Goal: Task Accomplishment & Management: Manage account settings

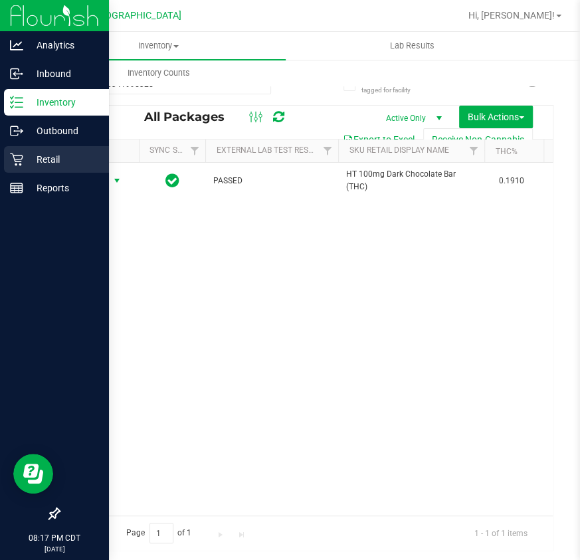
click at [45, 167] on p "Retail" at bounding box center [63, 159] width 80 height 16
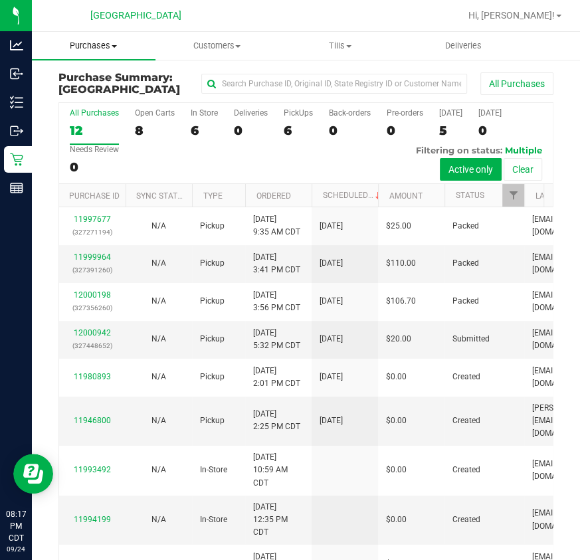
click at [90, 46] on span "Purchases" at bounding box center [94, 46] width 124 height 12
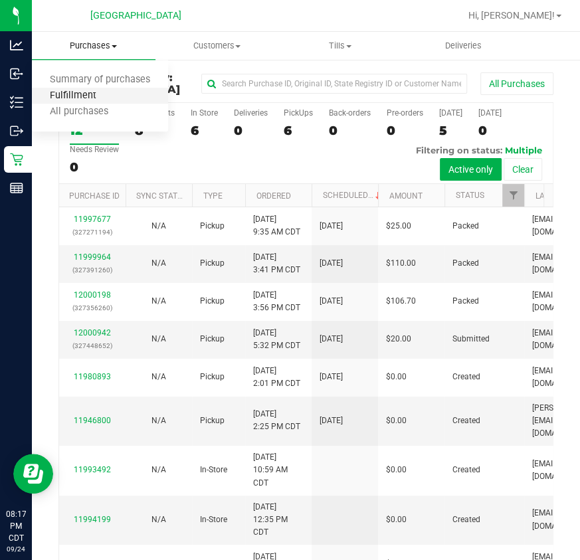
click at [77, 98] on span "Fulfillment" at bounding box center [73, 95] width 82 height 11
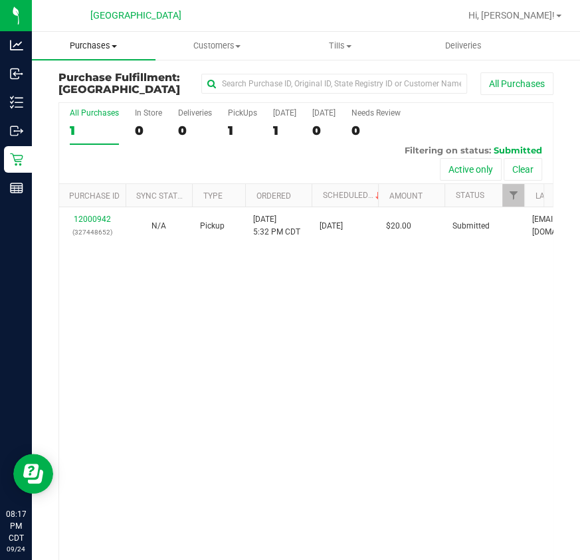
click at [100, 45] on span "Purchases" at bounding box center [94, 46] width 124 height 12
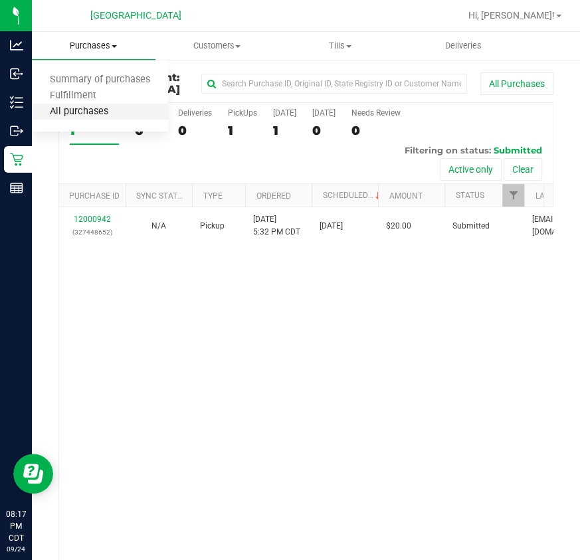
click at [79, 113] on span "All purchases" at bounding box center [79, 111] width 94 height 11
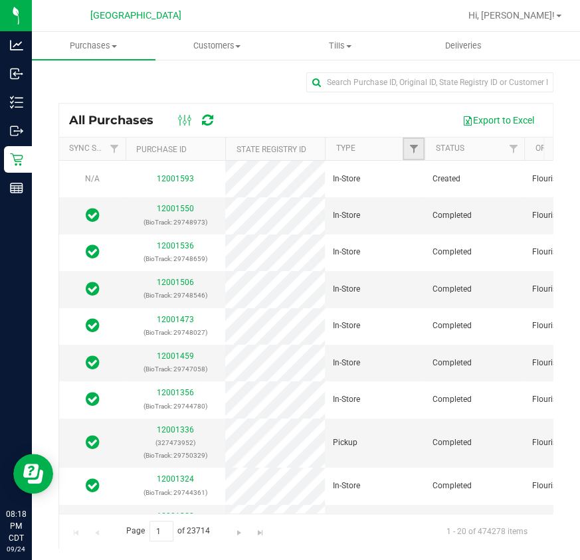
click at [406, 147] on link "Filter" at bounding box center [413, 148] width 22 height 23
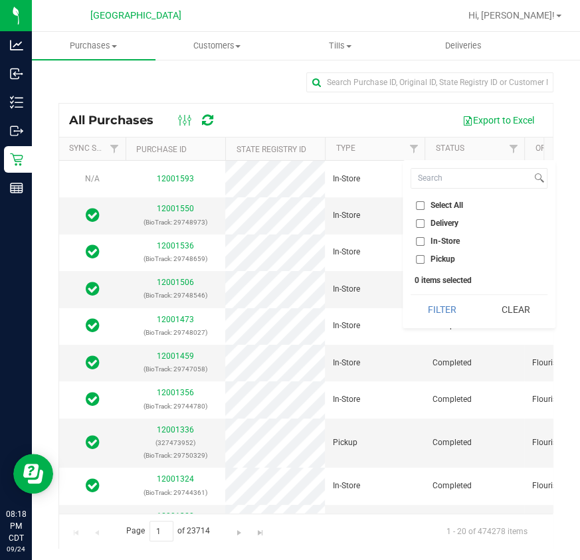
click at [421, 260] on input "Pickup" at bounding box center [420, 259] width 9 height 9
checkbox input "true"
click at [440, 300] on button "Filter" at bounding box center [442, 309] width 64 height 29
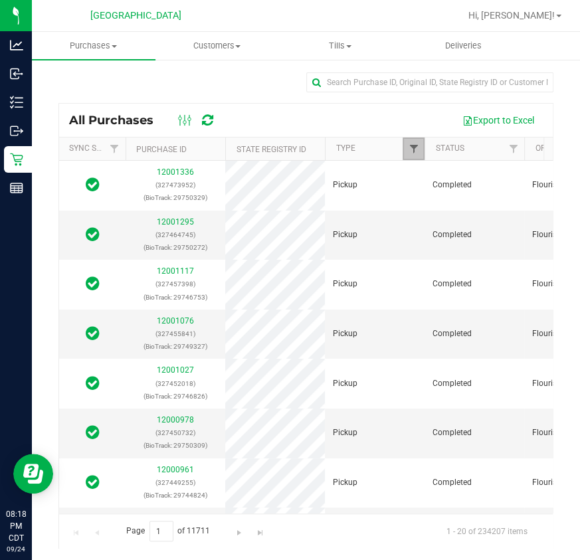
click at [414, 149] on span "Filter" at bounding box center [413, 148] width 11 height 11
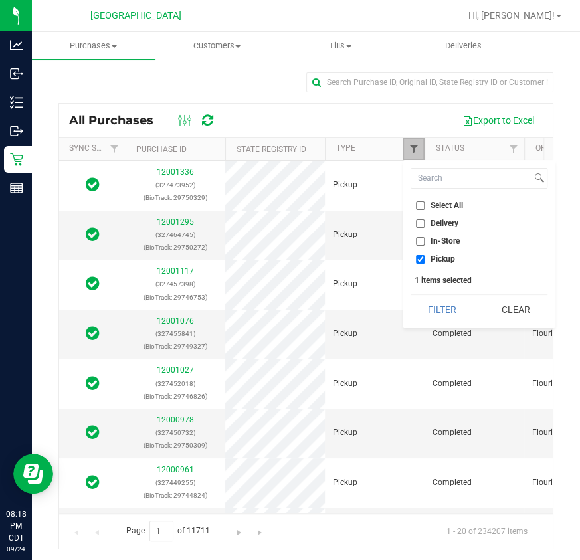
click at [414, 149] on span "Filter" at bounding box center [413, 148] width 11 height 11
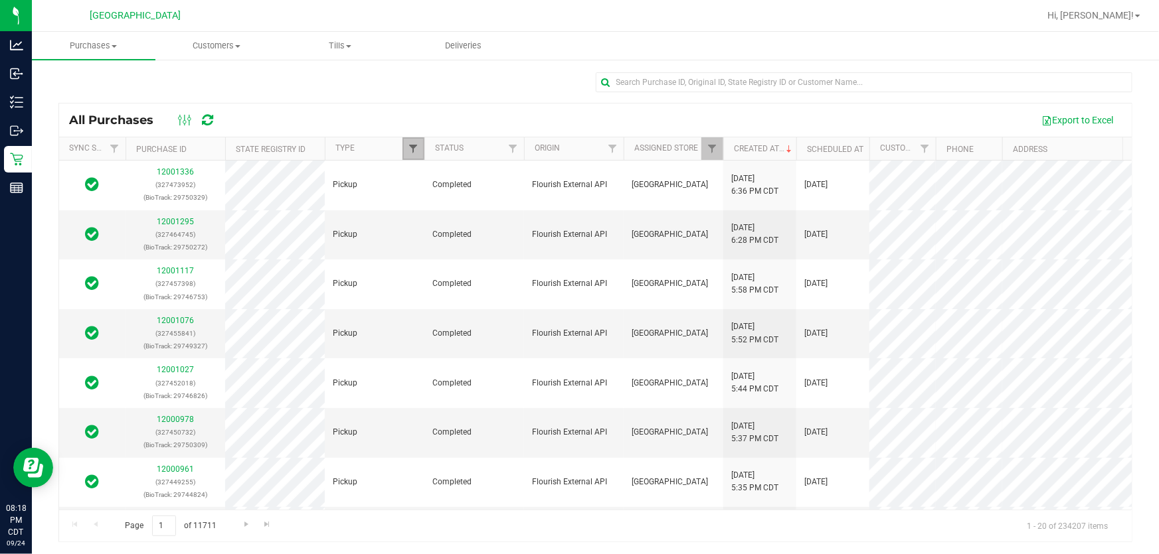
click at [418, 149] on span "Filter" at bounding box center [413, 148] width 11 height 11
click at [509, 146] on span "Filter" at bounding box center [512, 148] width 11 height 11
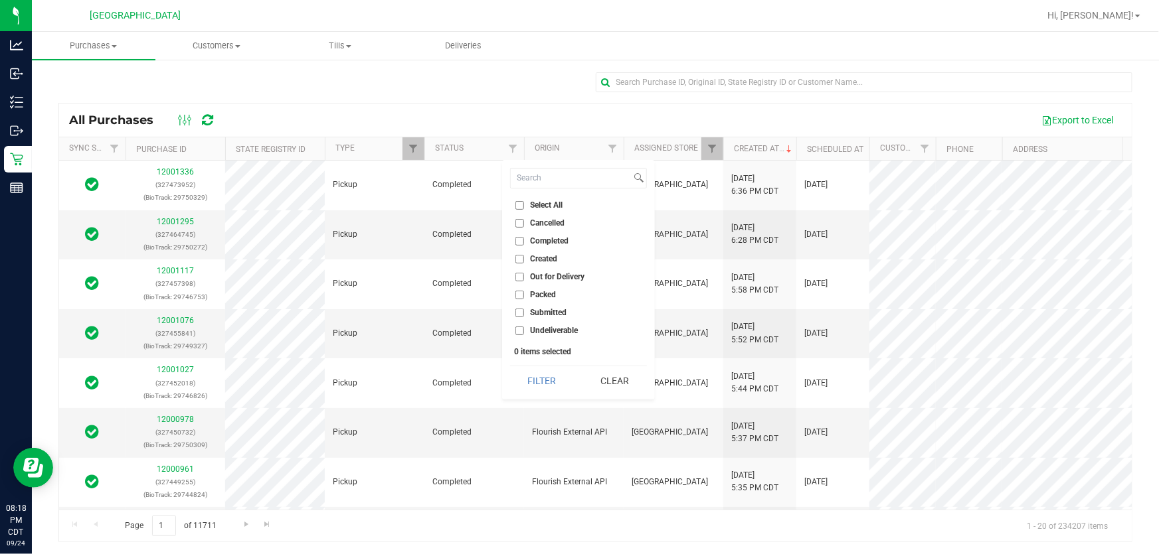
click at [517, 293] on input "Packed" at bounding box center [519, 295] width 9 height 9
checkbox input "true"
click at [531, 379] on button "Filter" at bounding box center [542, 381] width 64 height 29
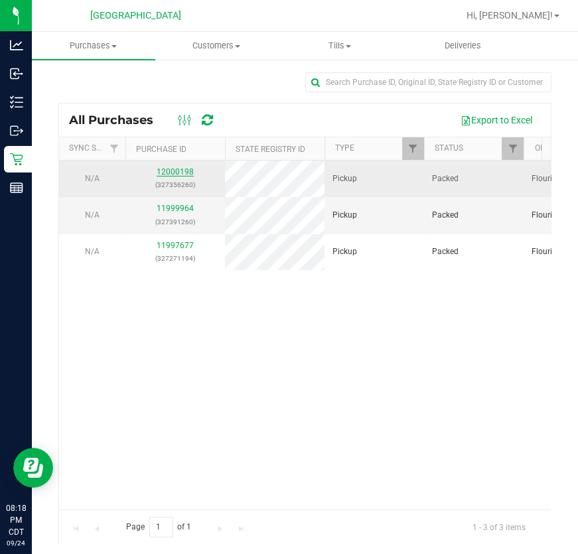
click at [189, 170] on link "12000198" at bounding box center [175, 171] width 37 height 9
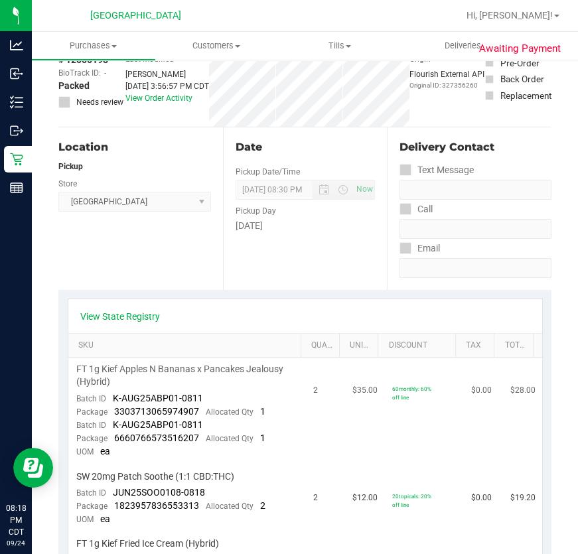
scroll to position [181, 0]
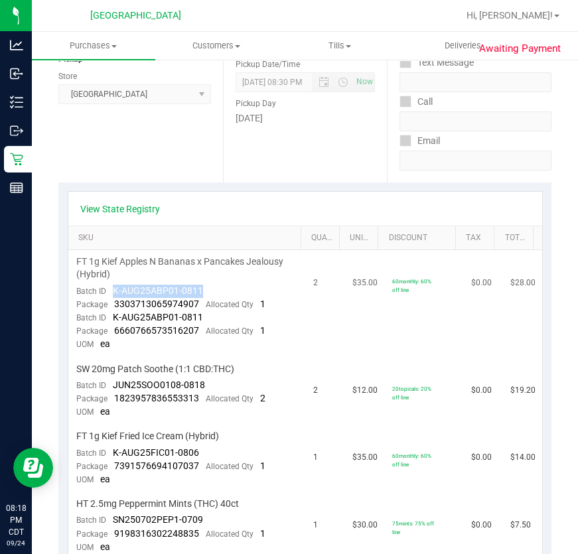
drag, startPoint x: 210, startPoint y: 291, endPoint x: 107, endPoint y: 284, distance: 103.2
click at [107, 284] on td "FT 1g Kief Apples N Bananas x Pancakes Jealousy (Hybrid) Batch ID K-AUG25ABP01-…" at bounding box center [186, 303] width 237 height 107
drag, startPoint x: 199, startPoint y: 303, endPoint x: 110, endPoint y: 308, distance: 89.8
click at [110, 308] on div "Package 3303713065974907 Allocated Qty 1" at bounding box center [170, 304] width 189 height 13
copy span "3303713065974907"
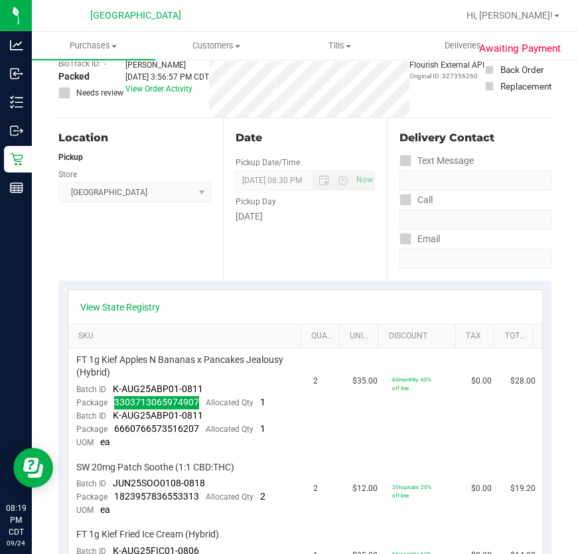
scroll to position [0, 0]
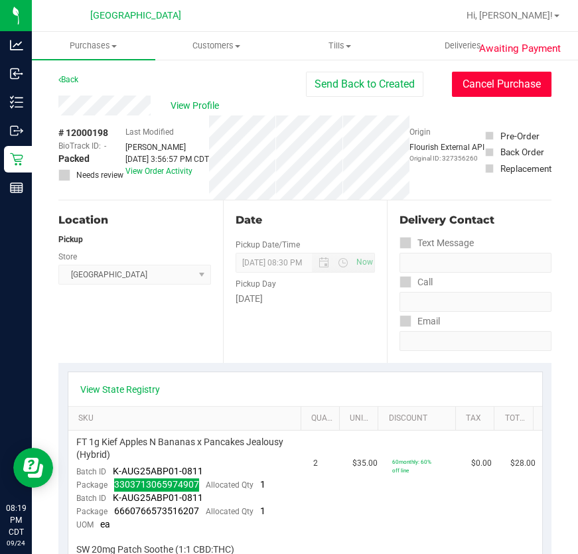
click at [500, 96] on button "Cancel Purchase" at bounding box center [502, 84] width 100 height 25
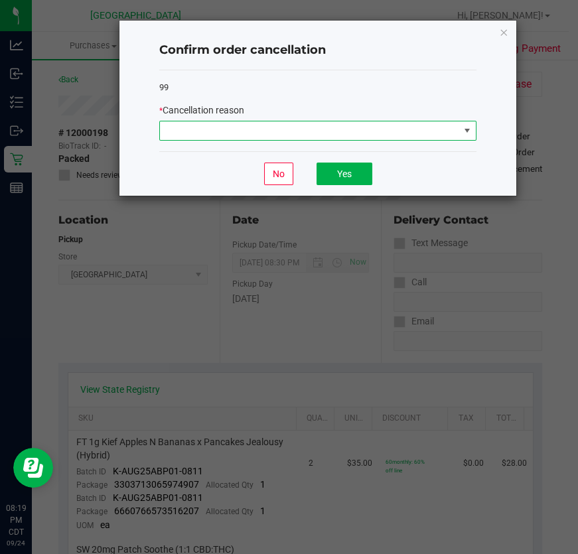
click at [238, 130] on span at bounding box center [309, 131] width 299 height 19
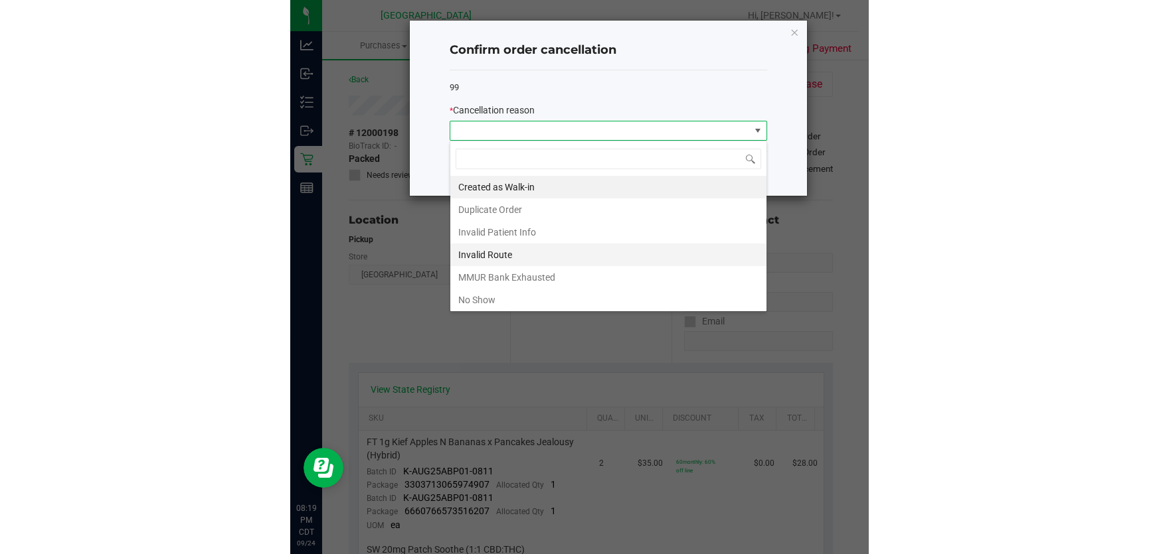
scroll to position [20, 317]
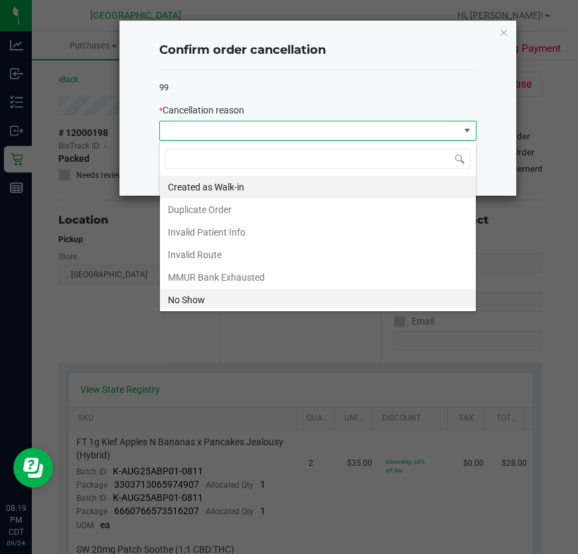
click at [218, 292] on li "No Show" at bounding box center [318, 300] width 316 height 23
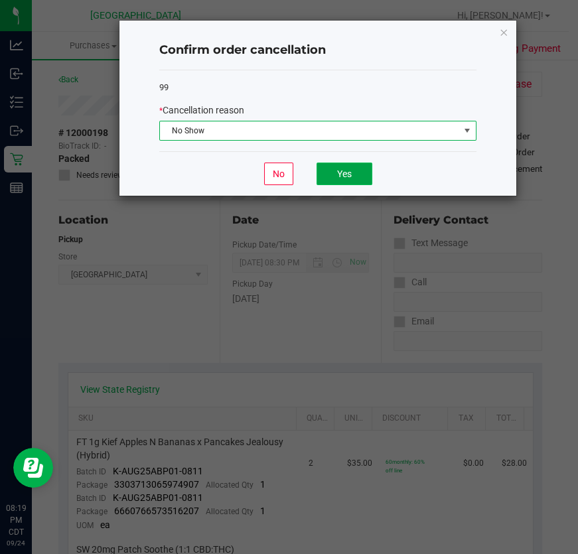
click at [345, 175] on button "Yes" at bounding box center [345, 174] width 56 height 23
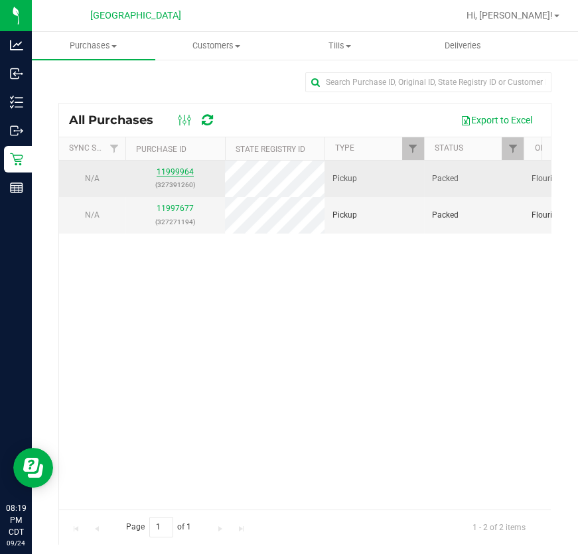
click at [167, 172] on link "11999964" at bounding box center [175, 171] width 37 height 9
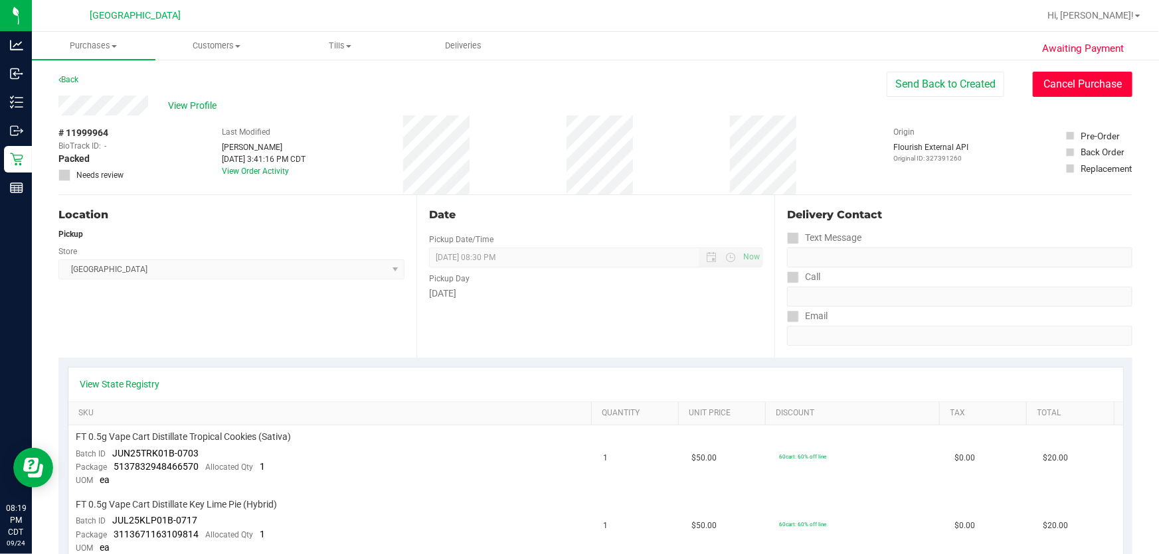
click at [1060, 88] on button "Cancel Purchase" at bounding box center [1082, 84] width 100 height 25
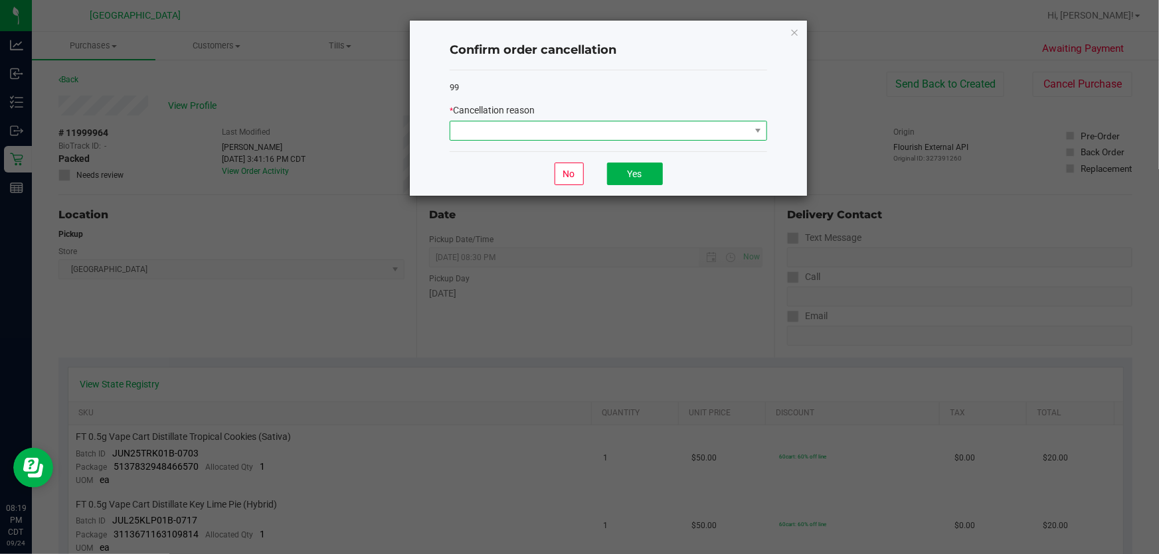
click at [518, 139] on span at bounding box center [599, 131] width 299 height 19
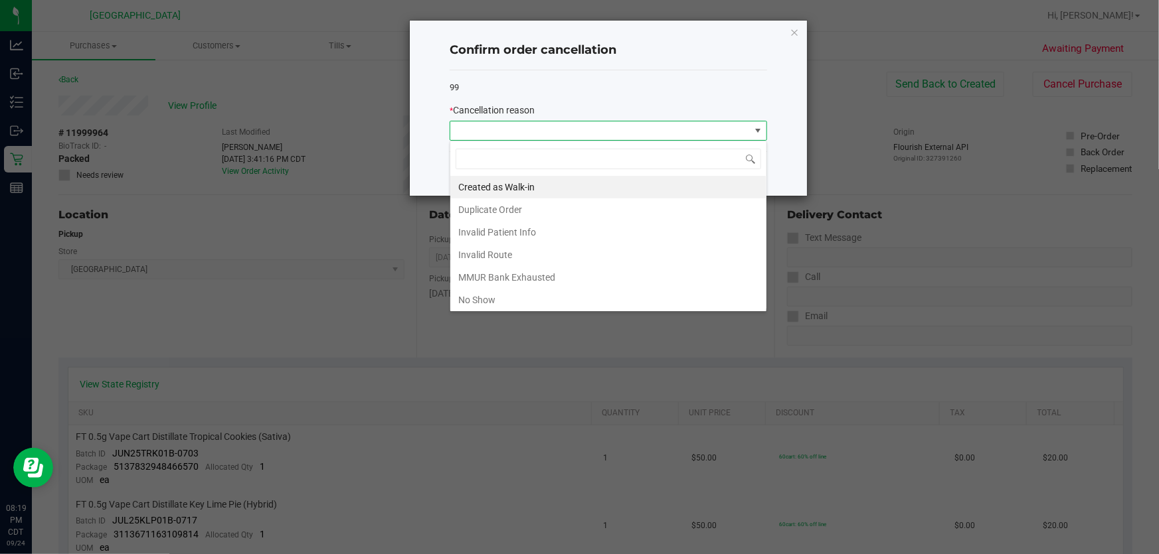
scroll to position [20, 317]
drag, startPoint x: 471, startPoint y: 303, endPoint x: 479, endPoint y: 286, distance: 19.3
click at [475, 294] on li "No Show" at bounding box center [608, 300] width 316 height 23
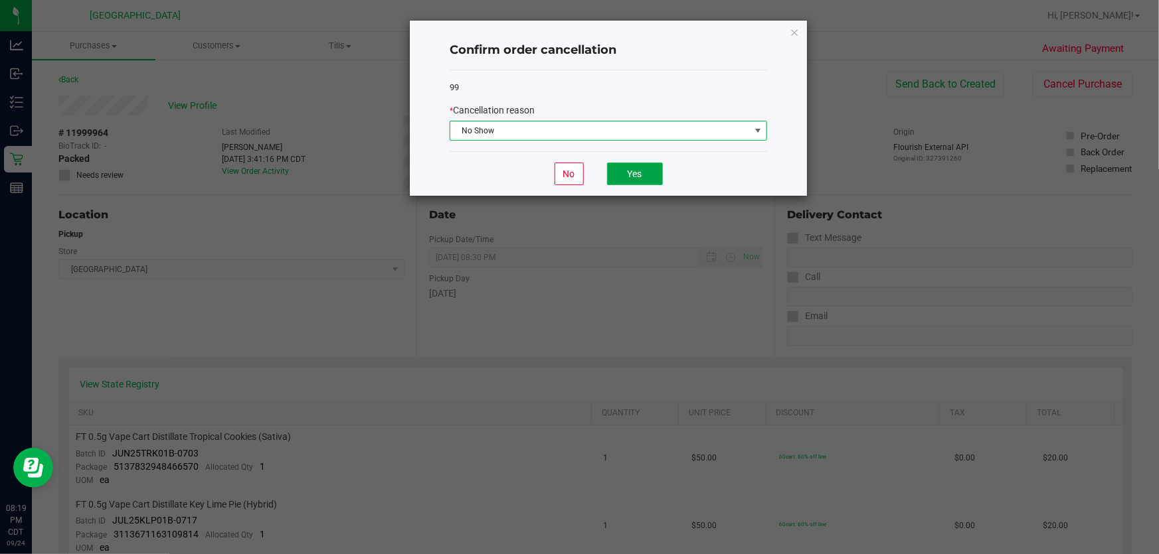
click at [654, 175] on button "Yes" at bounding box center [635, 174] width 56 height 23
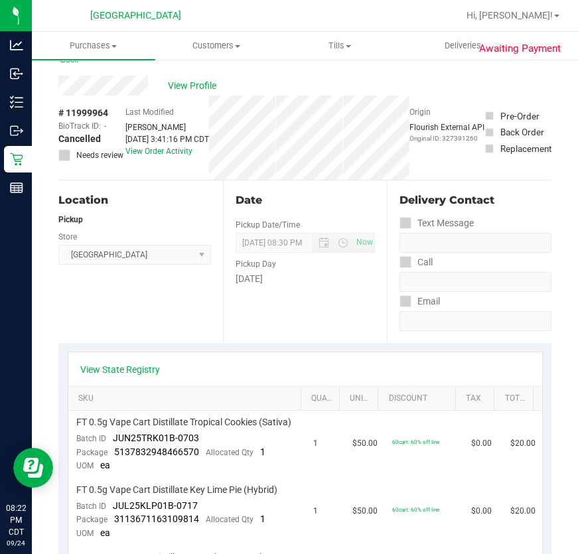
scroll to position [0, 0]
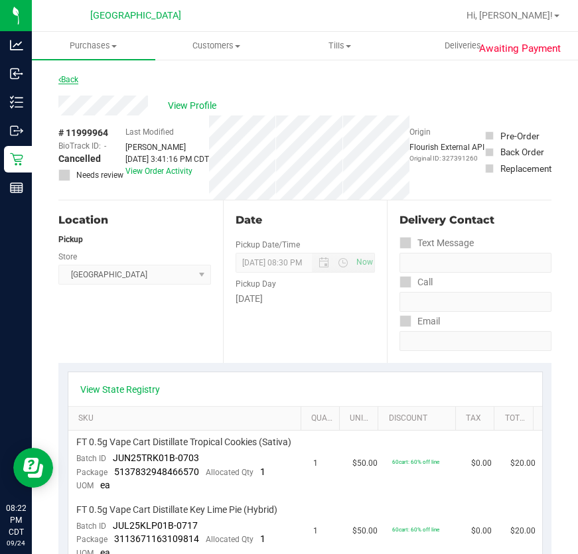
click at [68, 81] on link "Back" at bounding box center [68, 79] width 20 height 9
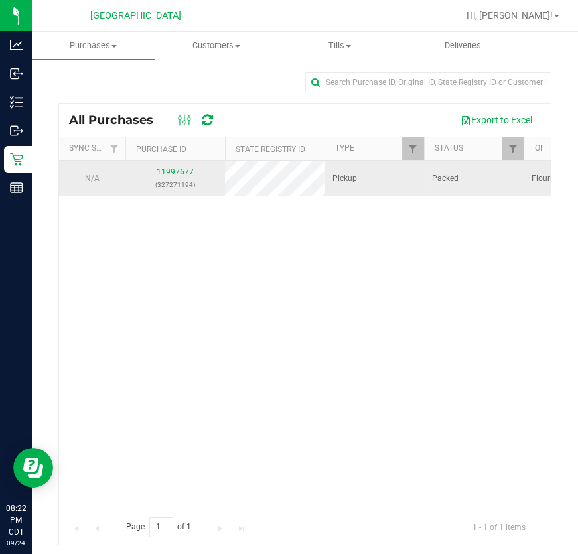
click at [175, 174] on link "11997677" at bounding box center [175, 171] width 37 height 9
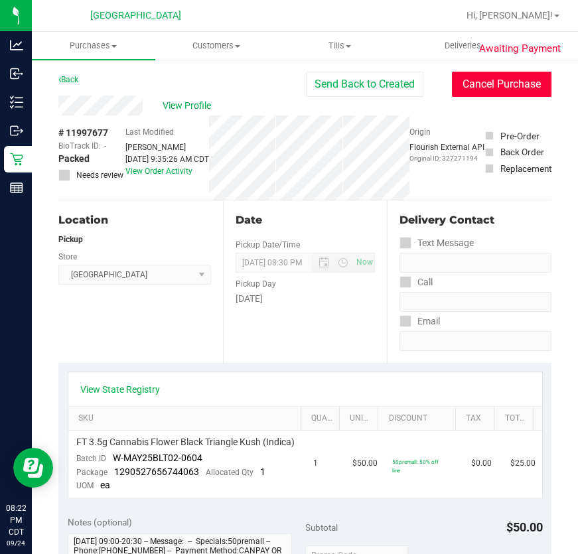
click at [519, 80] on button "Cancel Purchase" at bounding box center [502, 84] width 100 height 25
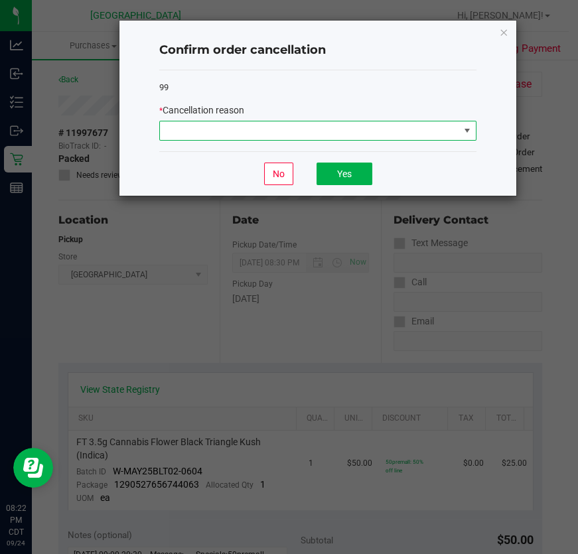
drag, startPoint x: 325, startPoint y: 132, endPoint x: 305, endPoint y: 135, distance: 19.4
click at [322, 132] on span at bounding box center [309, 131] width 299 height 19
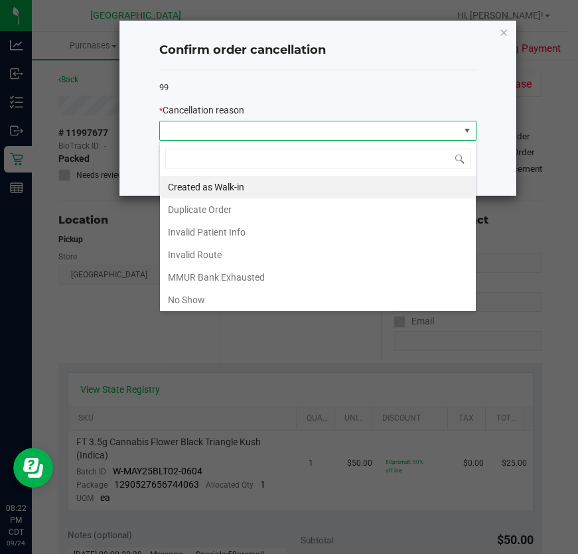
scroll to position [20, 317]
click at [193, 187] on li "Created as Walk-in" at bounding box center [318, 187] width 316 height 23
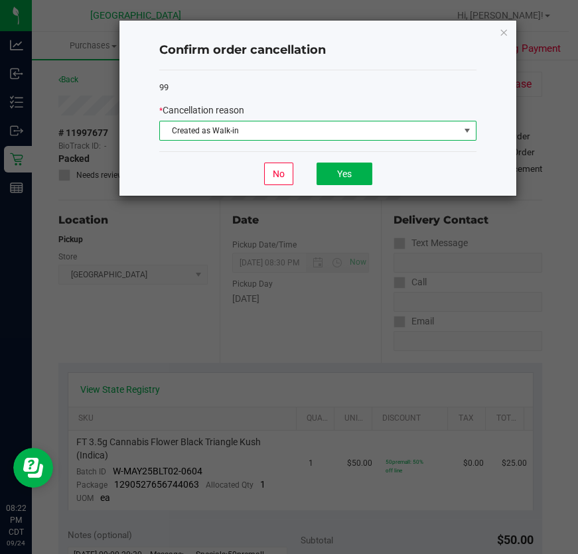
click at [317, 133] on span "Created as Walk-in" at bounding box center [309, 131] width 299 height 19
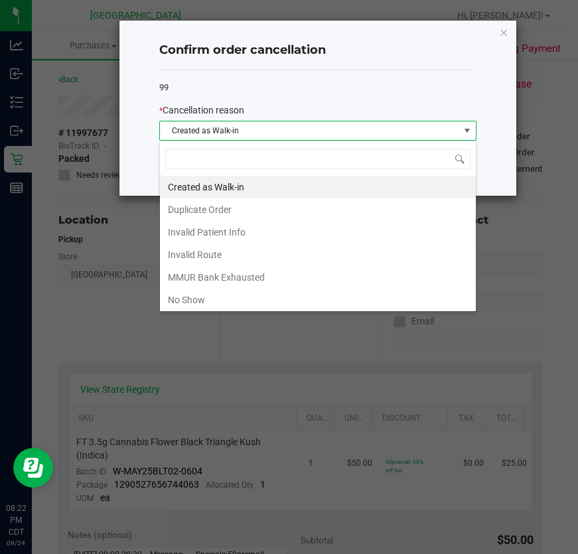
drag, startPoint x: 240, startPoint y: 301, endPoint x: 352, endPoint y: 203, distance: 149.2
click at [239, 300] on li "No Show" at bounding box center [318, 300] width 316 height 23
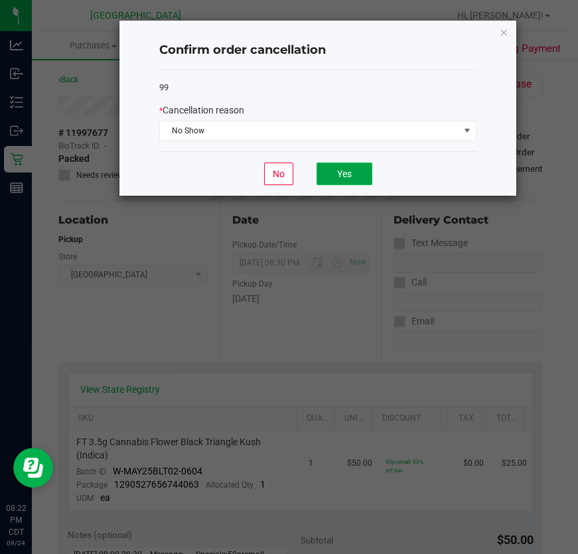
click at [343, 172] on button "Yes" at bounding box center [345, 174] width 56 height 23
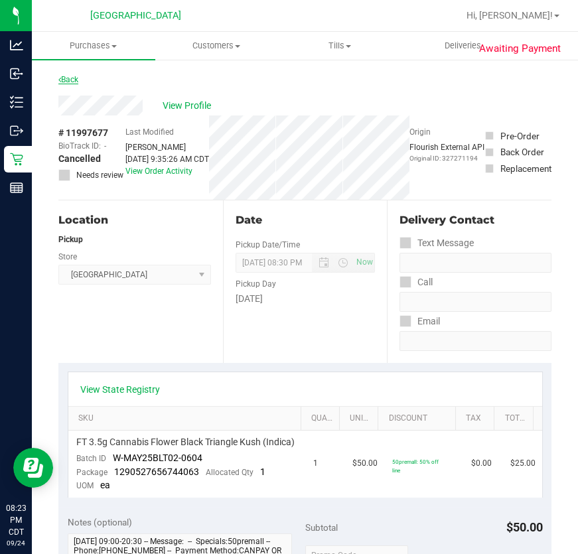
click at [66, 78] on link "Back" at bounding box center [68, 79] width 20 height 9
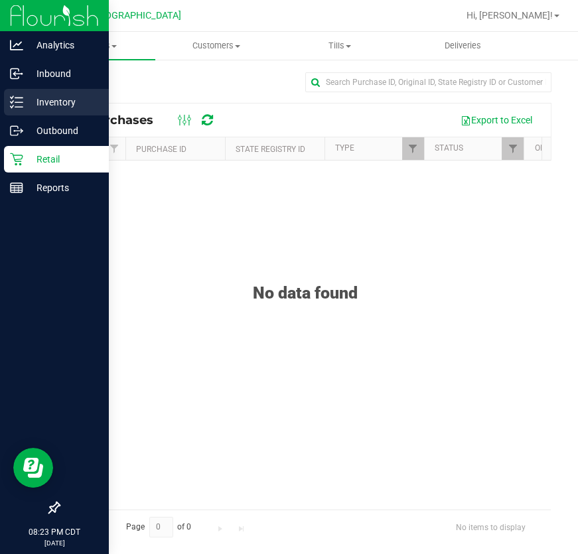
click at [35, 92] on div "Inventory" at bounding box center [56, 102] width 105 height 27
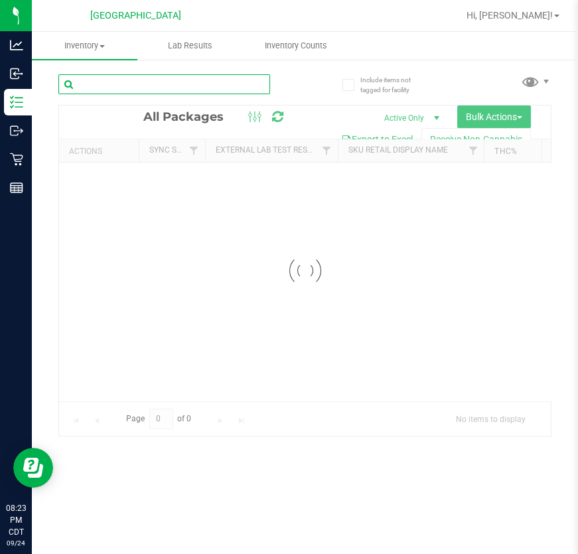
click at [136, 82] on input "text" at bounding box center [164, 84] width 212 height 20
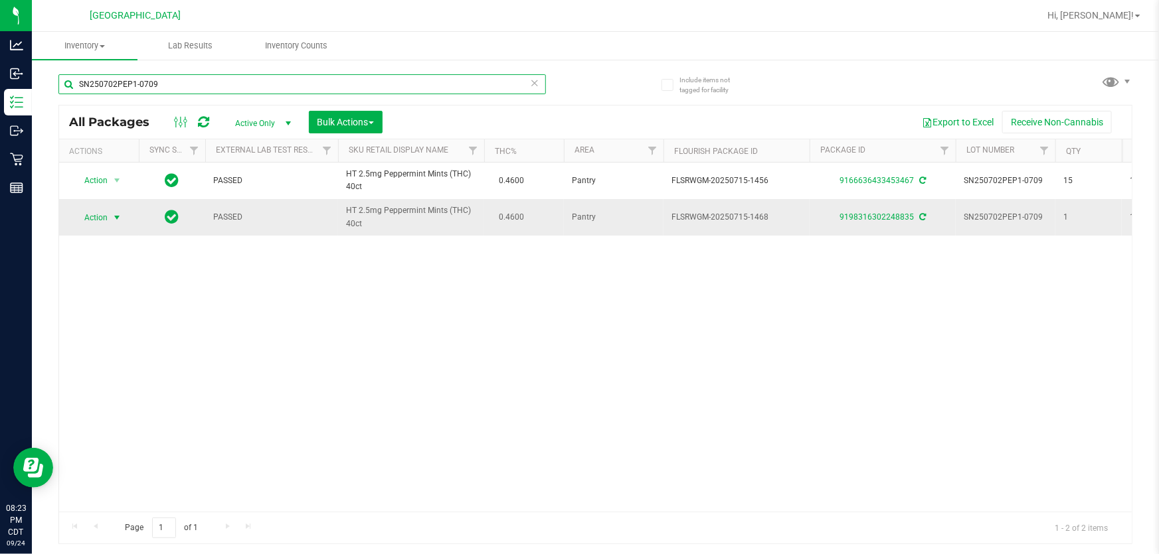
type input "SN250702PEP1-0709"
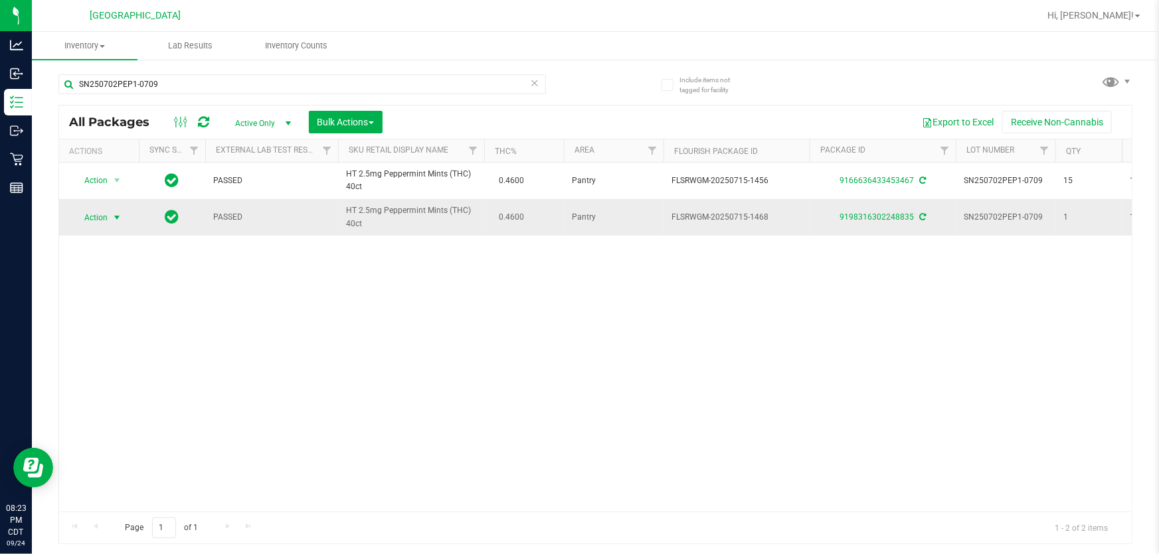
click at [105, 214] on span "Action" at bounding box center [90, 217] width 36 height 19
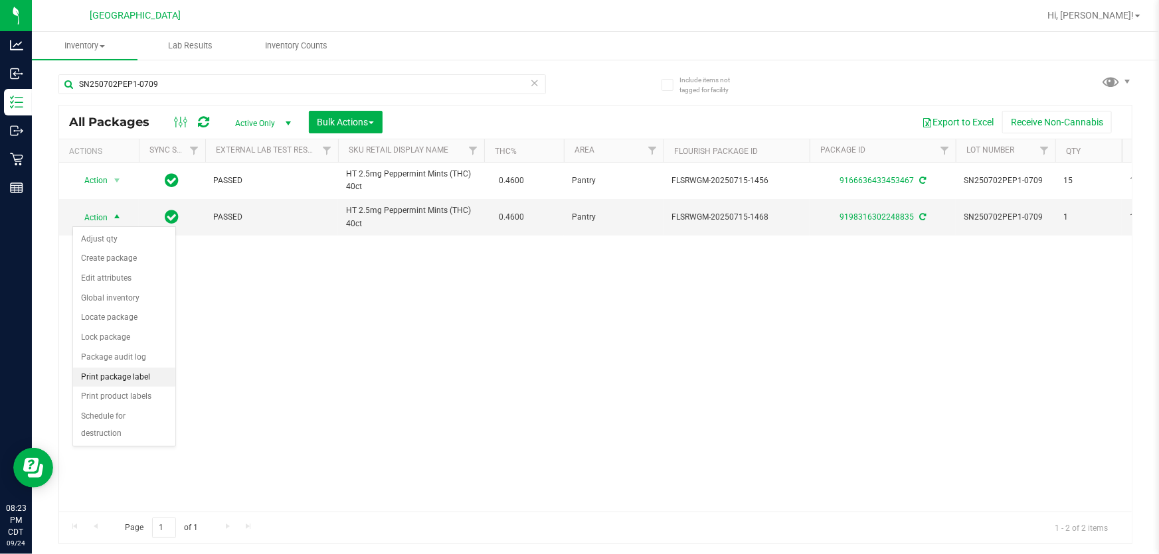
click at [111, 373] on li "Print package label" at bounding box center [124, 378] width 102 height 20
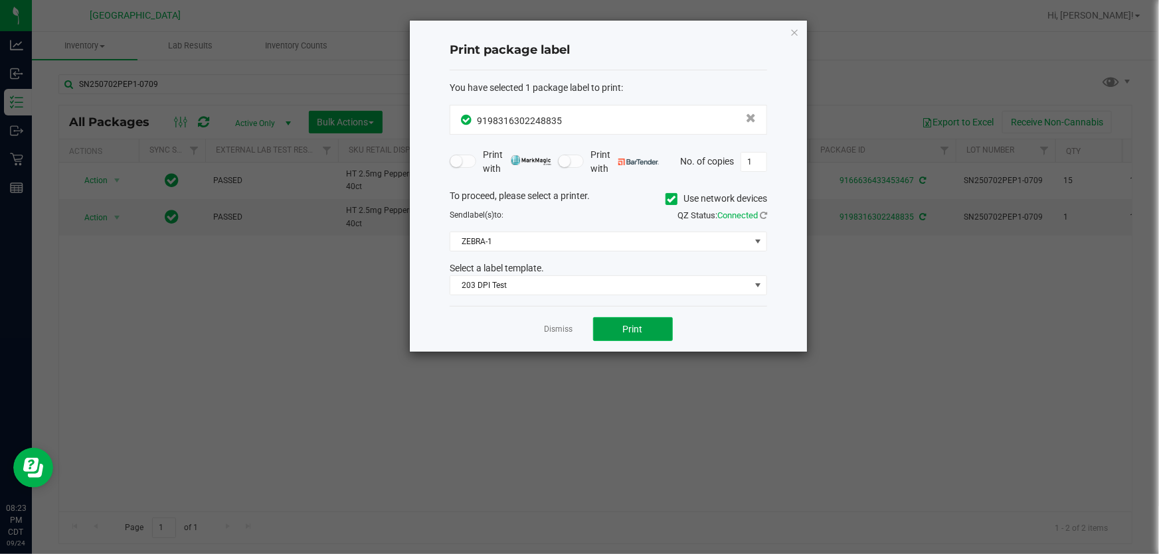
click at [616, 329] on button "Print" at bounding box center [633, 329] width 80 height 24
click at [791, 29] on icon "button" at bounding box center [793, 32] width 9 height 16
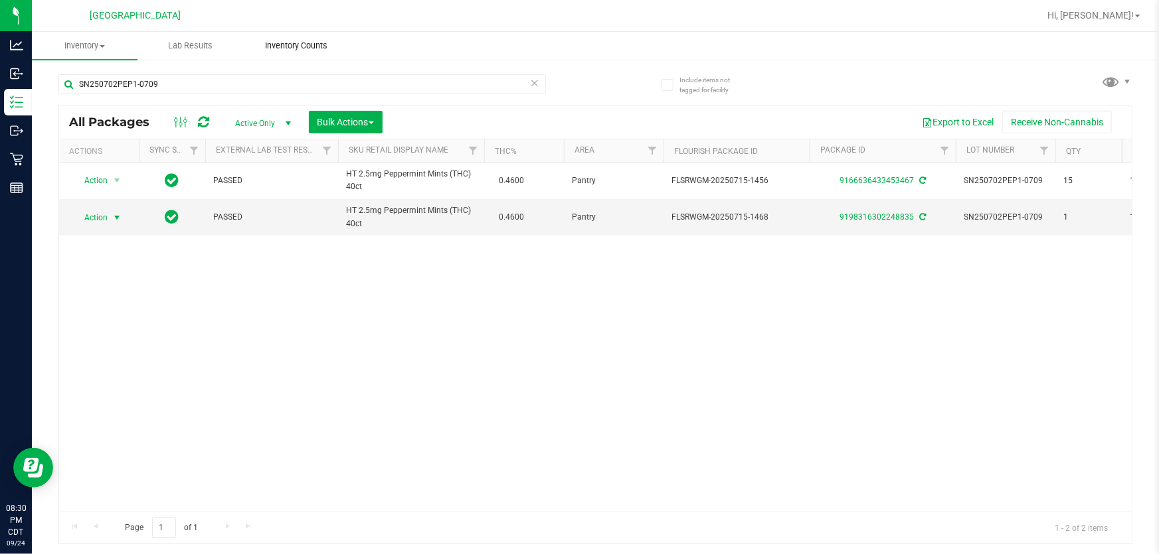
click at [295, 44] on span "Inventory Counts" at bounding box center [296, 46] width 98 height 12
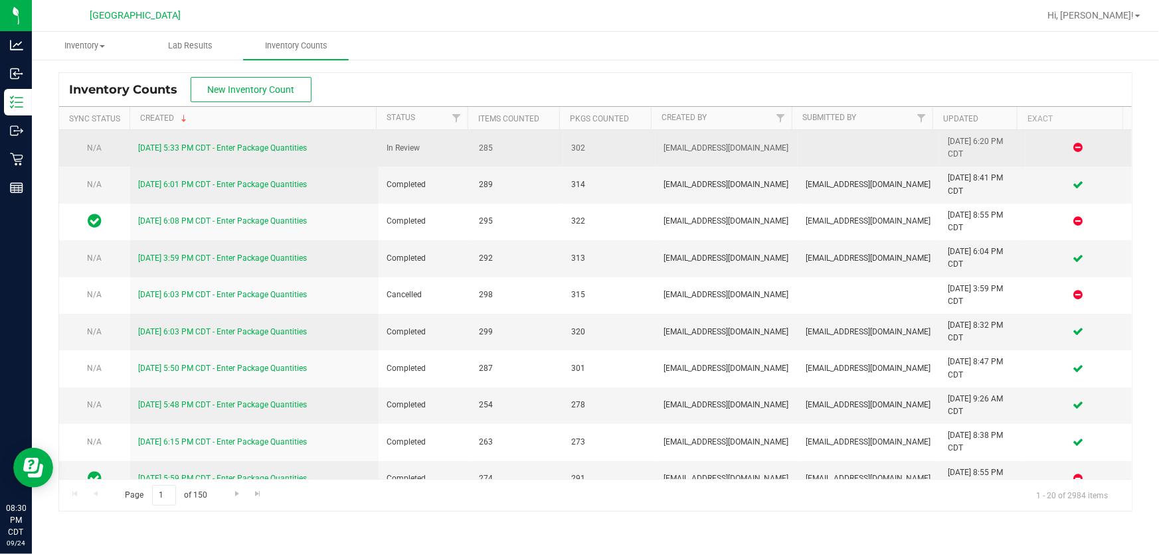
click at [189, 149] on link "9/24/25 5:33 PM CDT - Enter Package Quantities" at bounding box center [222, 147] width 169 height 9
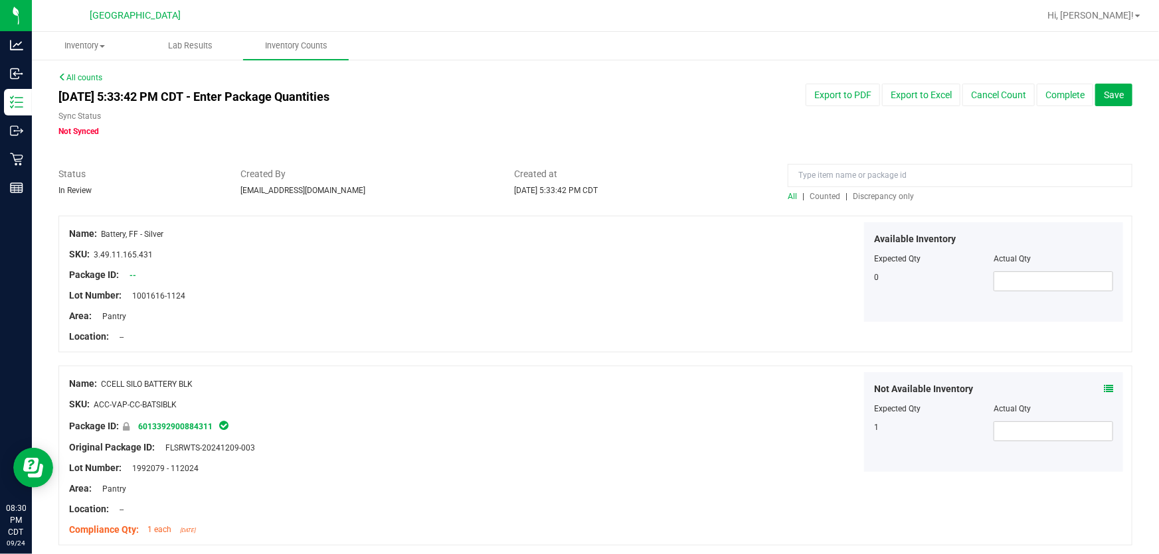
click at [857, 193] on span "Discrepancy only" at bounding box center [883, 196] width 61 height 9
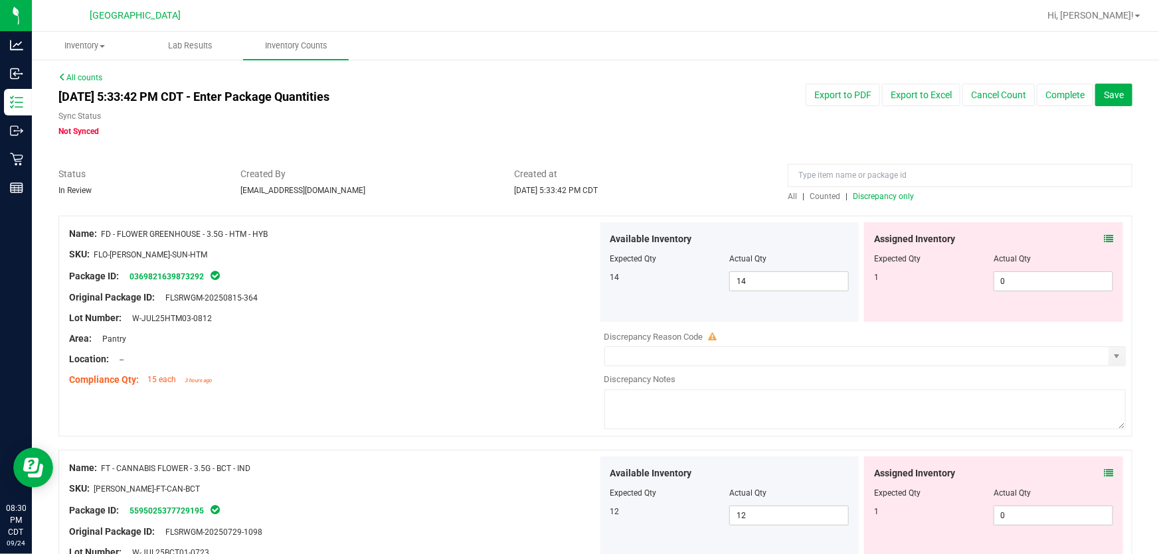
click at [1104, 238] on icon at bounding box center [1108, 238] width 9 height 9
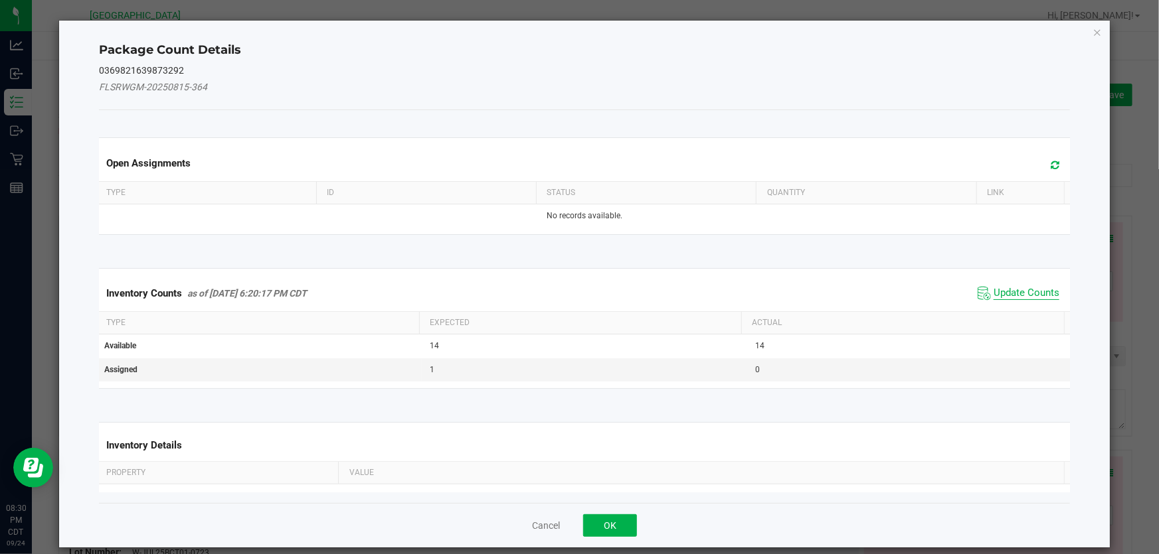
click at [1009, 297] on span "Update Counts" at bounding box center [1026, 293] width 66 height 13
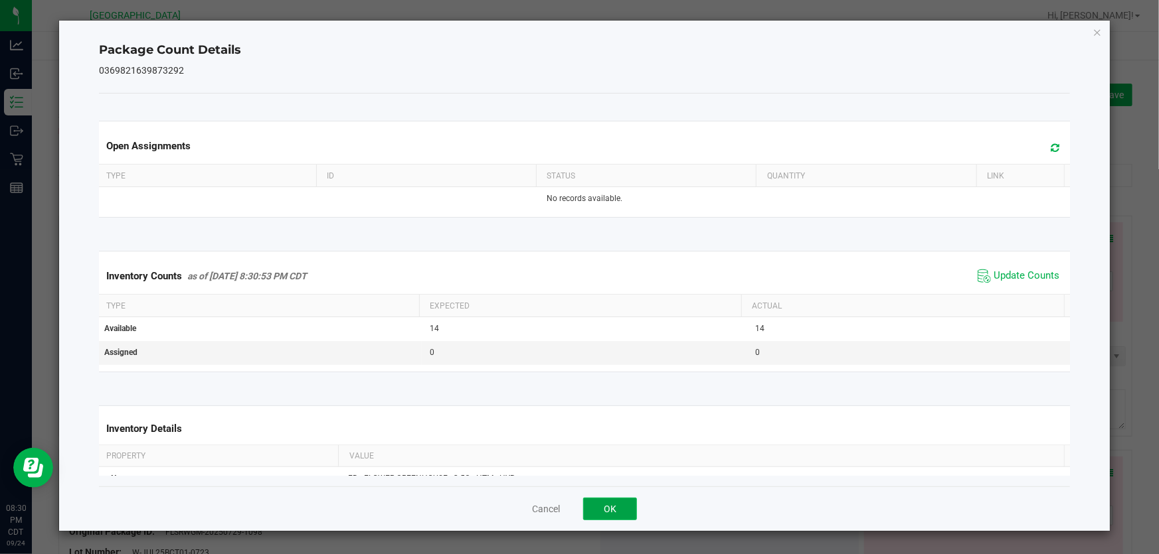
click at [590, 504] on button "OK" at bounding box center [610, 509] width 54 height 23
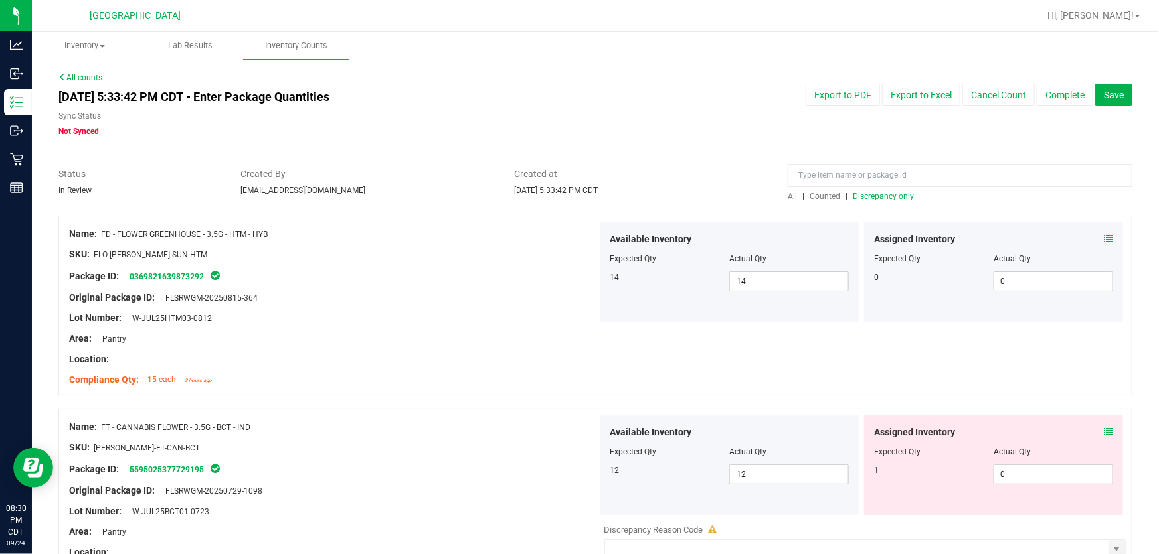
click at [1104, 438] on span at bounding box center [1108, 433] width 9 height 14
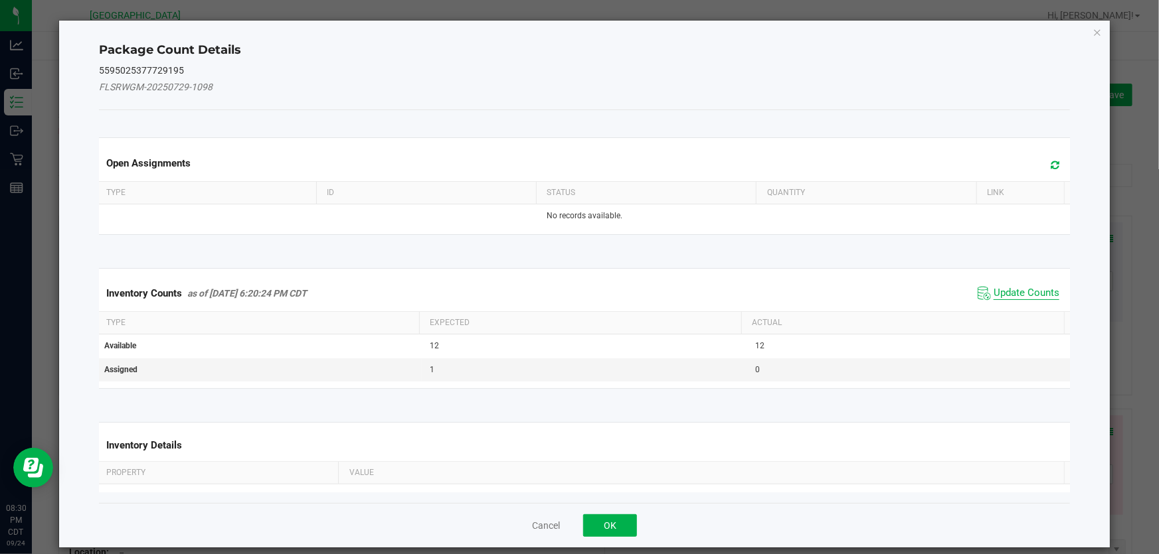
click at [999, 287] on span "Update Counts" at bounding box center [1026, 293] width 66 height 13
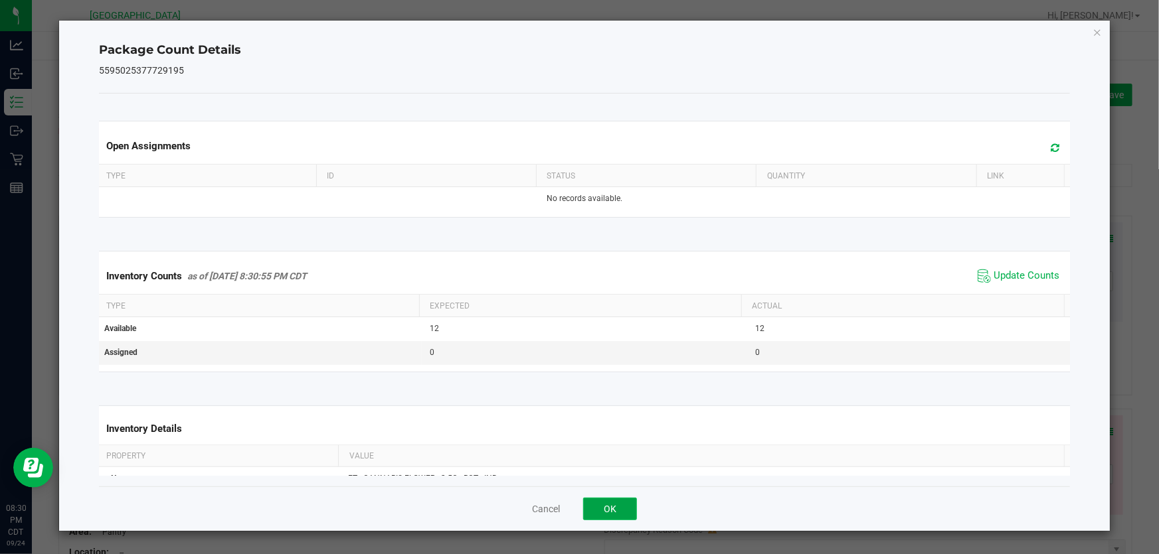
drag, startPoint x: 594, startPoint y: 512, endPoint x: 985, endPoint y: 445, distance: 396.8
click at [594, 512] on button "OK" at bounding box center [610, 509] width 54 height 23
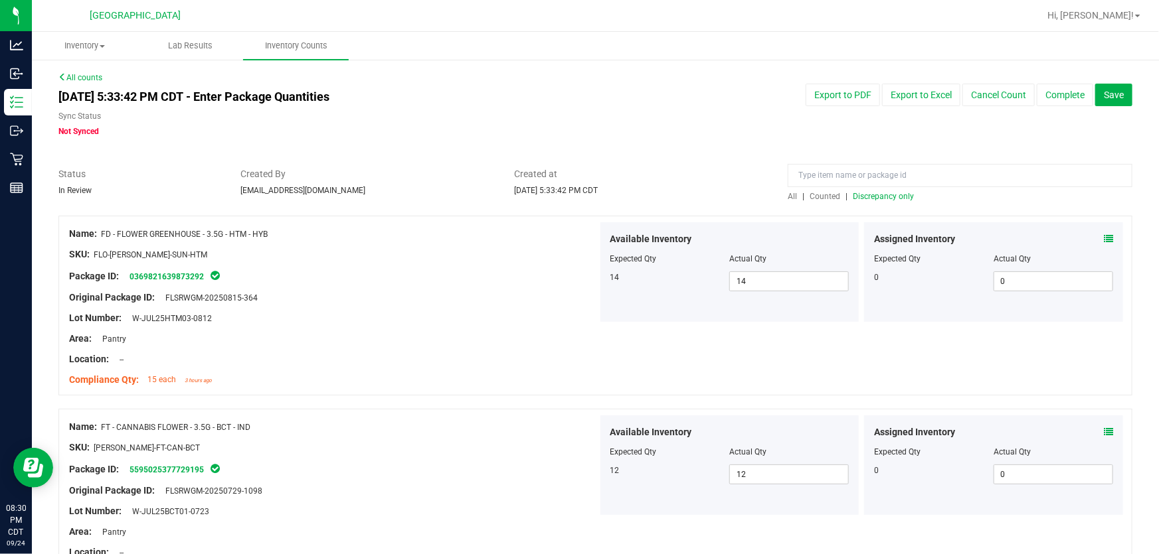
scroll to position [241, 0]
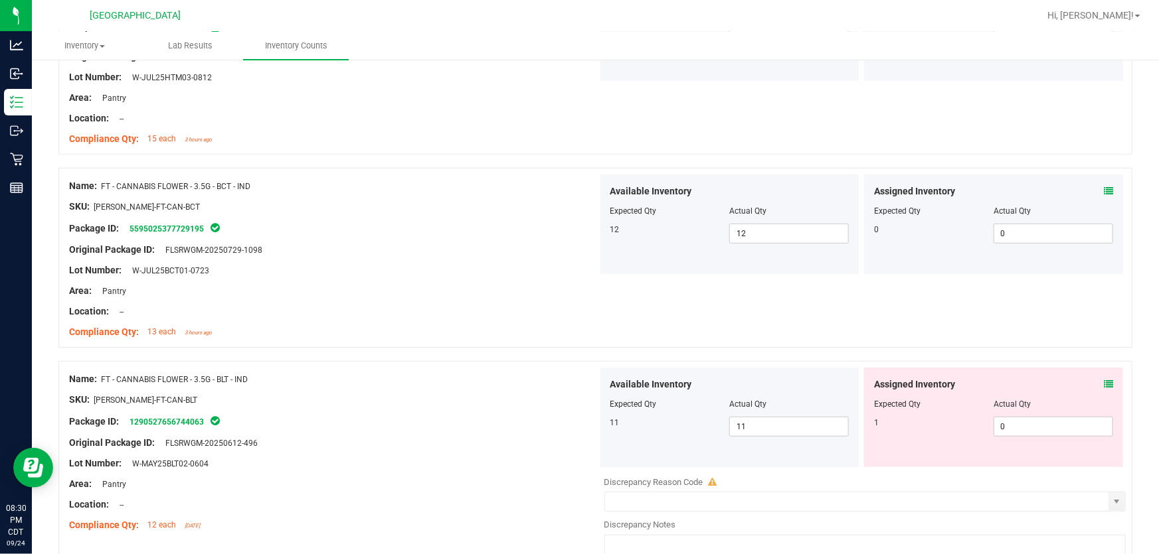
click at [1094, 381] on div "Assigned Inventory" at bounding box center [993, 385] width 239 height 14
click at [1104, 383] on icon at bounding box center [1108, 384] width 9 height 9
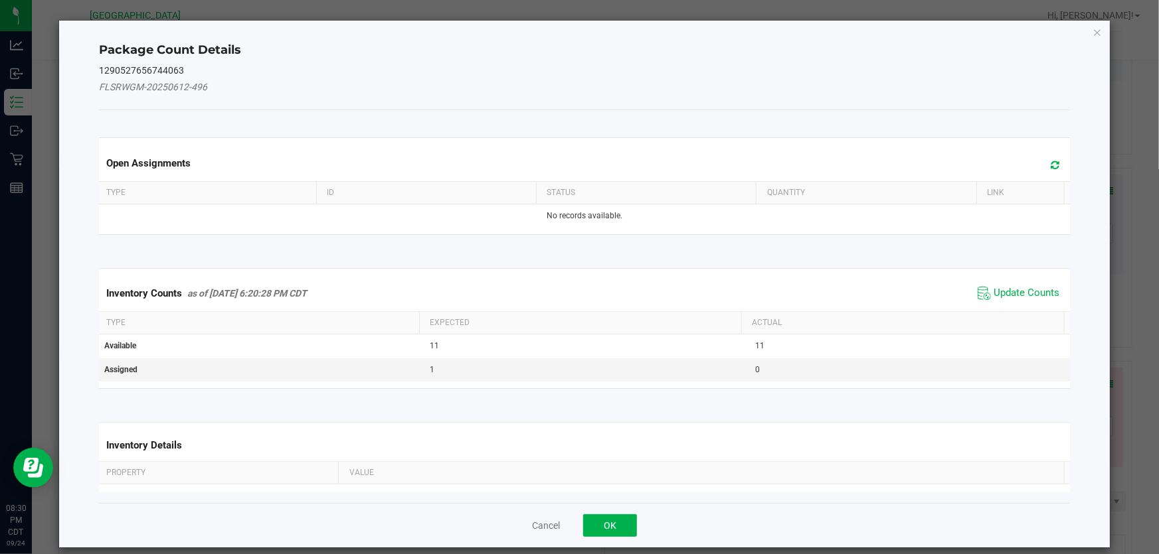
click at [1001, 302] on span "Update Counts" at bounding box center [1018, 294] width 88 height 20
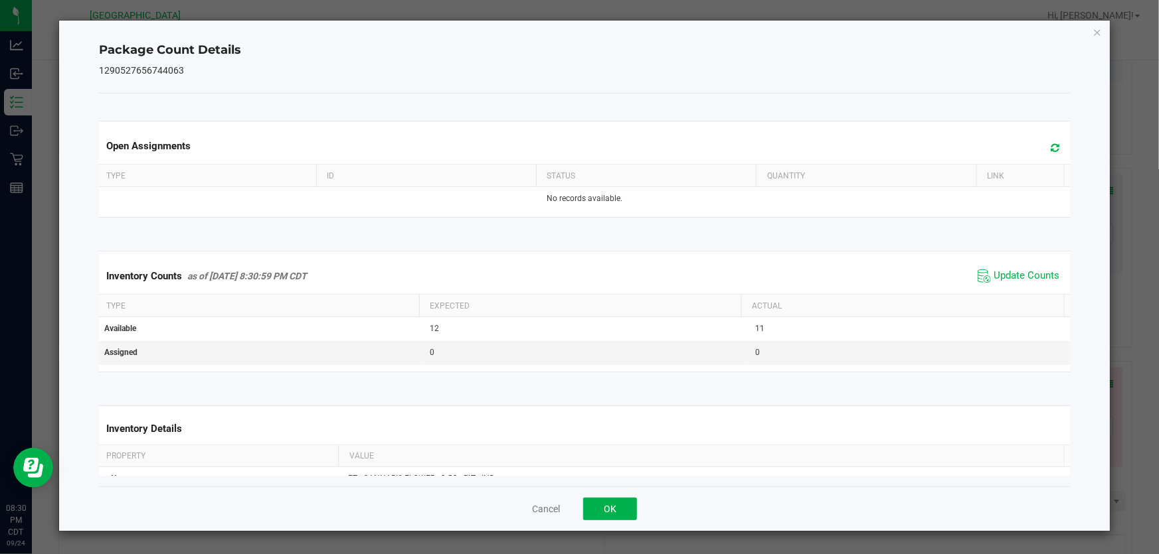
click at [1001, 295] on th "Actual" at bounding box center [902, 306] width 323 height 23
click at [637, 499] on div "Cancel OK" at bounding box center [584, 509] width 971 height 44
click at [619, 507] on button "OK" at bounding box center [610, 509] width 54 height 23
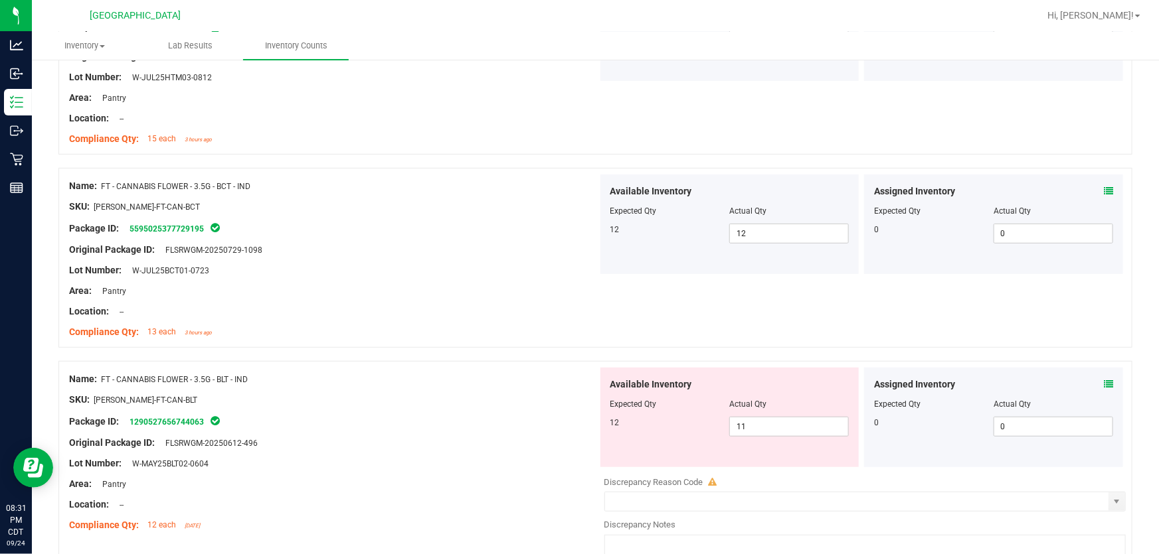
click at [1104, 382] on icon at bounding box center [1108, 384] width 9 height 9
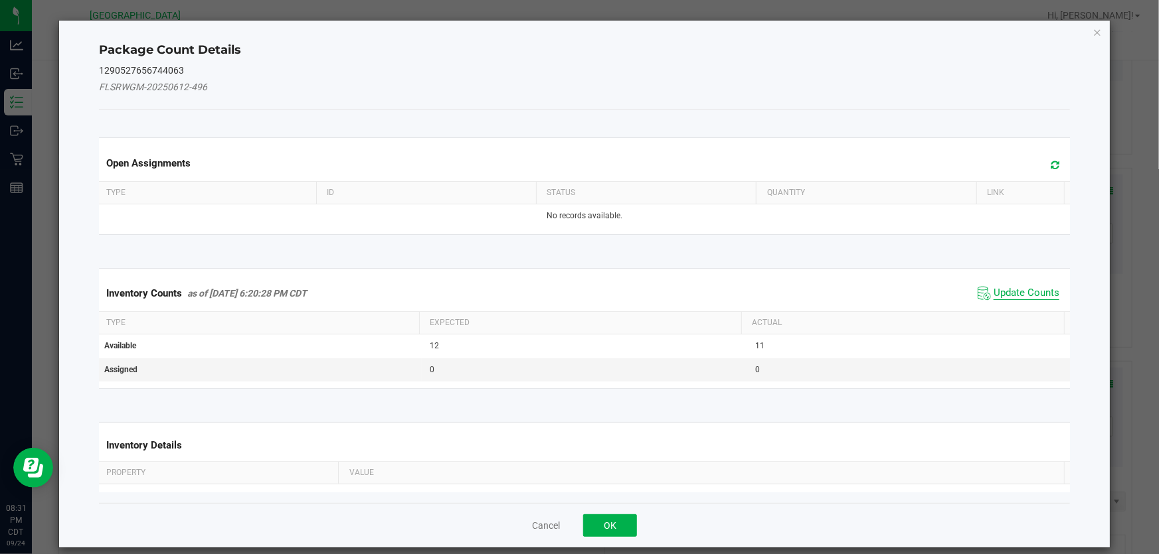
click at [993, 295] on span "Update Counts" at bounding box center [1026, 293] width 66 height 13
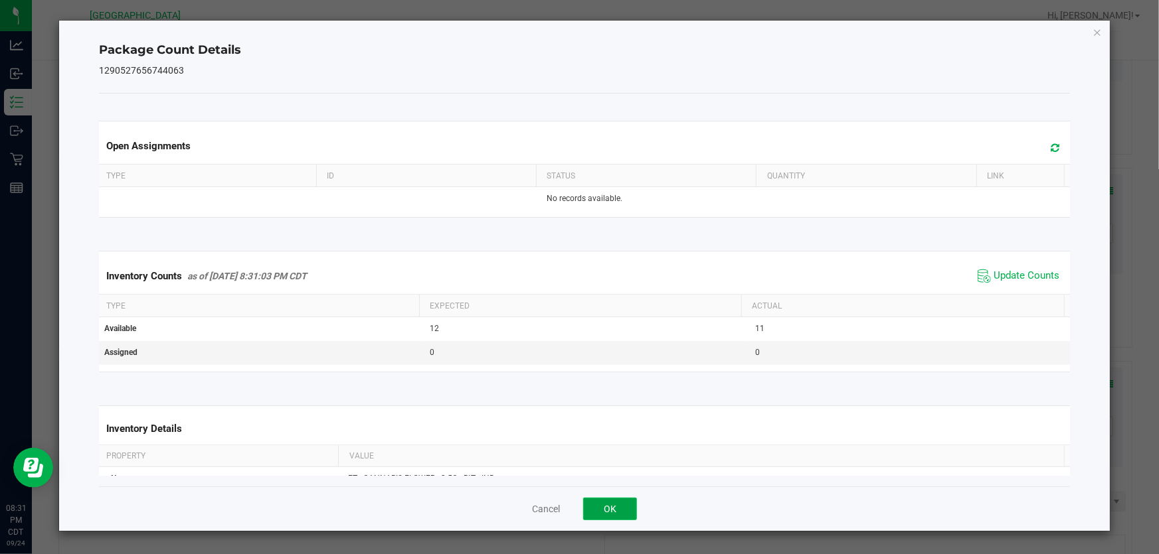
click at [609, 505] on button "OK" at bounding box center [610, 509] width 54 height 23
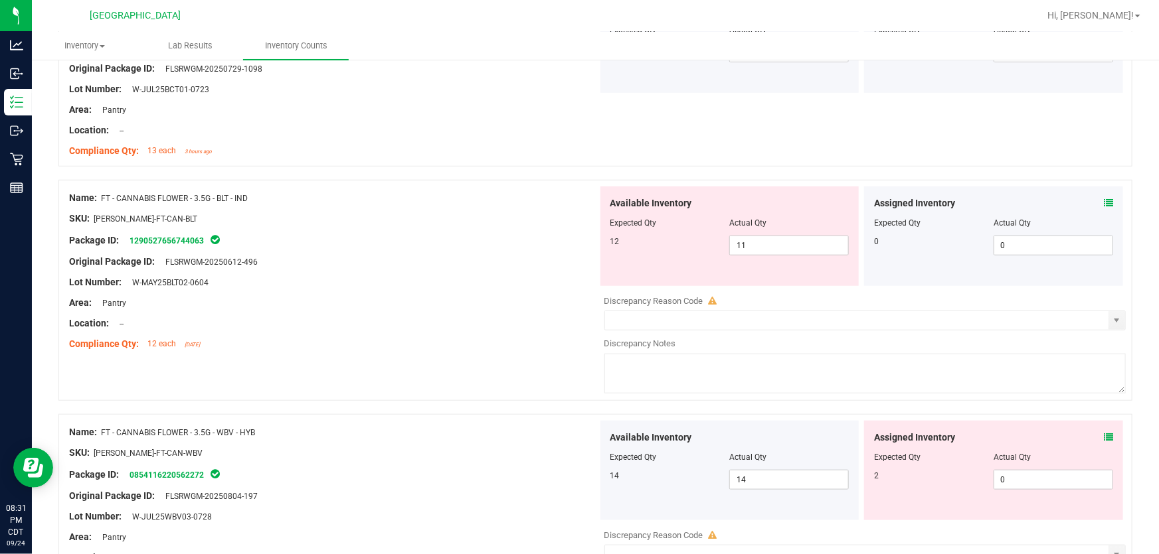
scroll to position [543, 0]
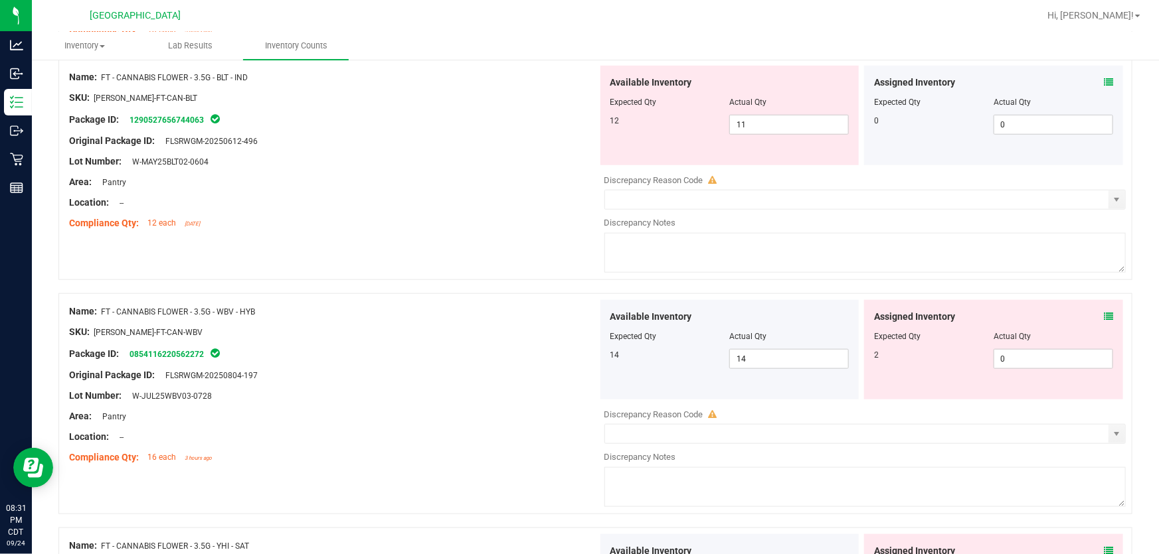
click at [1104, 316] on icon at bounding box center [1108, 316] width 9 height 9
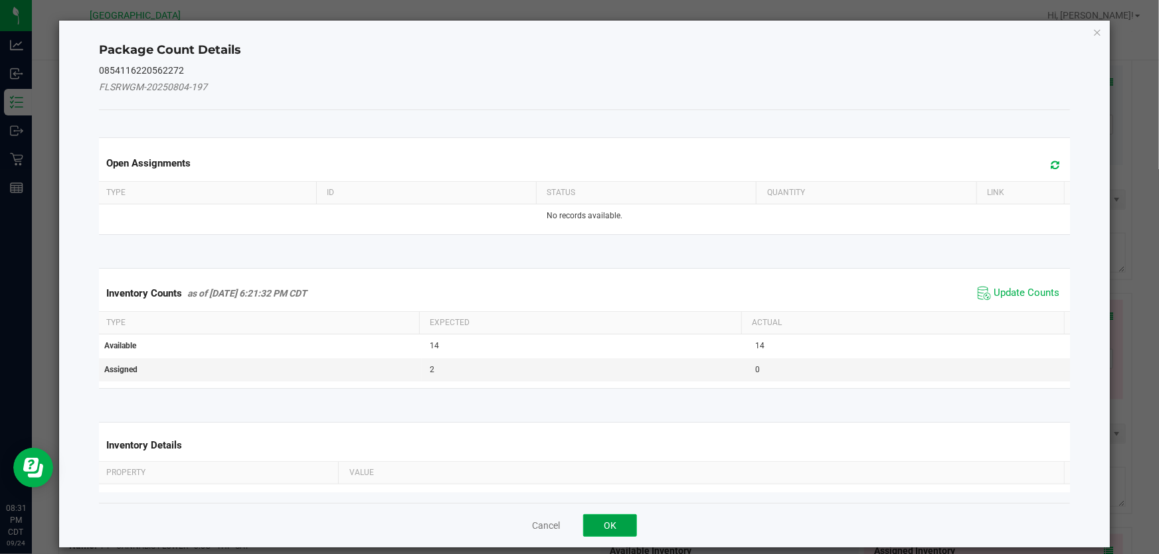
click at [619, 526] on button "OK" at bounding box center [610, 526] width 54 height 23
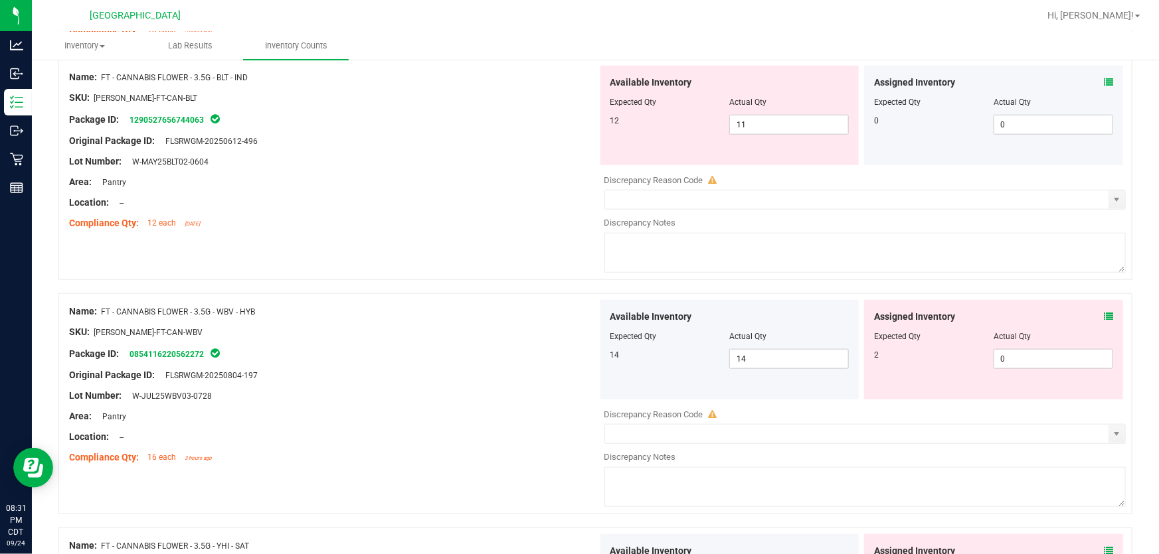
click at [1104, 315] on icon at bounding box center [1108, 316] width 9 height 9
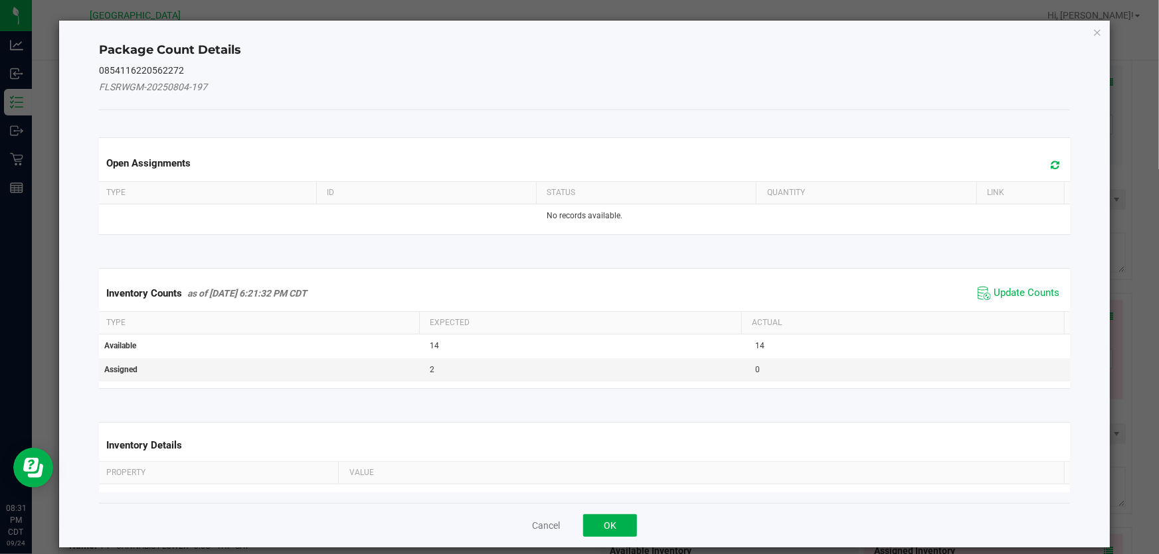
click at [1037, 300] on span "Update Counts" at bounding box center [1018, 294] width 88 height 20
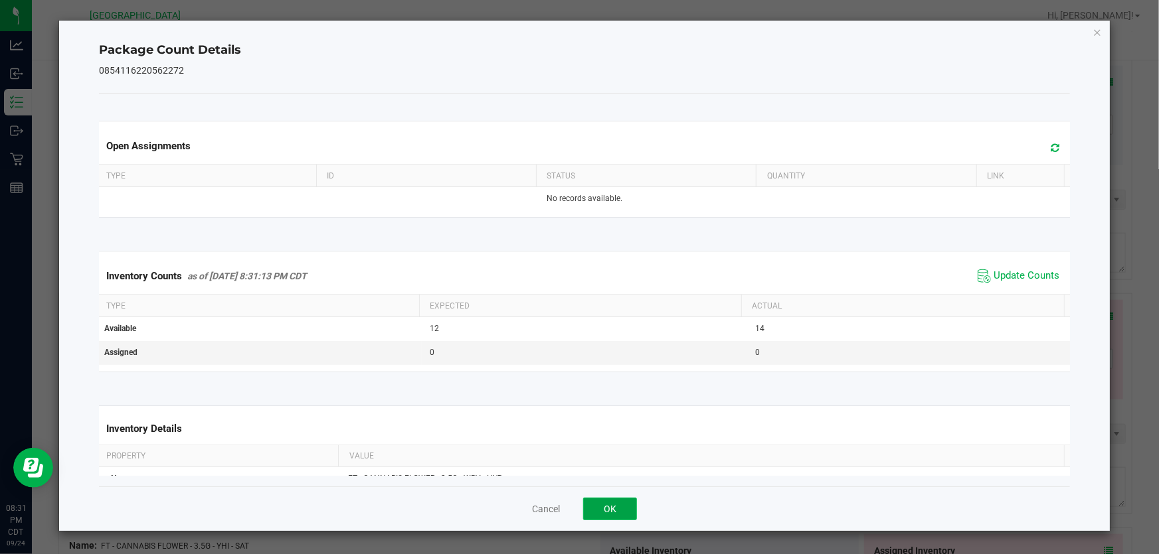
click at [596, 518] on button "OK" at bounding box center [610, 509] width 54 height 23
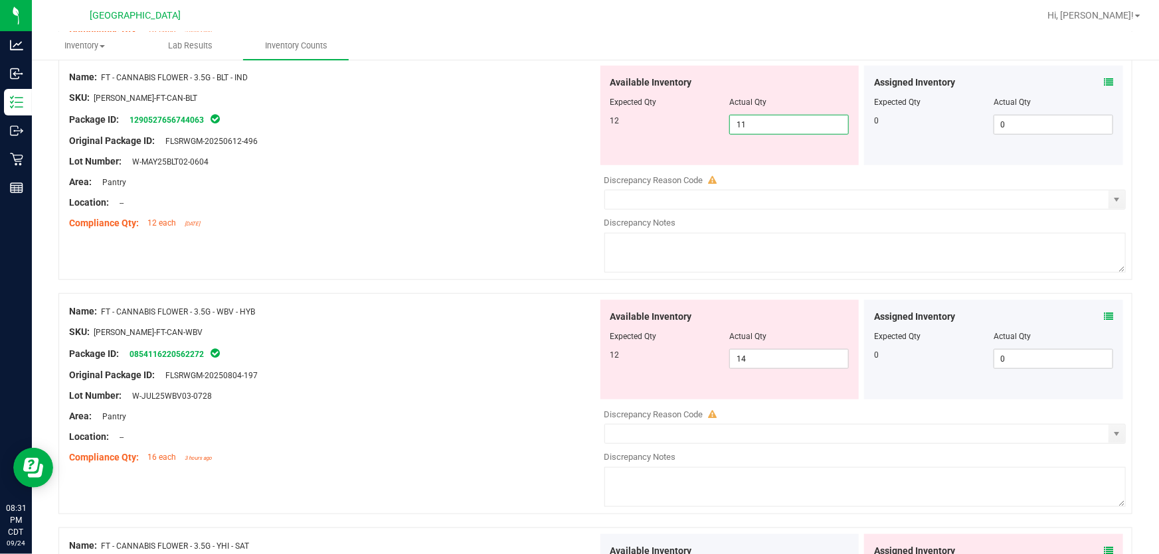
click at [747, 121] on span "11 11" at bounding box center [789, 125] width 120 height 20
type input "12"
click at [394, 358] on div "Name: FT - CANNABIS FLOWER - 3.5G - WBV - HYB SKU: FLO-BUD-FT-CAN-WBV Package I…" at bounding box center [333, 384] width 529 height 169
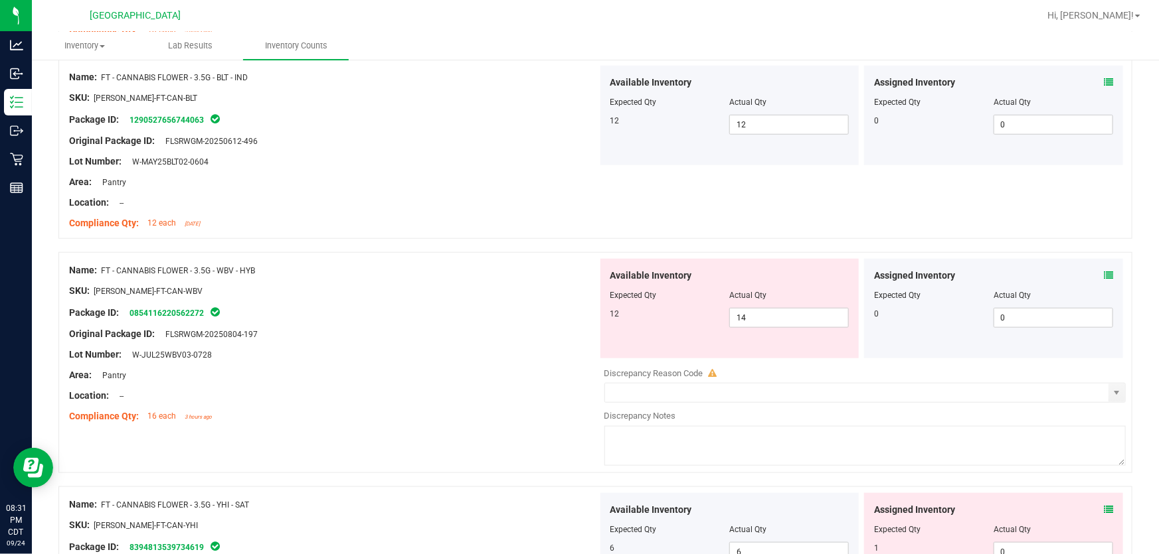
click at [1104, 276] on icon at bounding box center [1108, 275] width 9 height 9
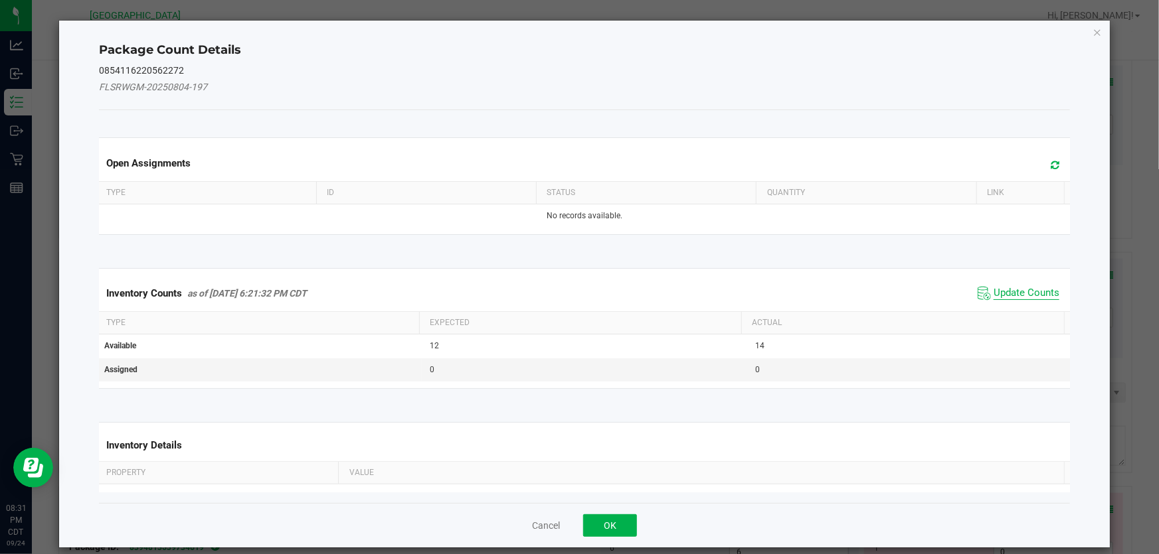
click at [1011, 293] on span "Update Counts" at bounding box center [1026, 293] width 66 height 13
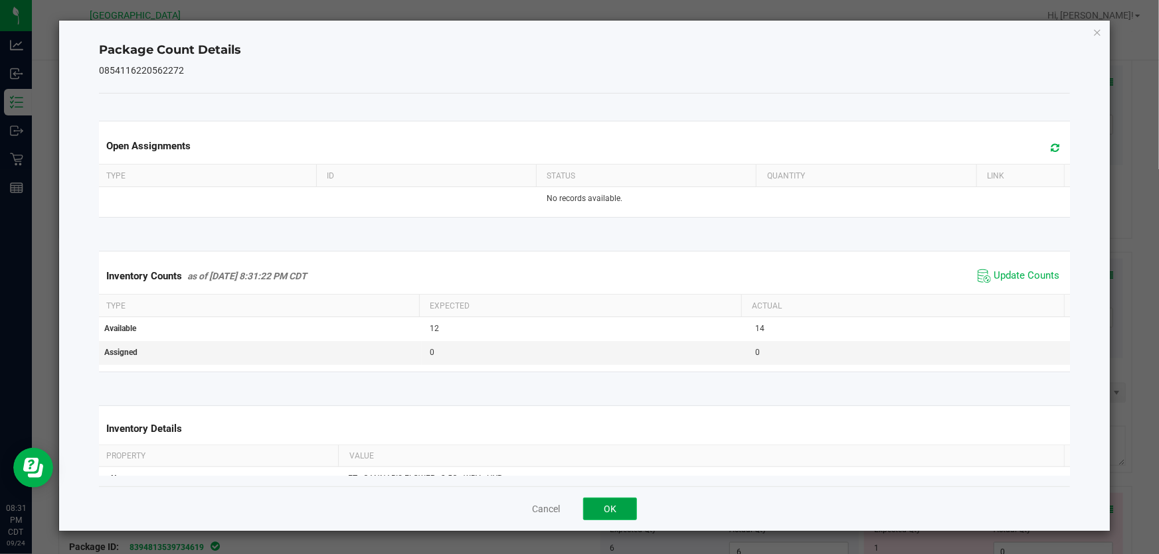
click at [621, 507] on button "OK" at bounding box center [610, 509] width 54 height 23
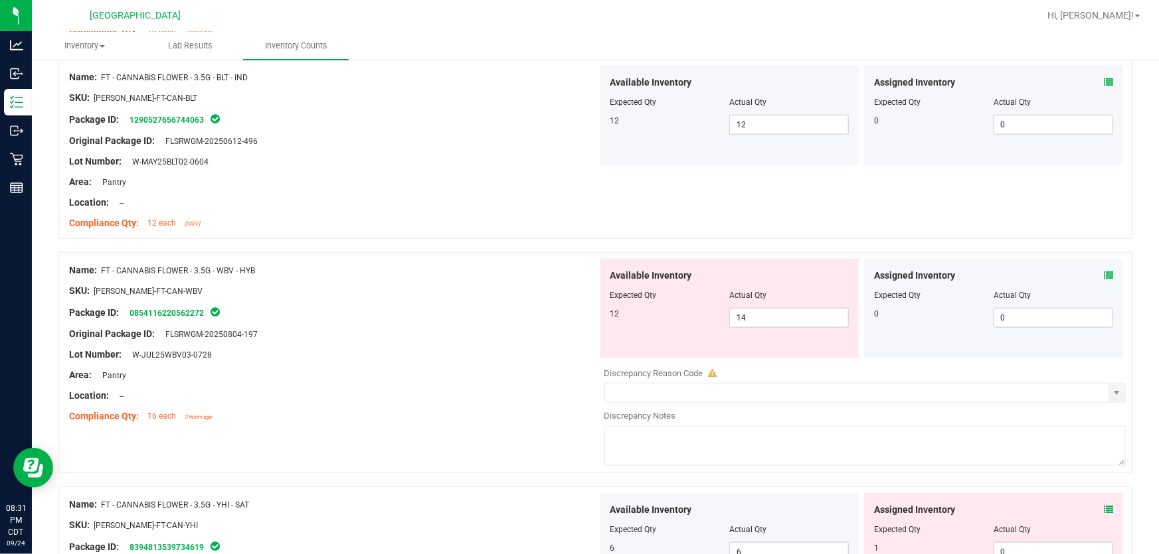
click at [435, 387] on div at bounding box center [333, 385] width 529 height 7
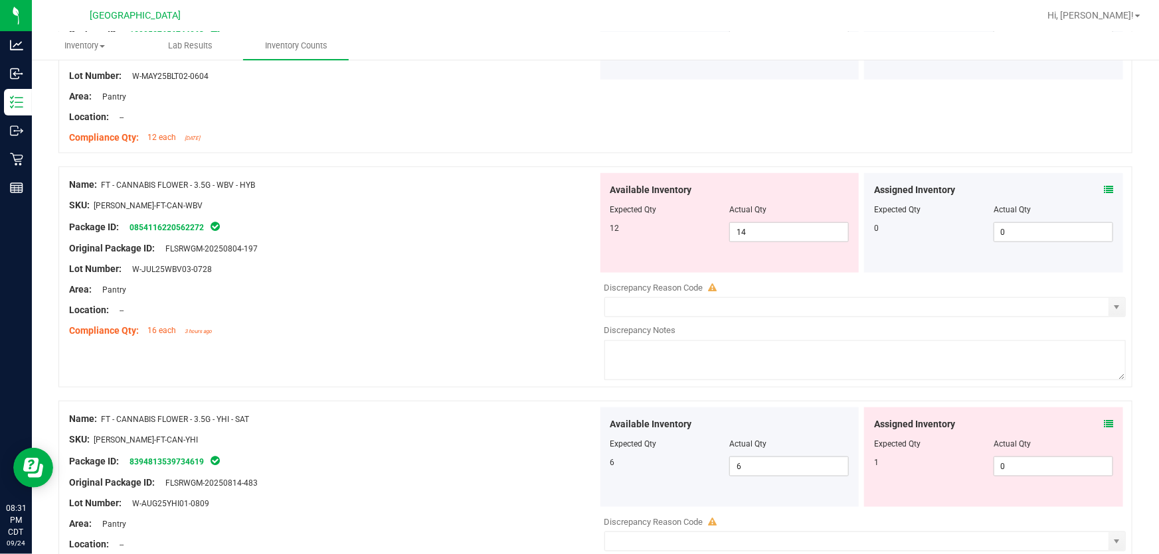
scroll to position [845, 0]
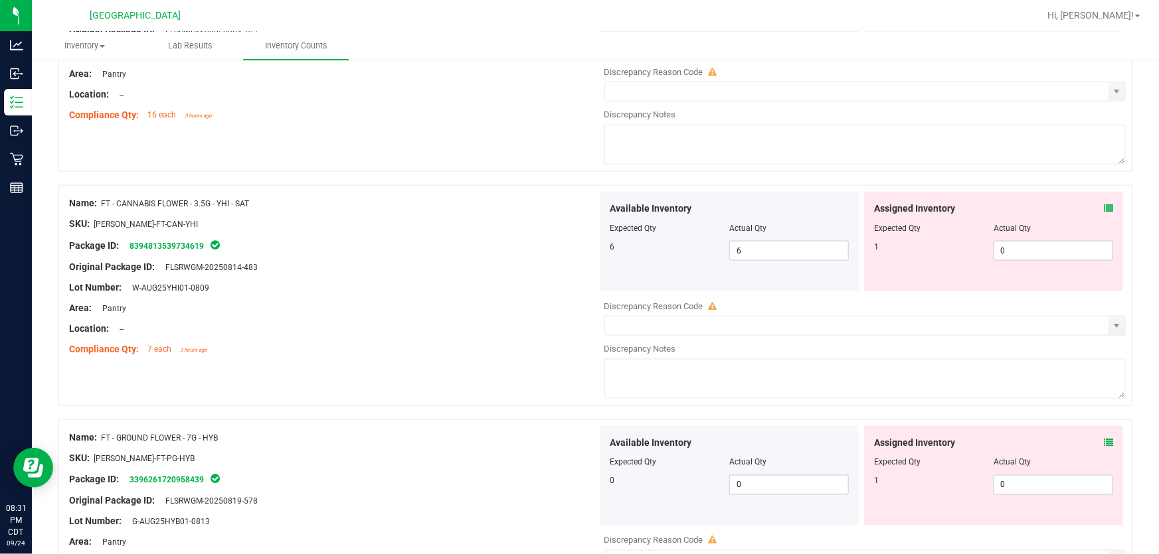
click at [1104, 208] on icon at bounding box center [1108, 208] width 9 height 9
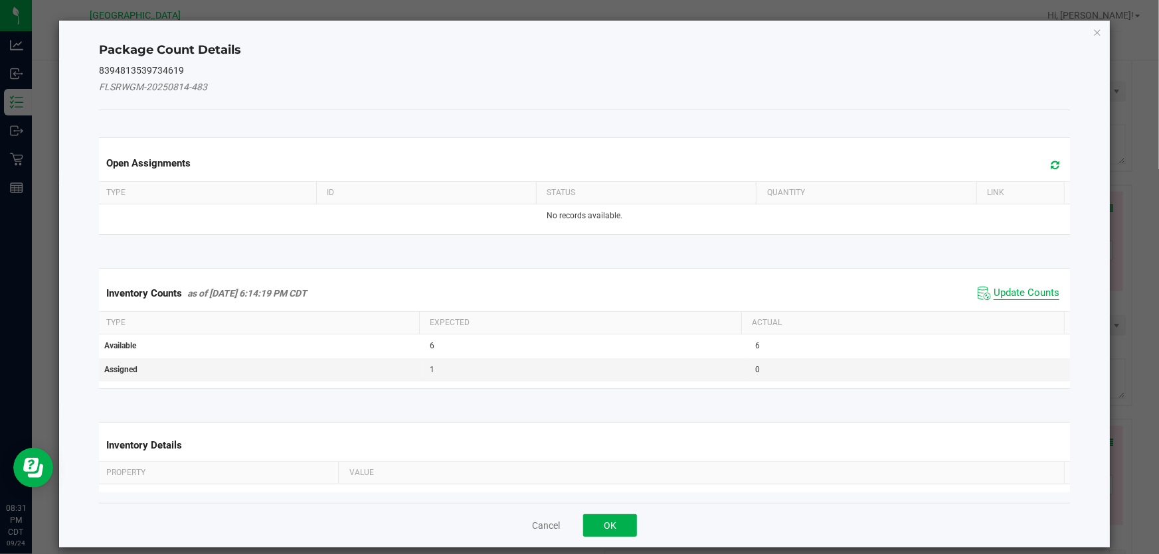
click at [1016, 295] on span "Update Counts" at bounding box center [1026, 293] width 66 height 13
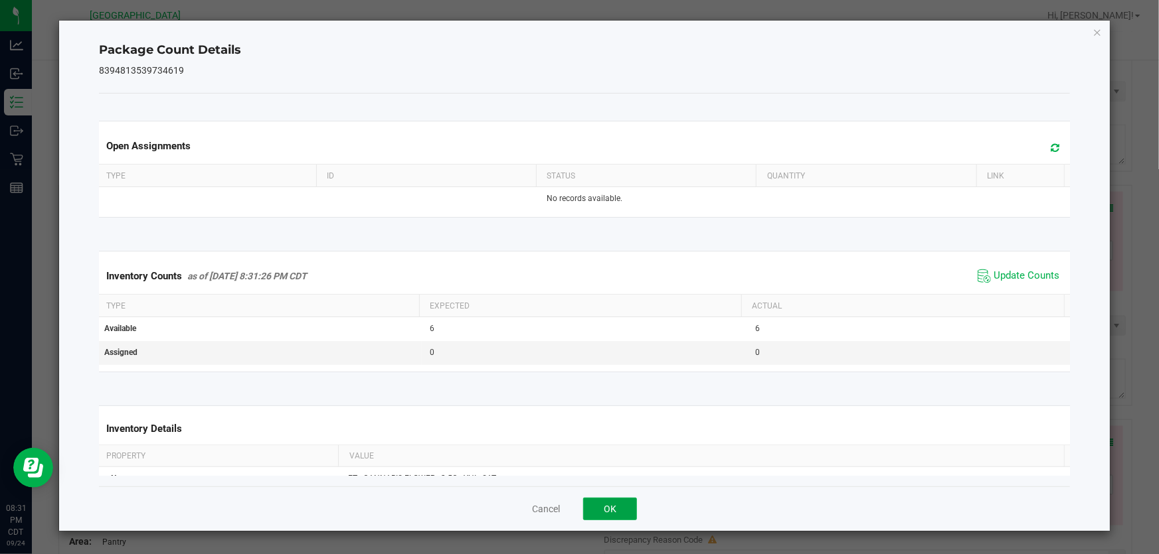
drag, startPoint x: 614, startPoint y: 506, endPoint x: 495, endPoint y: 446, distance: 133.0
click at [611, 506] on button "OK" at bounding box center [610, 509] width 54 height 23
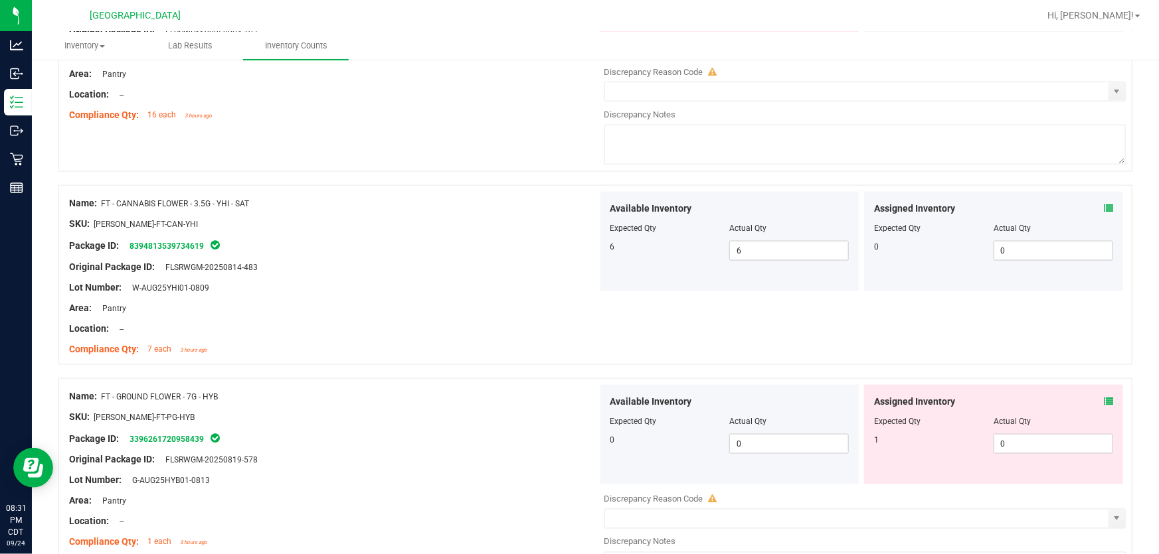
click at [1104, 402] on icon at bounding box center [1108, 401] width 9 height 9
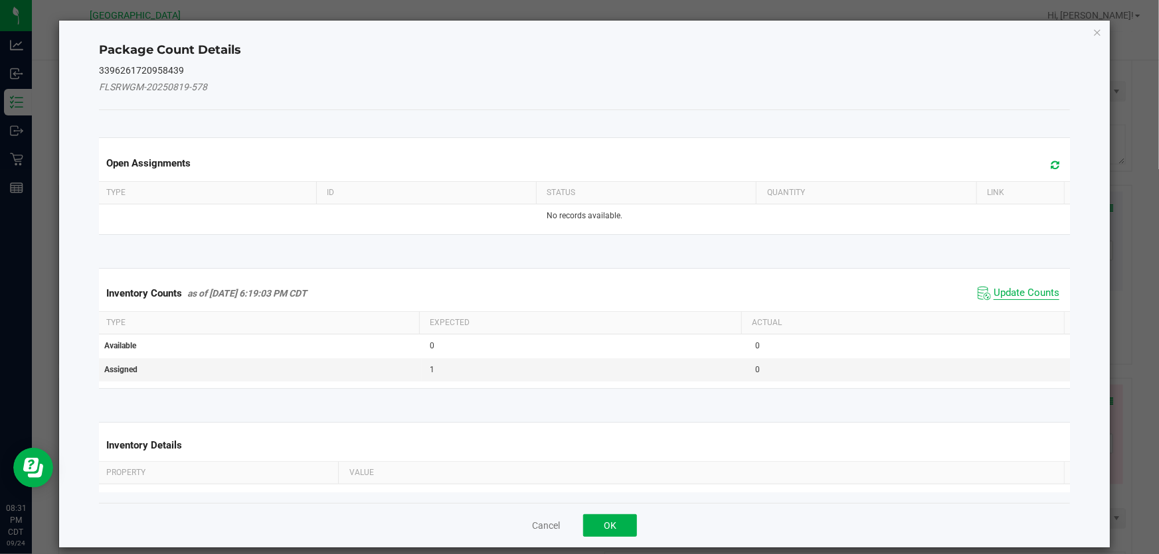
click at [1016, 287] on span "Update Counts" at bounding box center [1026, 293] width 66 height 13
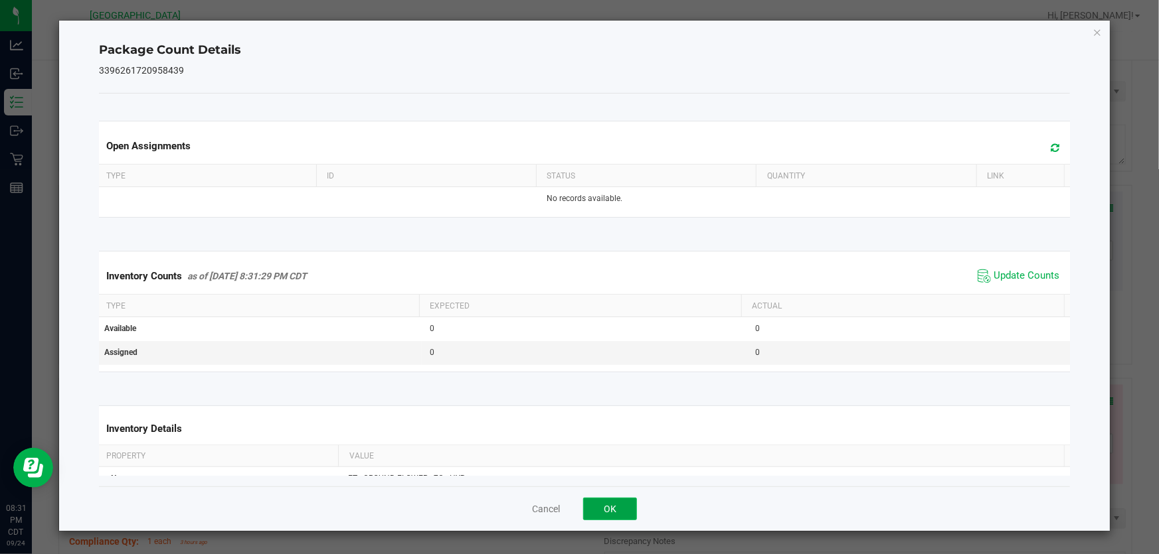
click at [616, 510] on button "OK" at bounding box center [610, 509] width 54 height 23
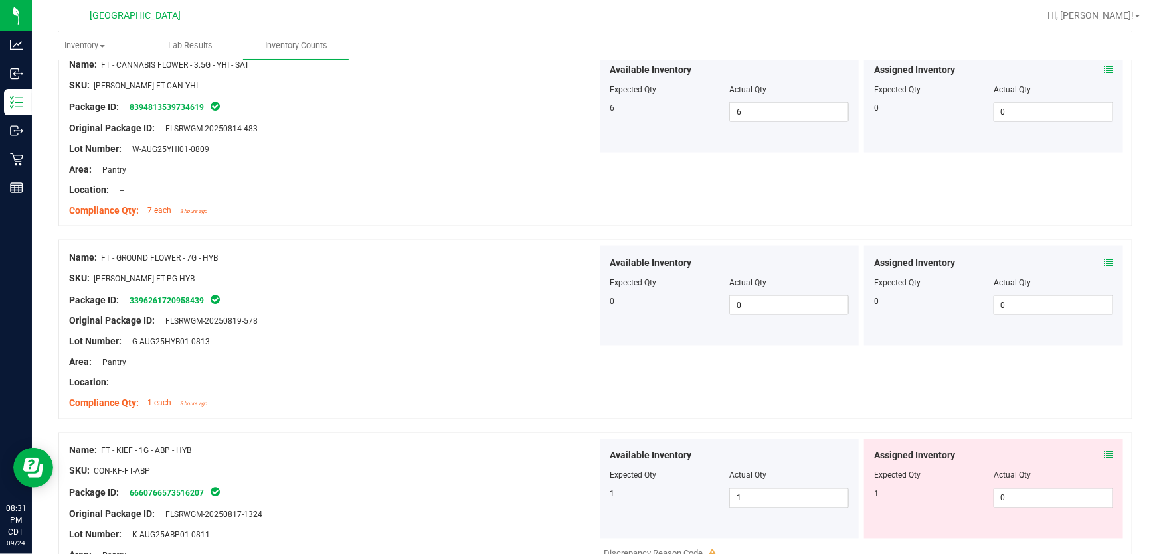
scroll to position [1147, 0]
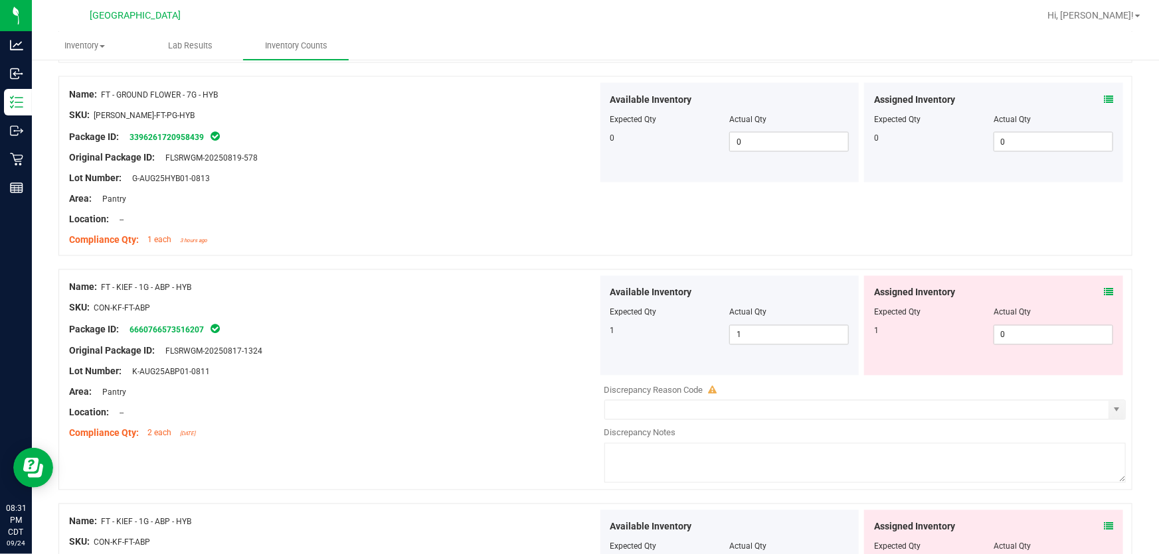
click at [1104, 290] on icon at bounding box center [1108, 292] width 9 height 9
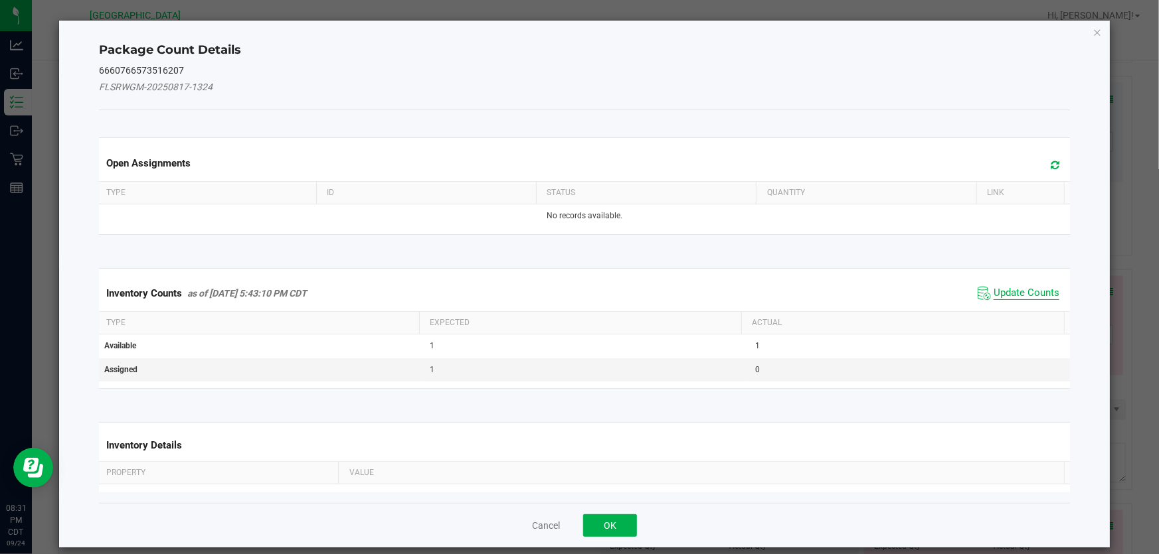
click at [999, 288] on span "Update Counts" at bounding box center [1026, 293] width 66 height 13
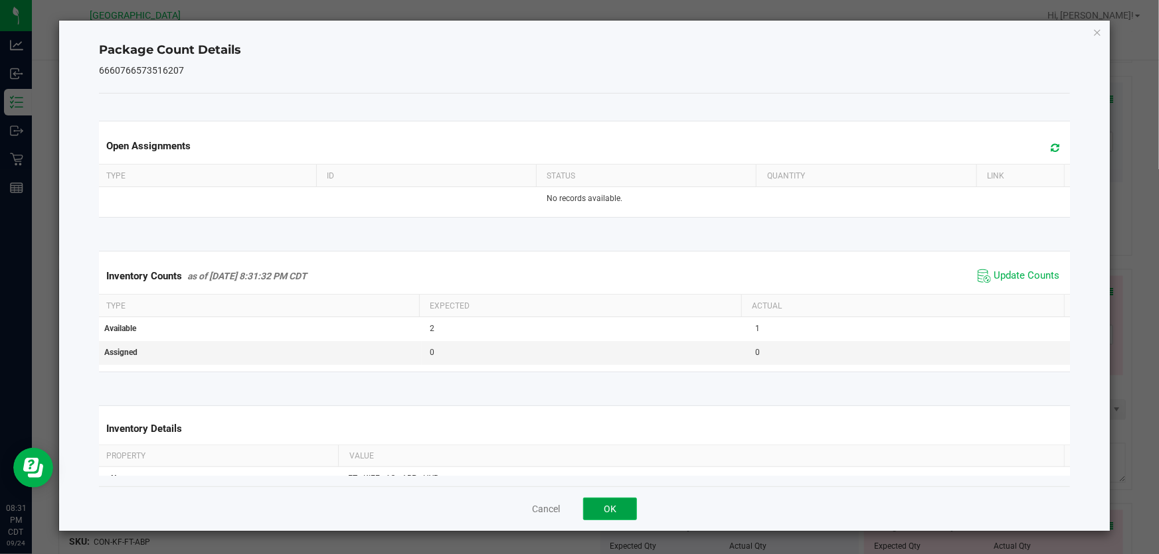
click at [625, 510] on button "OK" at bounding box center [610, 509] width 54 height 23
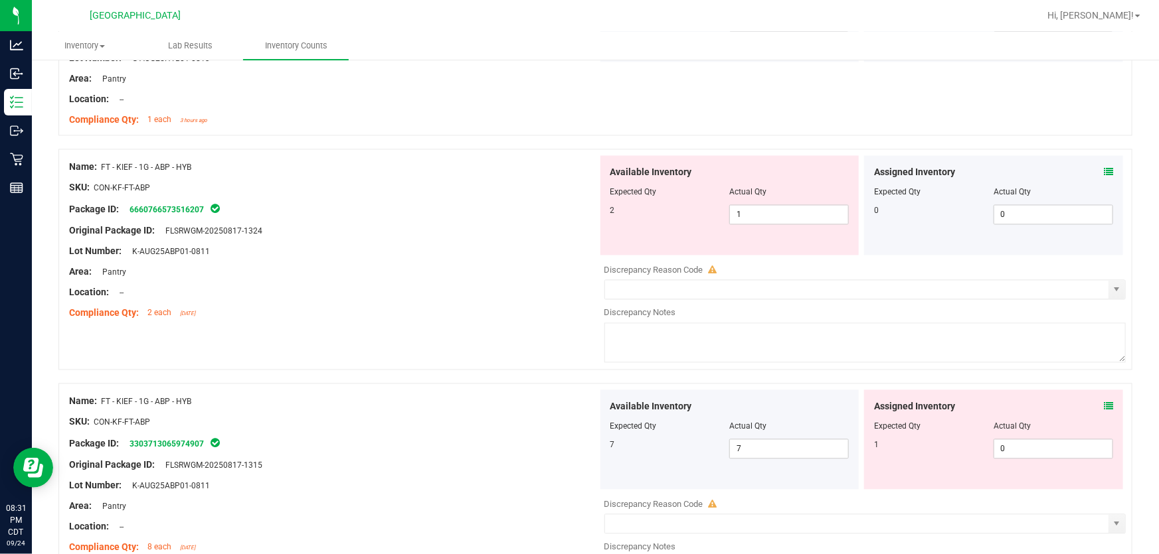
scroll to position [1268, 0]
click at [1104, 171] on icon at bounding box center [1108, 171] width 9 height 9
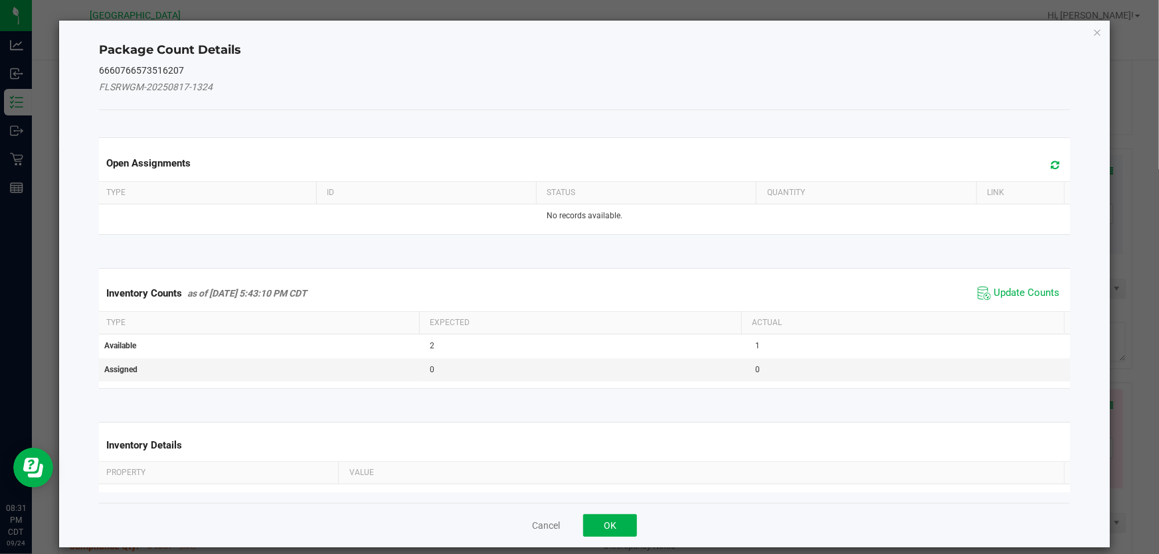
click at [1003, 305] on div "Inventory Counts as of Sep 24, 2025 5:43:10 PM CDT Update Counts" at bounding box center [584, 294] width 976 height 36
click at [1005, 293] on span "Update Counts" at bounding box center [1026, 293] width 66 height 13
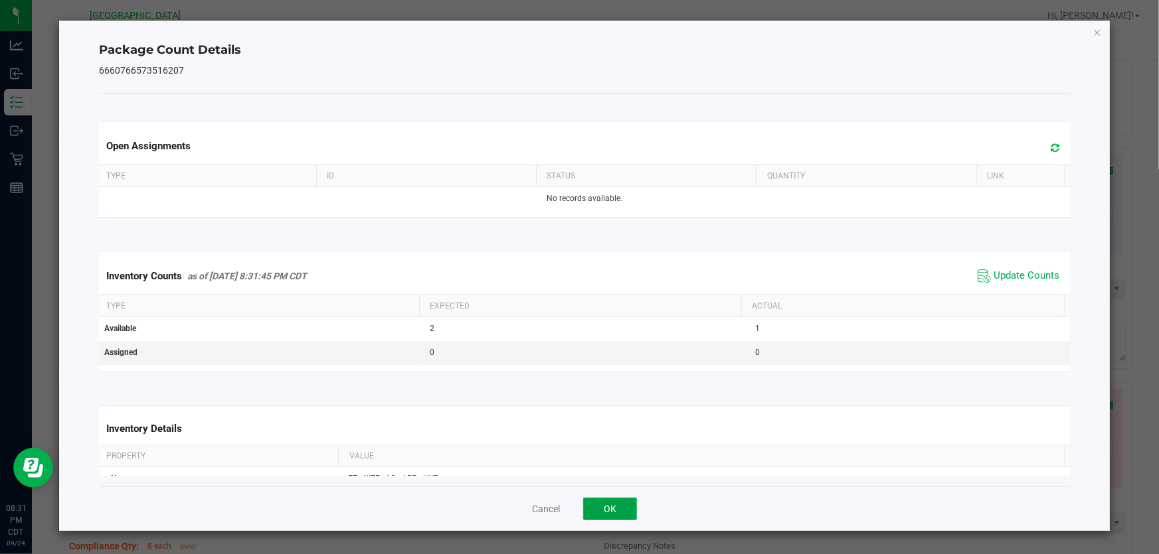
click at [597, 505] on button "OK" at bounding box center [610, 509] width 54 height 23
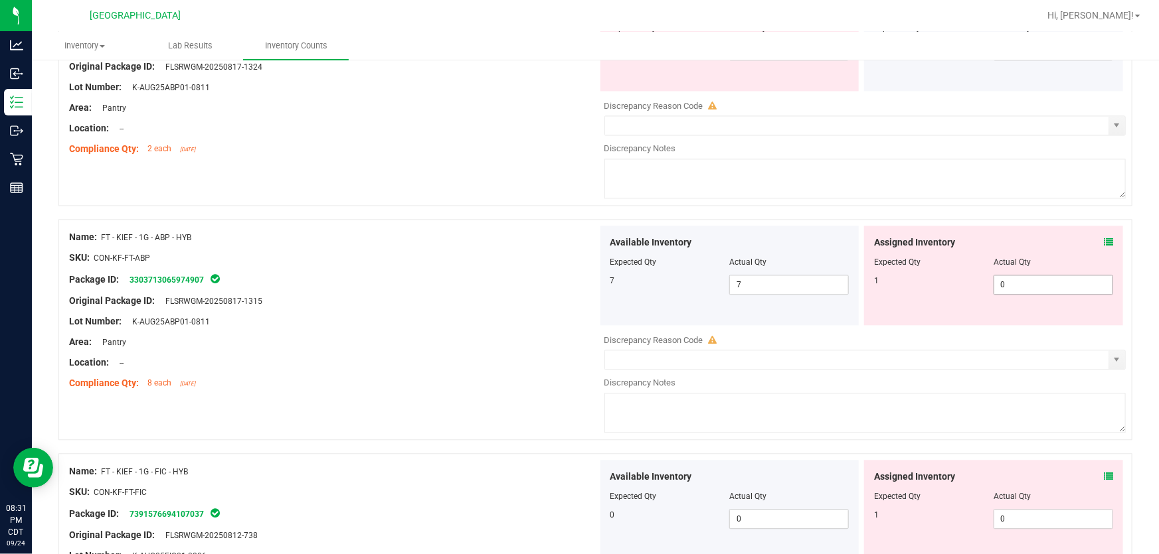
scroll to position [1448, 0]
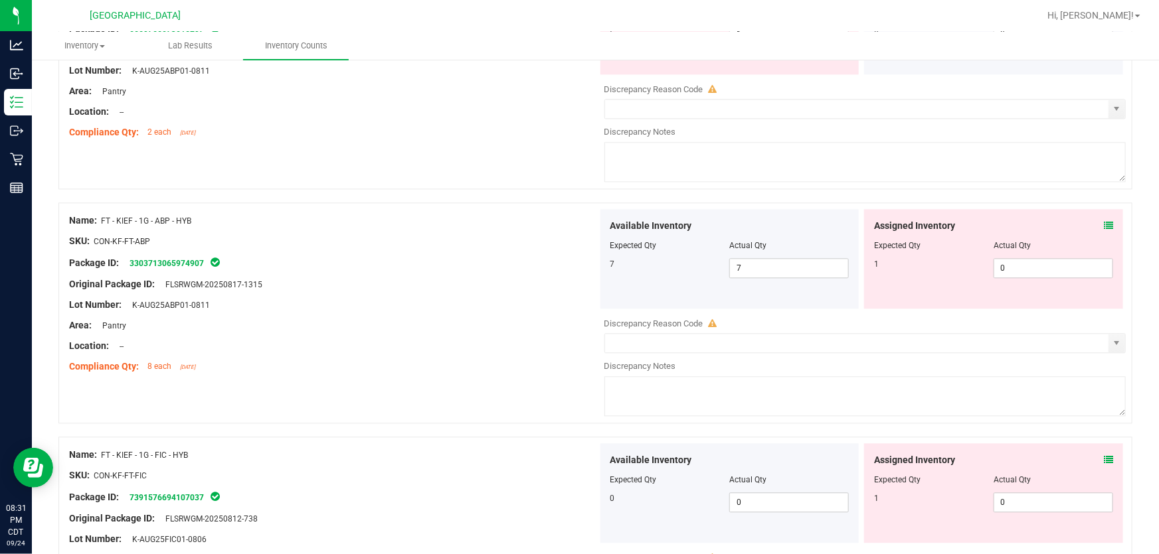
click at [1104, 224] on icon at bounding box center [1108, 225] width 9 height 9
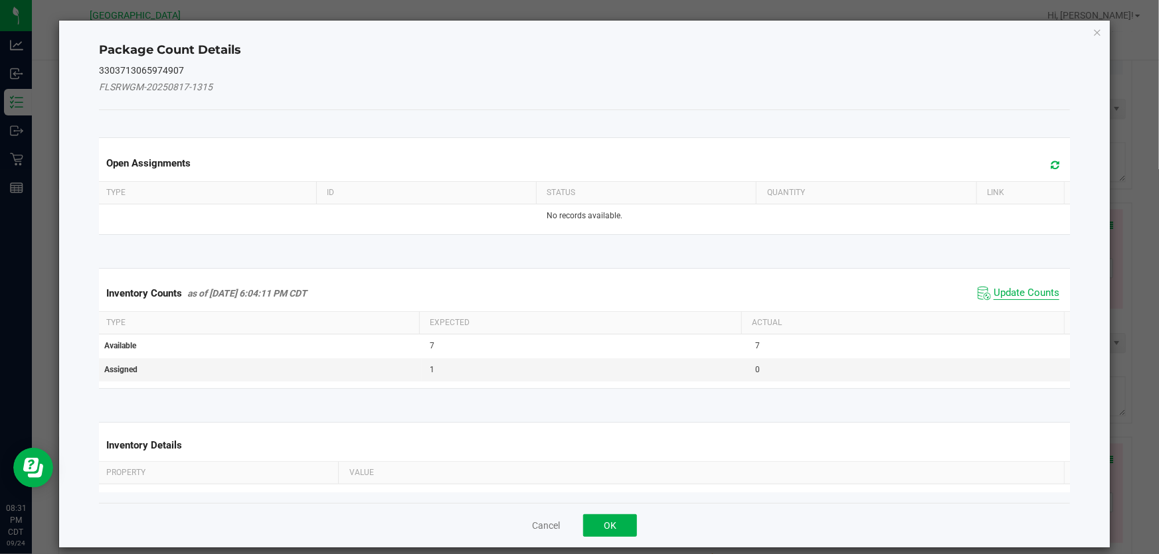
click at [1008, 287] on span "Update Counts" at bounding box center [1026, 293] width 66 height 13
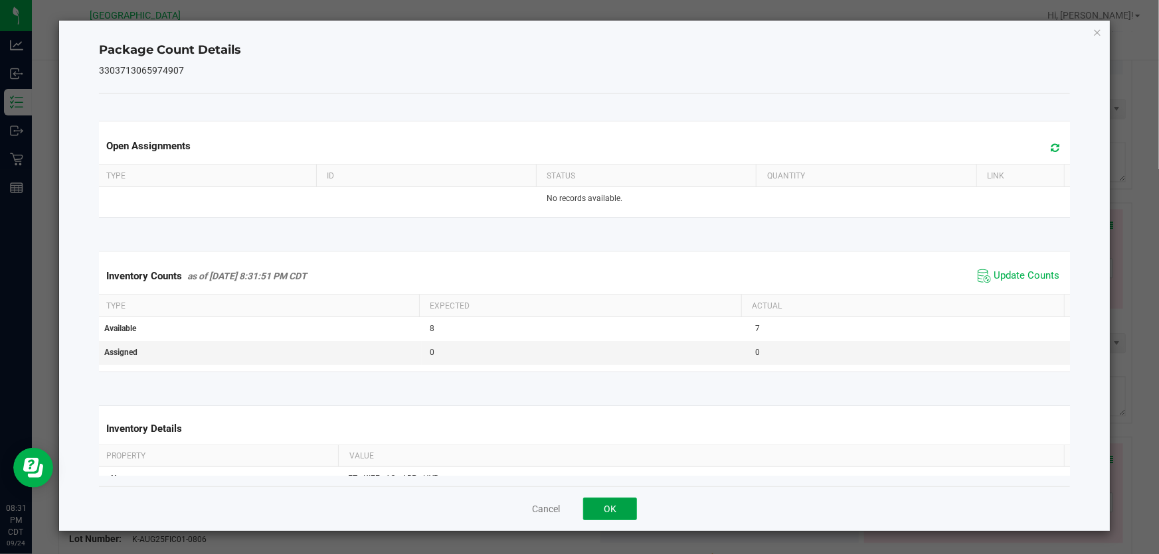
click at [606, 509] on button "OK" at bounding box center [610, 509] width 54 height 23
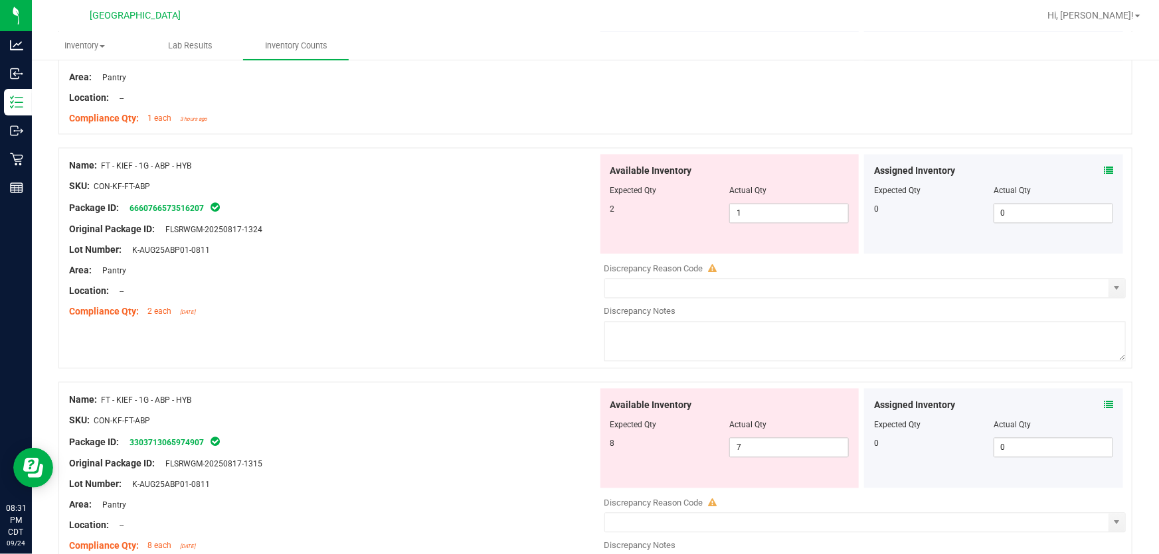
scroll to position [1268, 0]
click at [437, 417] on div "SKU: CON-KF-FT-ABP" at bounding box center [333, 422] width 529 height 14
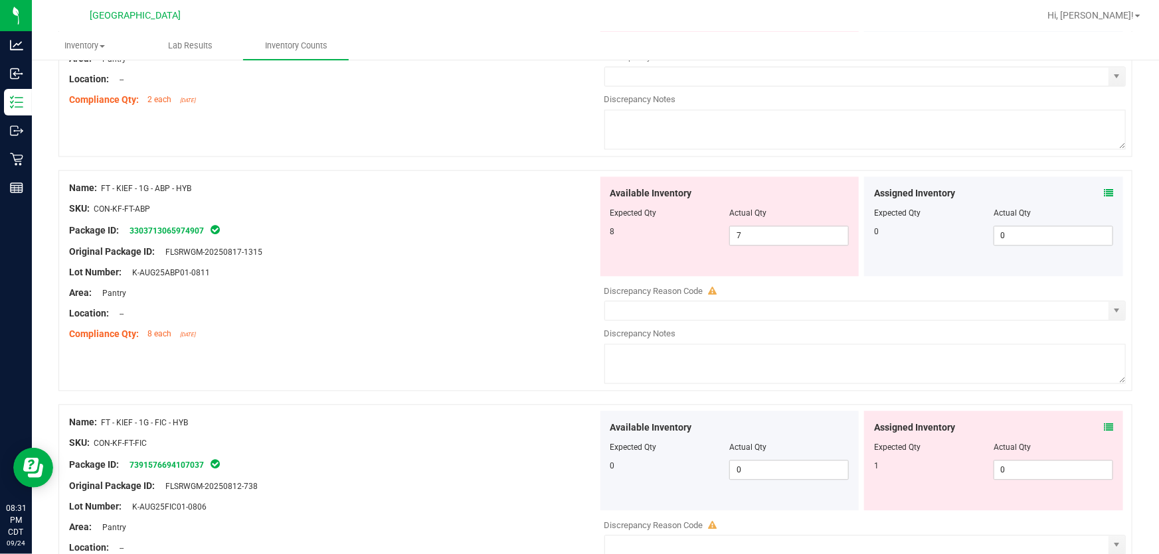
scroll to position [1509, 0]
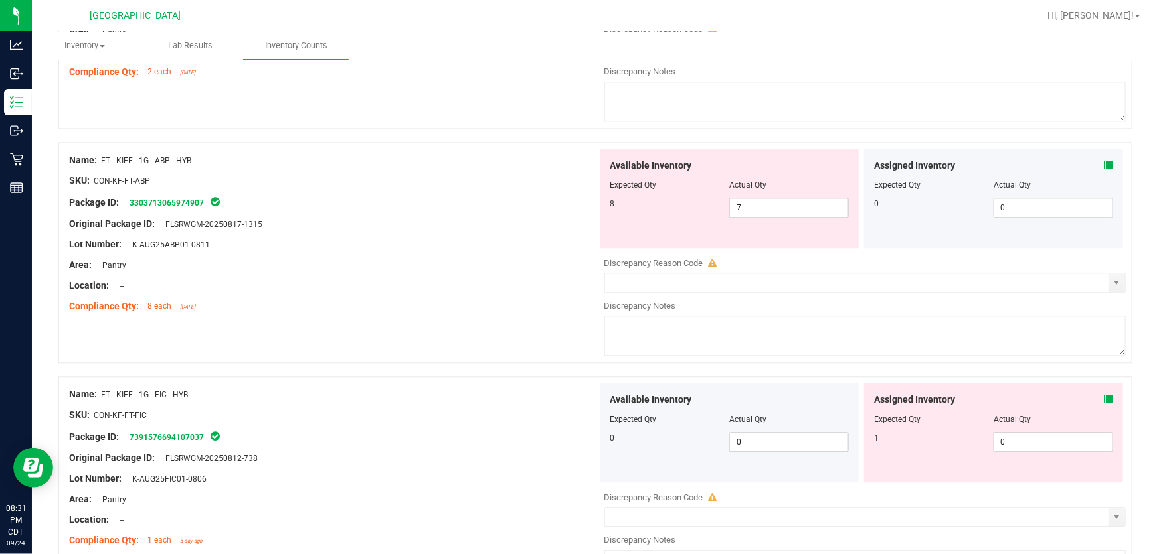
click at [1104, 400] on icon at bounding box center [1108, 399] width 9 height 9
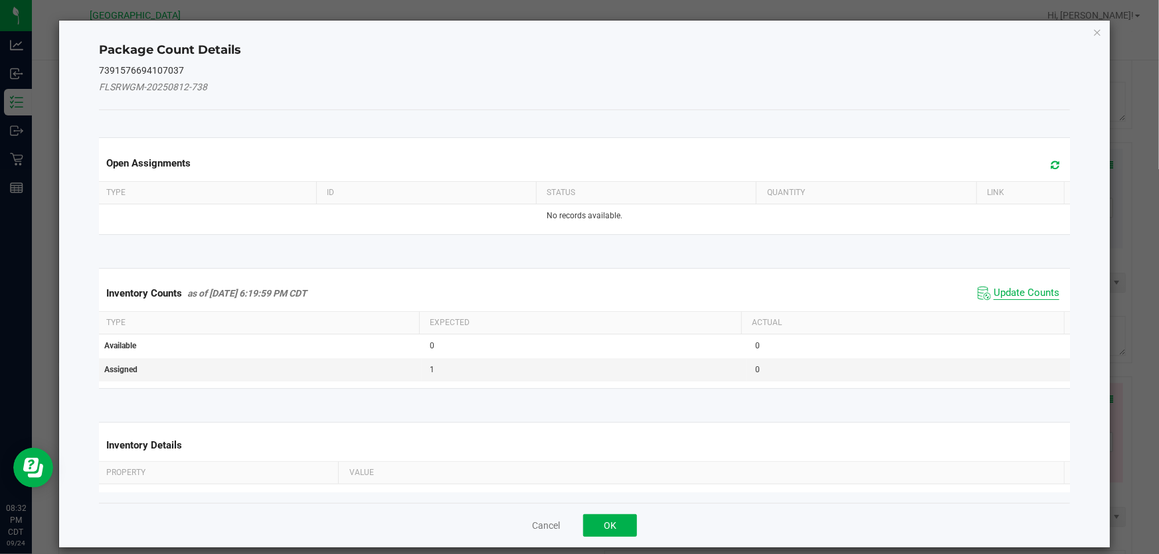
click at [1007, 288] on span "Update Counts" at bounding box center [1026, 293] width 66 height 13
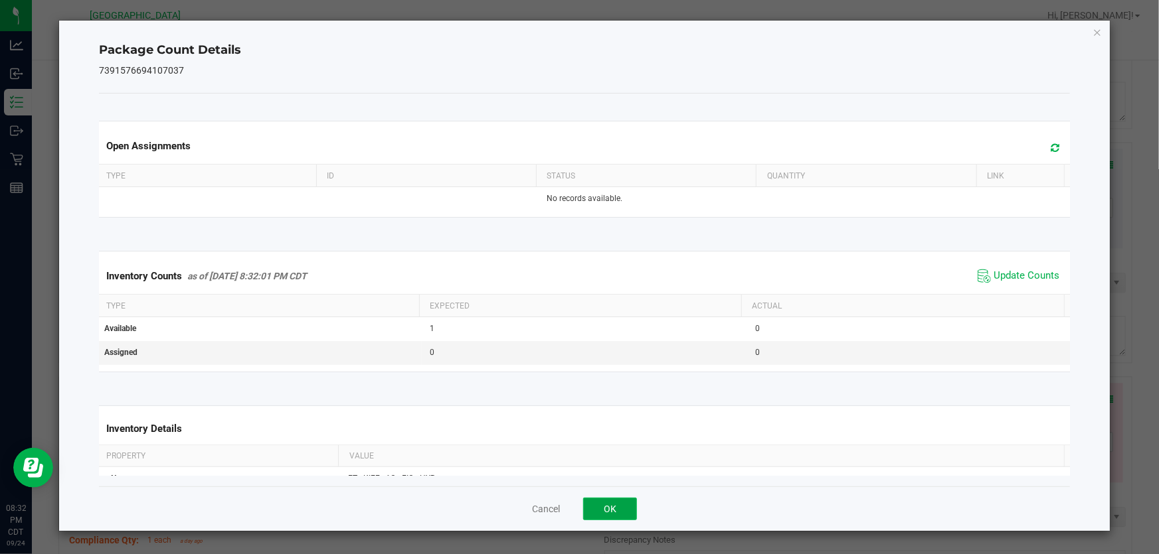
click at [620, 498] on button "OK" at bounding box center [610, 509] width 54 height 23
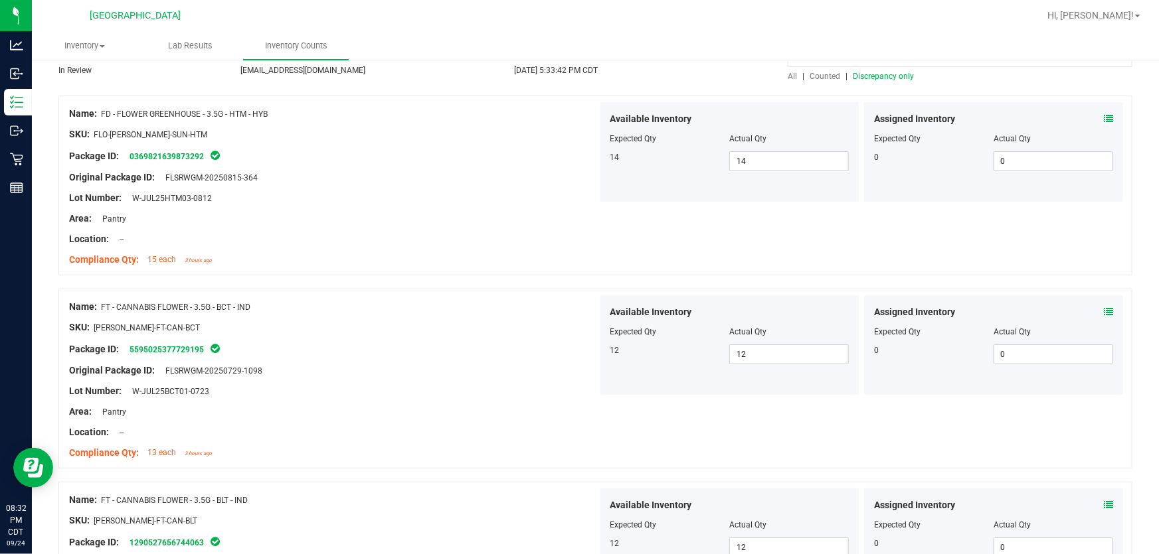
scroll to position [0, 0]
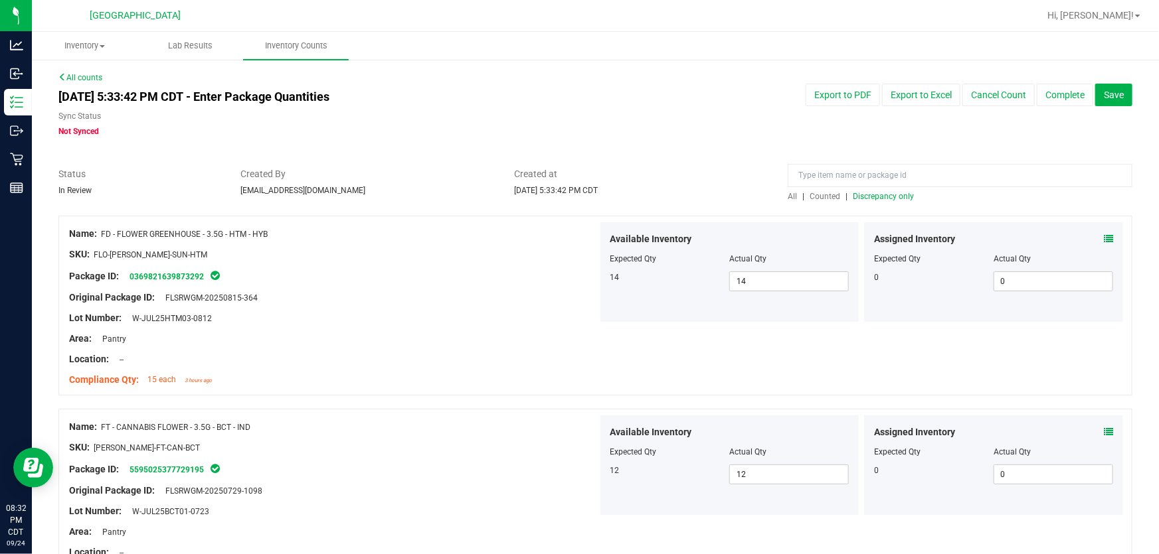
click at [853, 193] on span "Discrepancy only" at bounding box center [883, 196] width 61 height 9
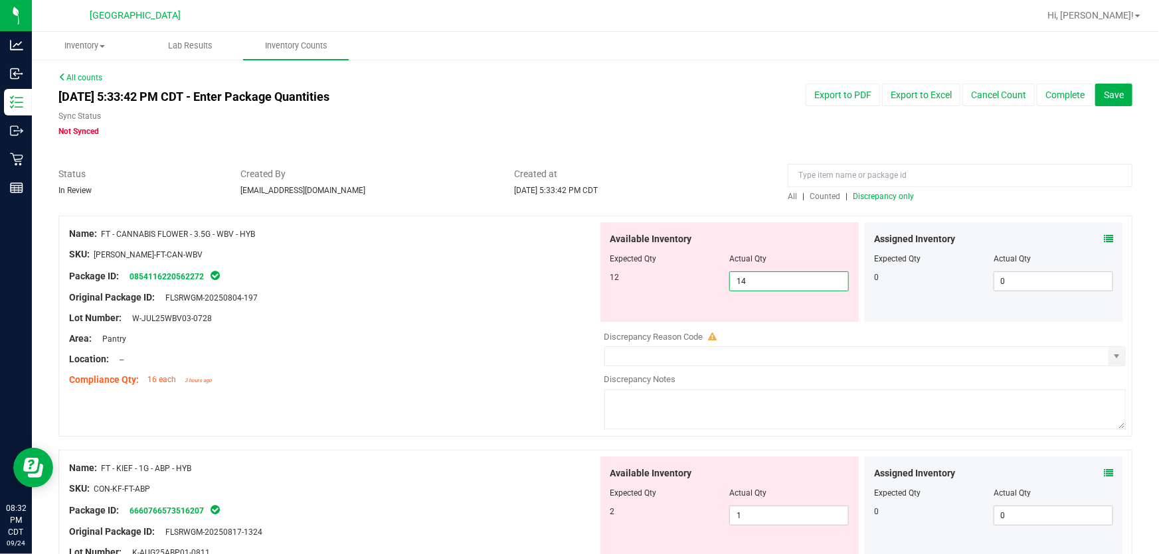
click at [772, 275] on span "14 14" at bounding box center [789, 282] width 120 height 20
type input "12"
click at [497, 372] on div at bounding box center [333, 370] width 529 height 7
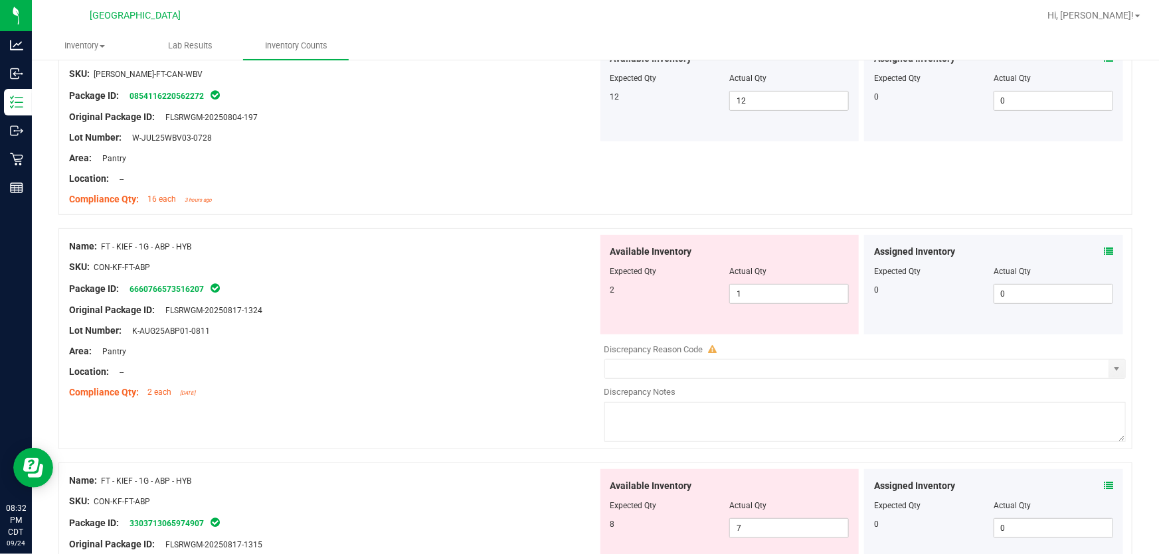
scroll to position [241, 0]
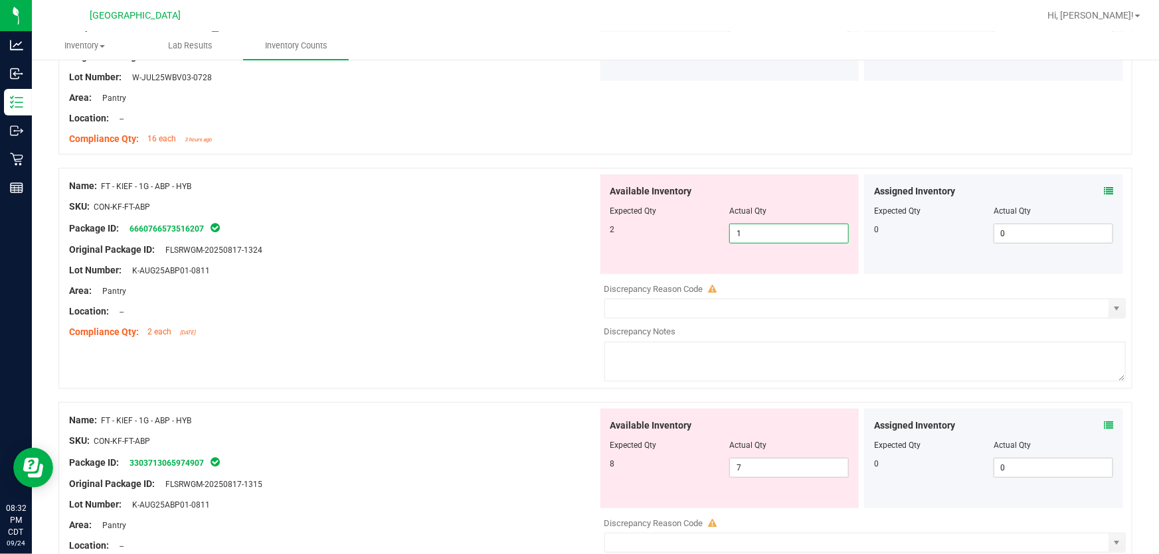
click at [758, 228] on span "1 1" at bounding box center [789, 234] width 120 height 20
type input "2"
click at [450, 348] on div "Name: FT - KIEF - 1G - ABP - HYB SKU: CON-KF-FT-ABP Package ID: 666076657351620…" at bounding box center [595, 285] width 1074 height 234
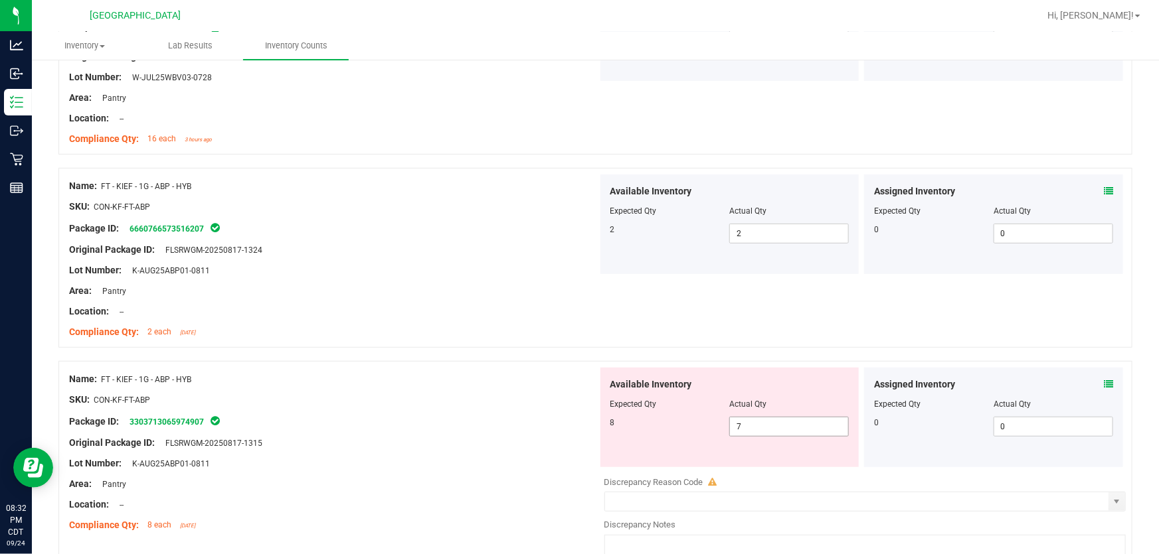
click at [742, 420] on span "7 7" at bounding box center [789, 427] width 120 height 20
type input "8"
click at [363, 407] on div at bounding box center [333, 410] width 529 height 7
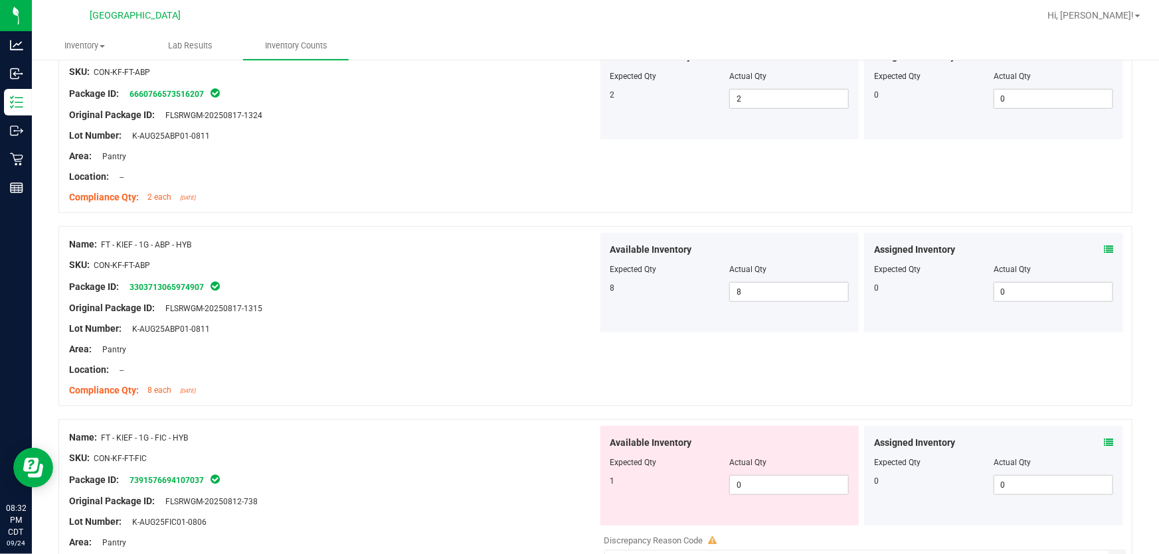
scroll to position [483, 0]
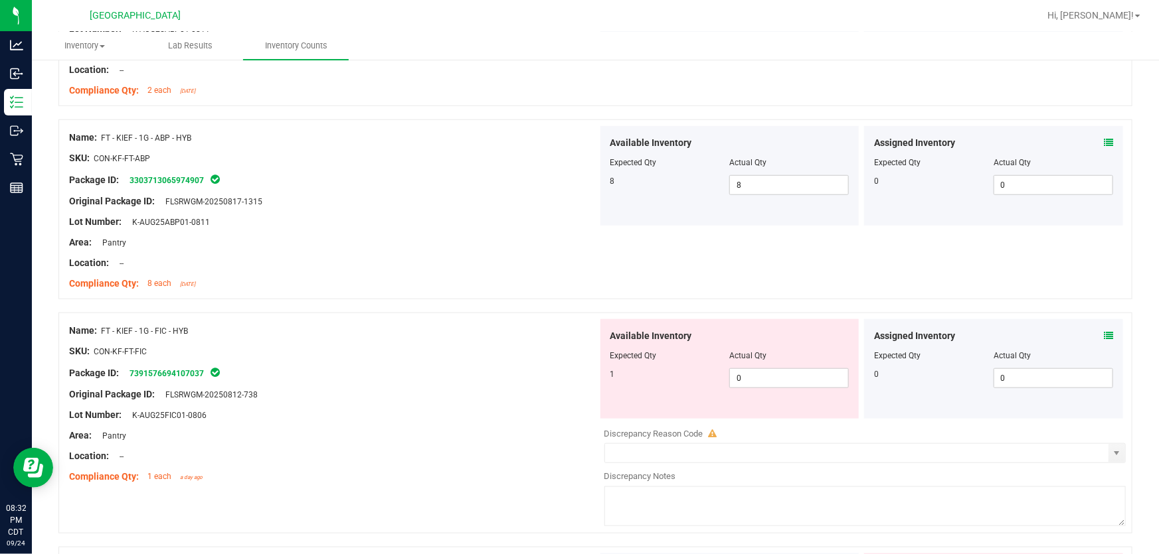
click at [1104, 337] on icon at bounding box center [1108, 335] width 9 height 9
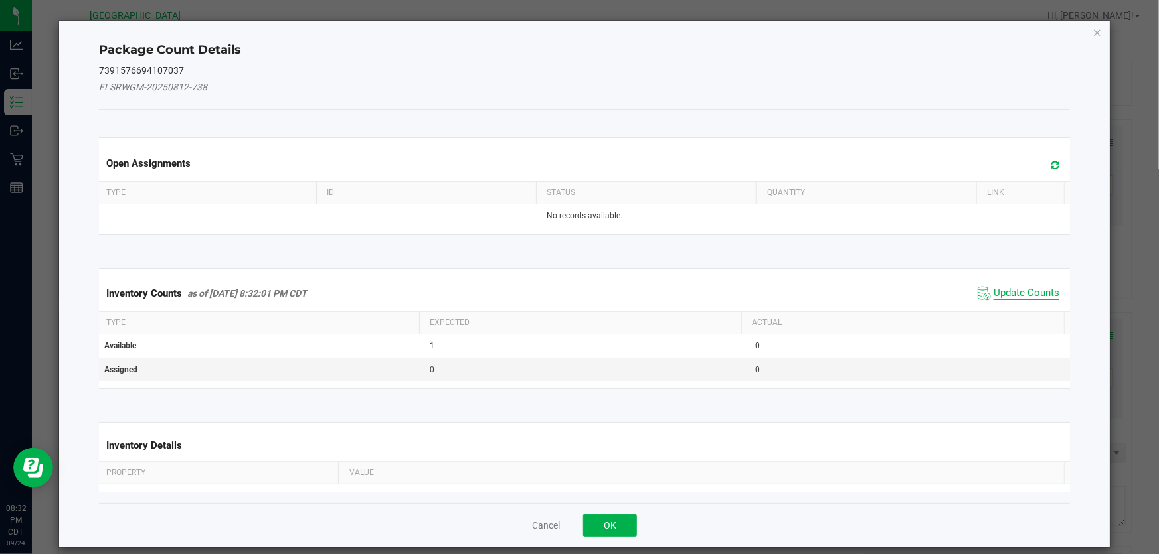
click at [1017, 295] on span "Update Counts" at bounding box center [1026, 293] width 66 height 13
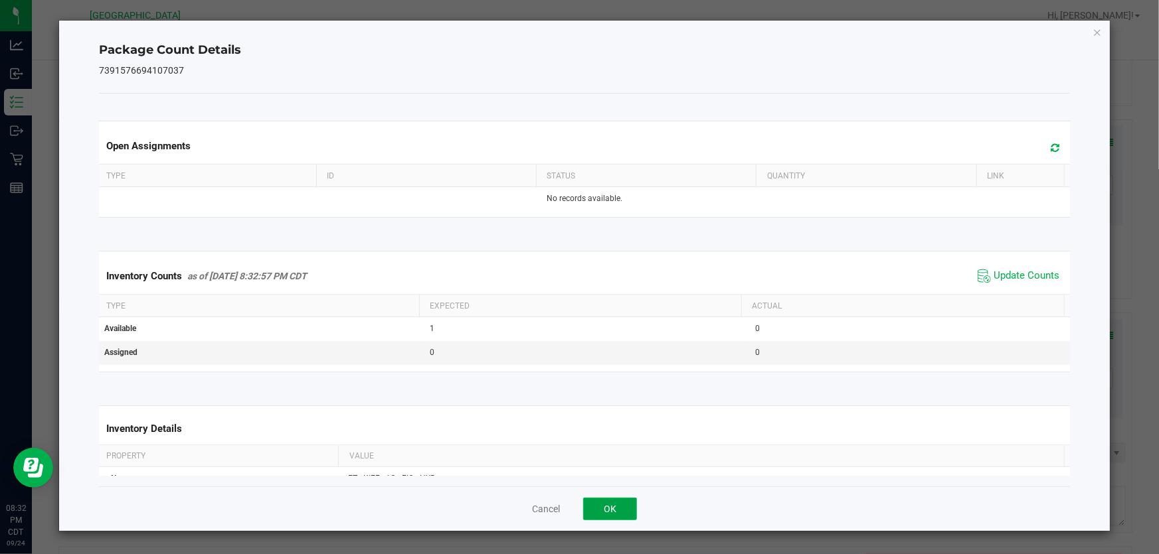
drag, startPoint x: 620, startPoint y: 508, endPoint x: 586, endPoint y: 483, distance: 42.2
click at [619, 508] on button "OK" at bounding box center [610, 509] width 54 height 23
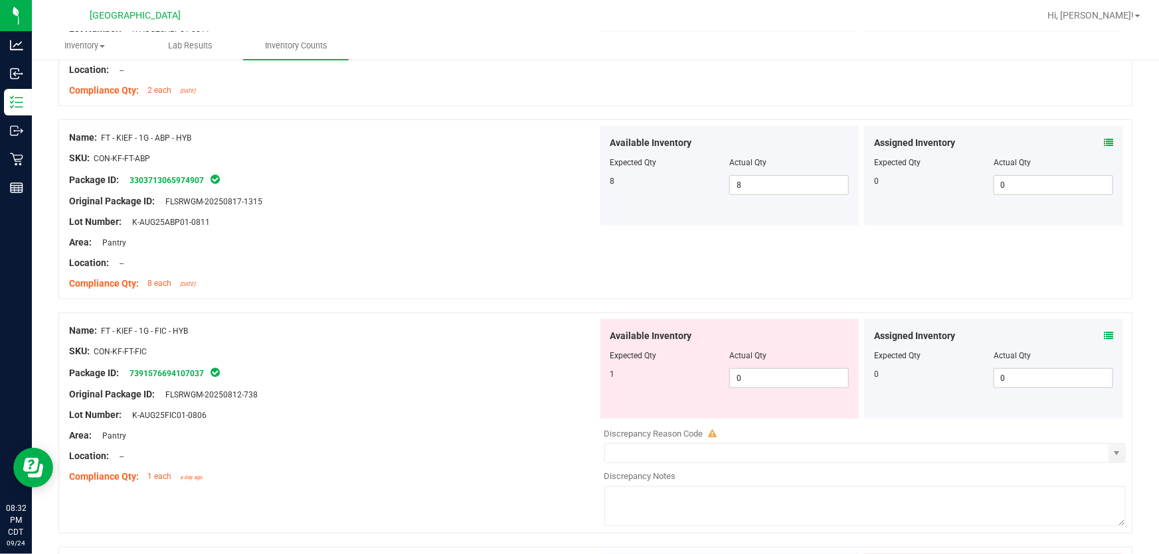
click at [542, 418] on div "Lot Number: K-AUG25FIC01-0806" at bounding box center [333, 415] width 529 height 14
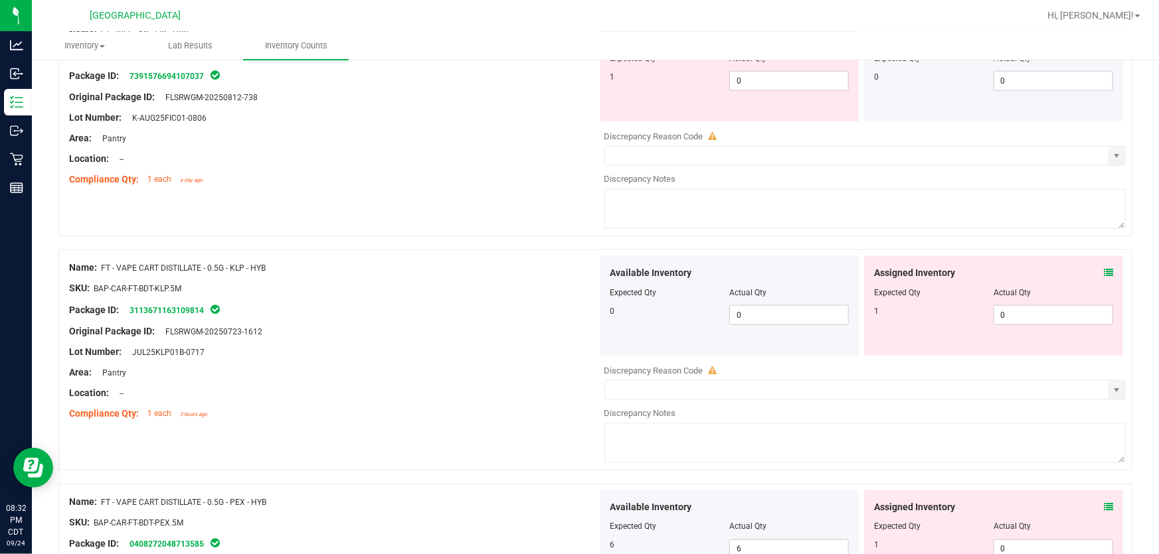
scroll to position [784, 0]
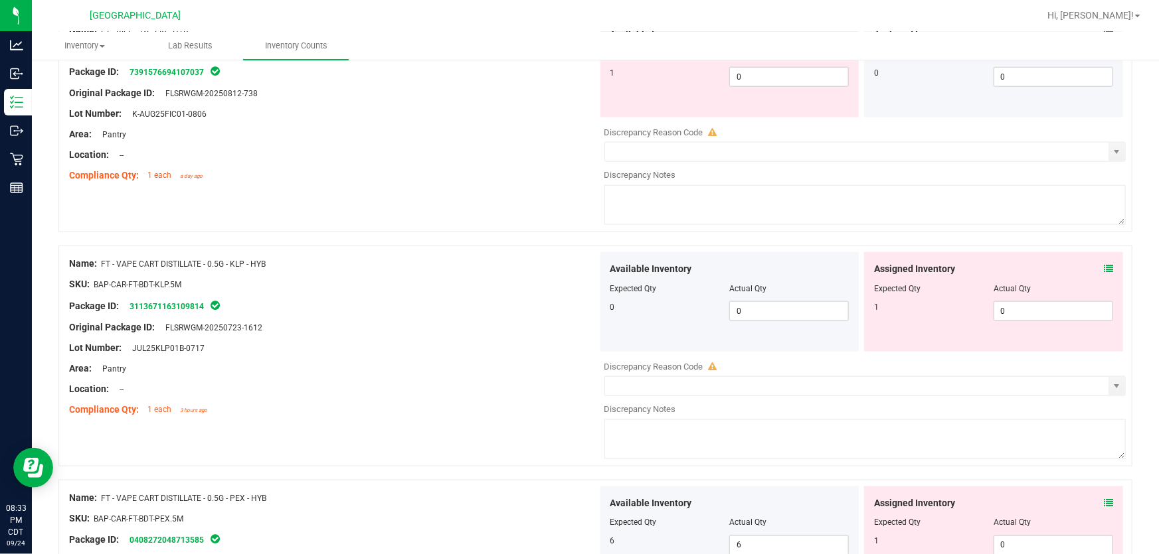
click at [1104, 266] on icon at bounding box center [1108, 268] width 9 height 9
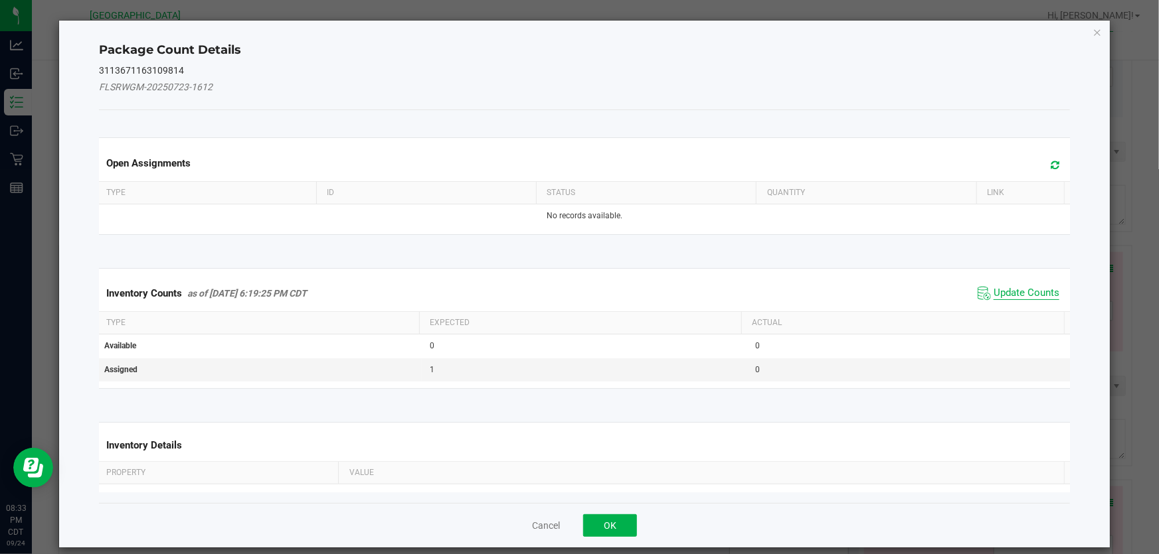
click at [1009, 291] on span "Update Counts" at bounding box center [1026, 293] width 66 height 13
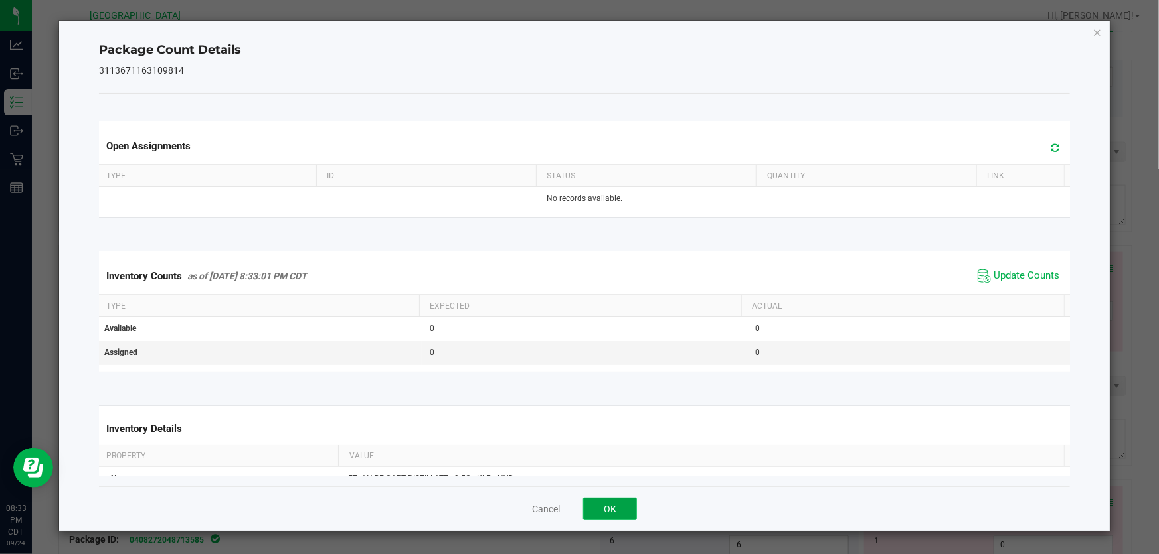
click at [606, 502] on button "OK" at bounding box center [610, 509] width 54 height 23
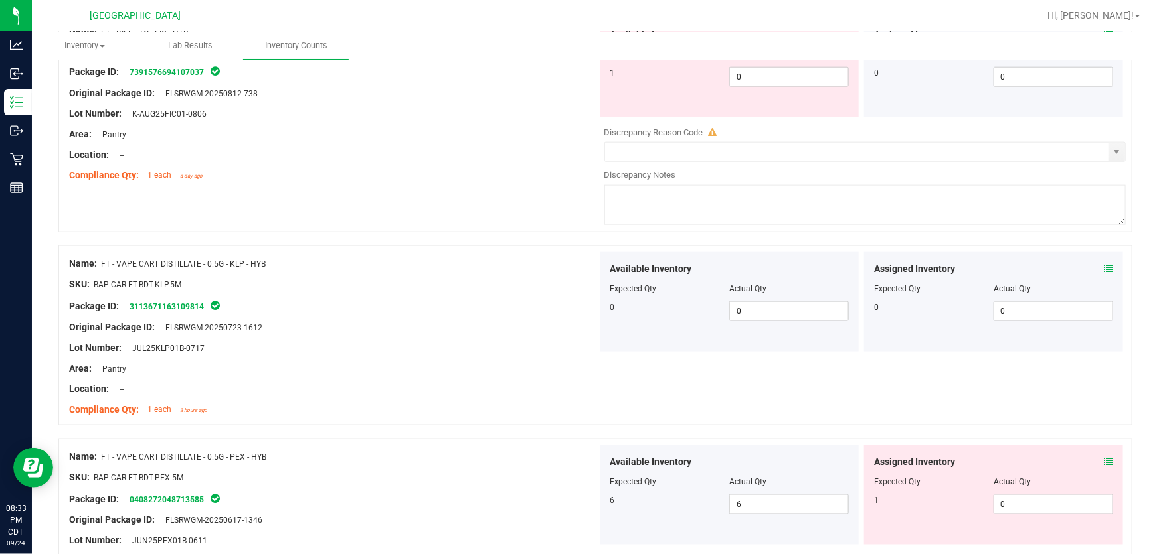
click at [426, 357] on div at bounding box center [333, 358] width 529 height 7
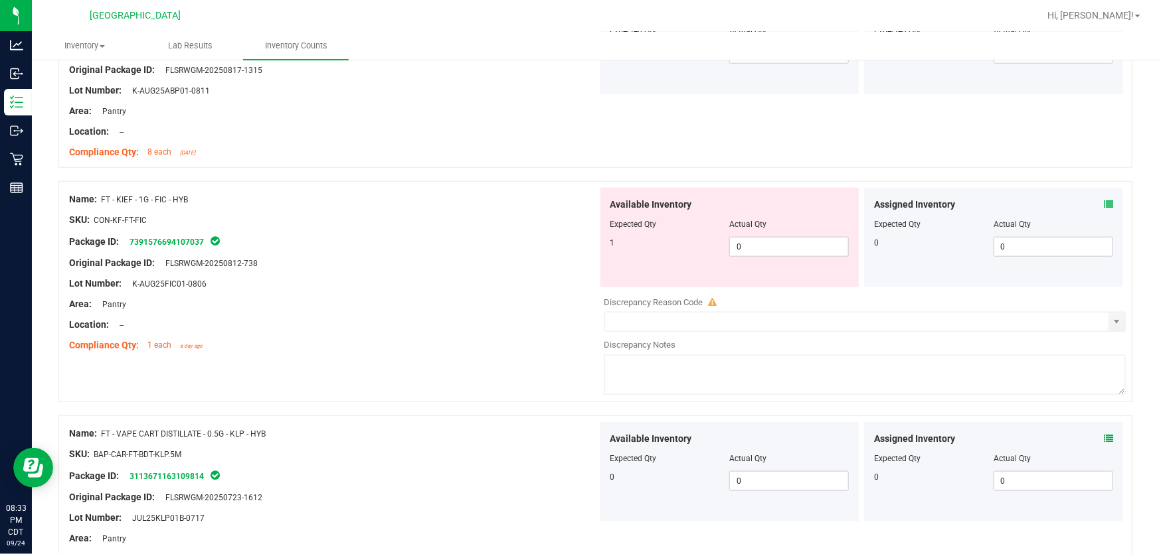
scroll to position [604, 0]
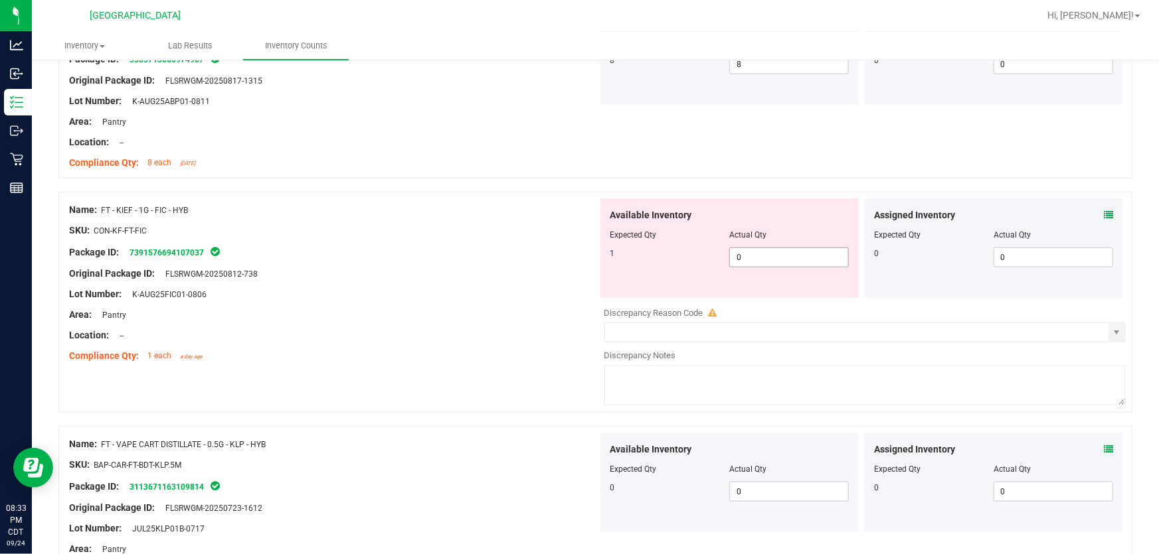
click at [774, 257] on span "0 0" at bounding box center [789, 258] width 120 height 20
type input "1"
click at [432, 359] on div "Compliance Qty: 1 each a day ago" at bounding box center [333, 356] width 529 height 14
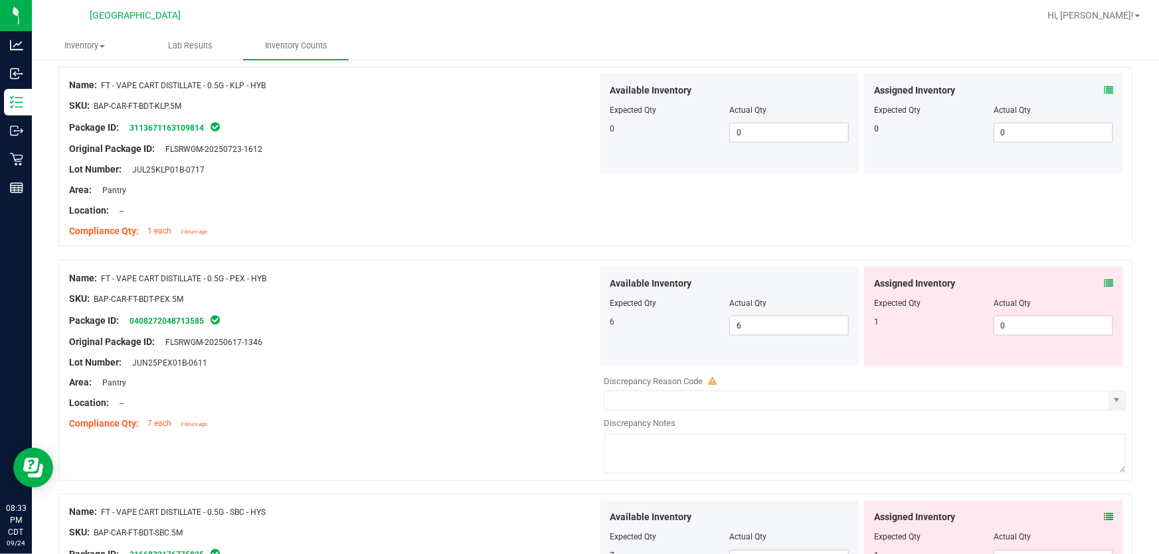
scroll to position [965, 0]
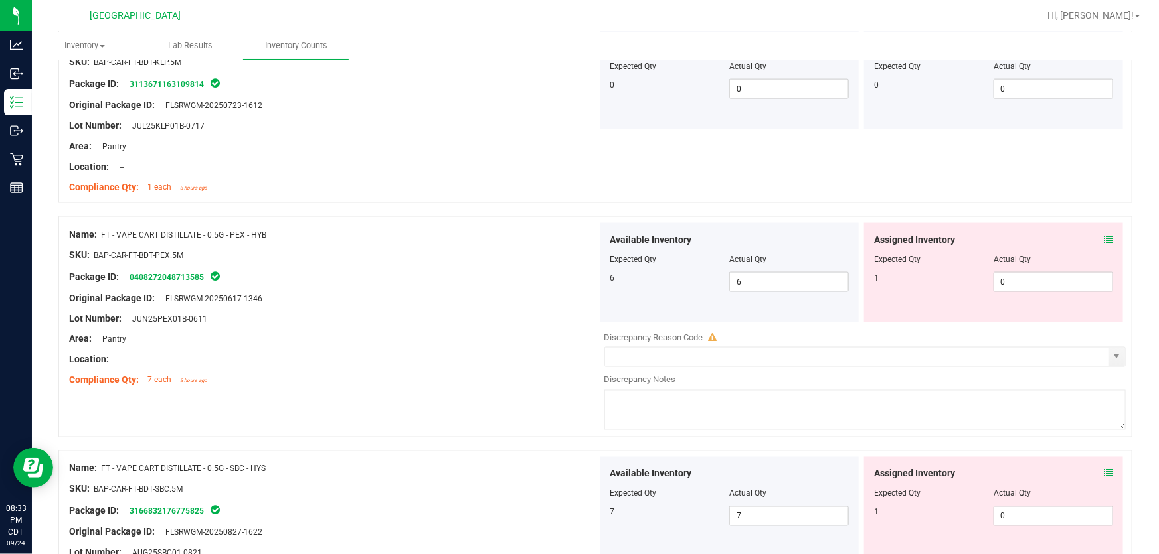
click at [1104, 242] on icon at bounding box center [1108, 239] width 9 height 9
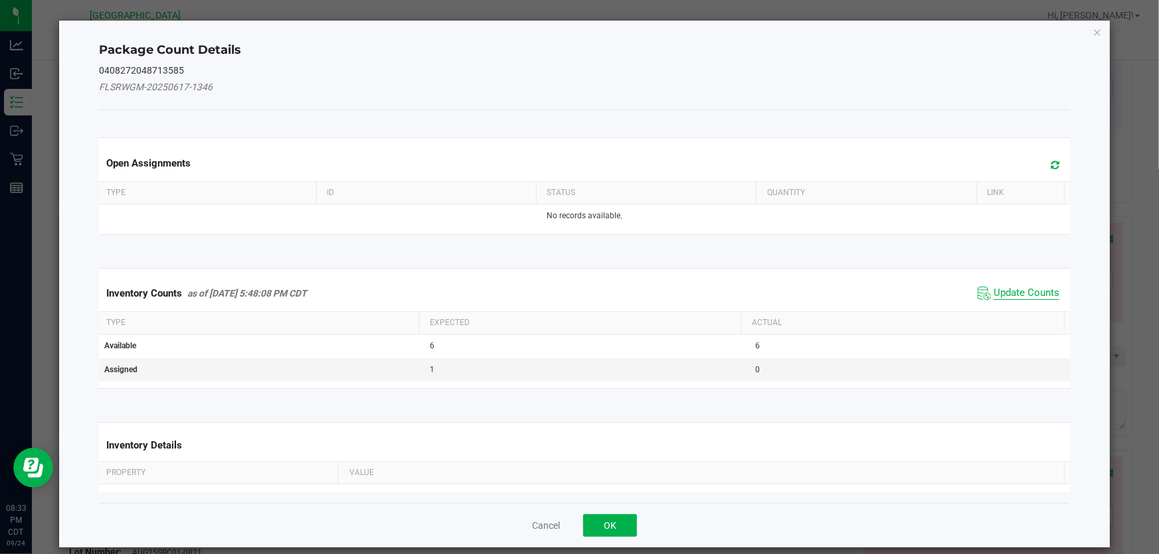
click at [1015, 288] on span "Update Counts" at bounding box center [1026, 293] width 66 height 13
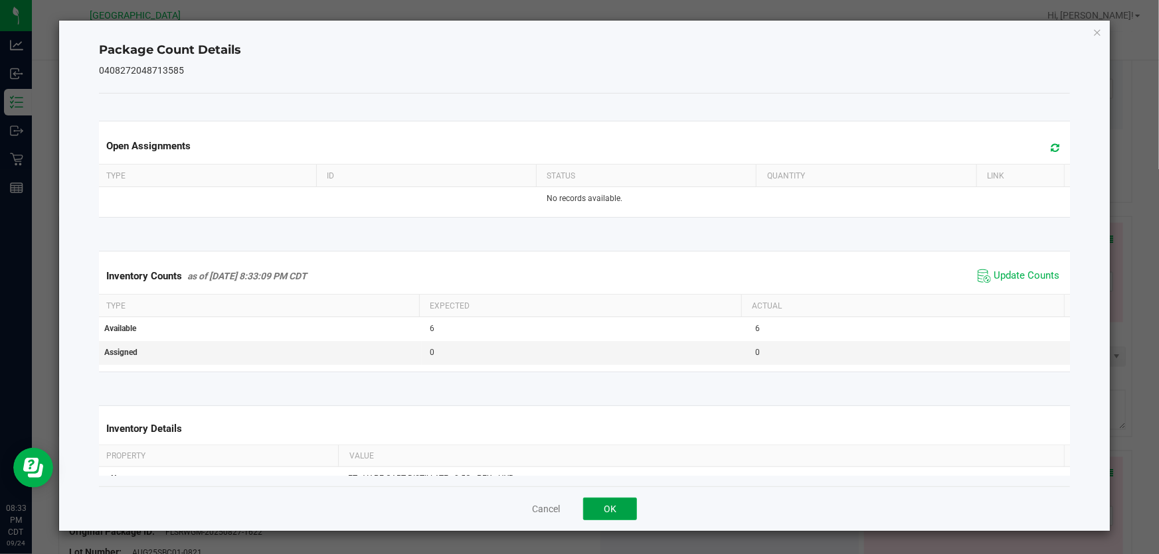
click at [619, 503] on button "OK" at bounding box center [610, 509] width 54 height 23
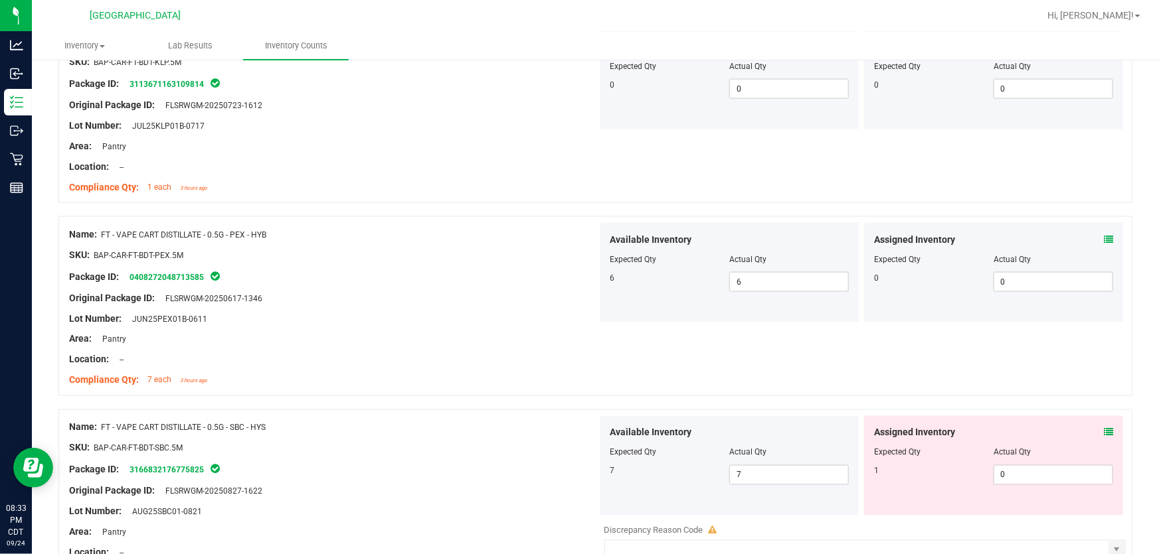
click at [475, 413] on div "Name: FT - VAPE CART DISTILLATE - 0.5G - SBC - HYS SKU: BAP-CAR-FT-BDT-SBC.5M P…" at bounding box center [595, 520] width 1074 height 221
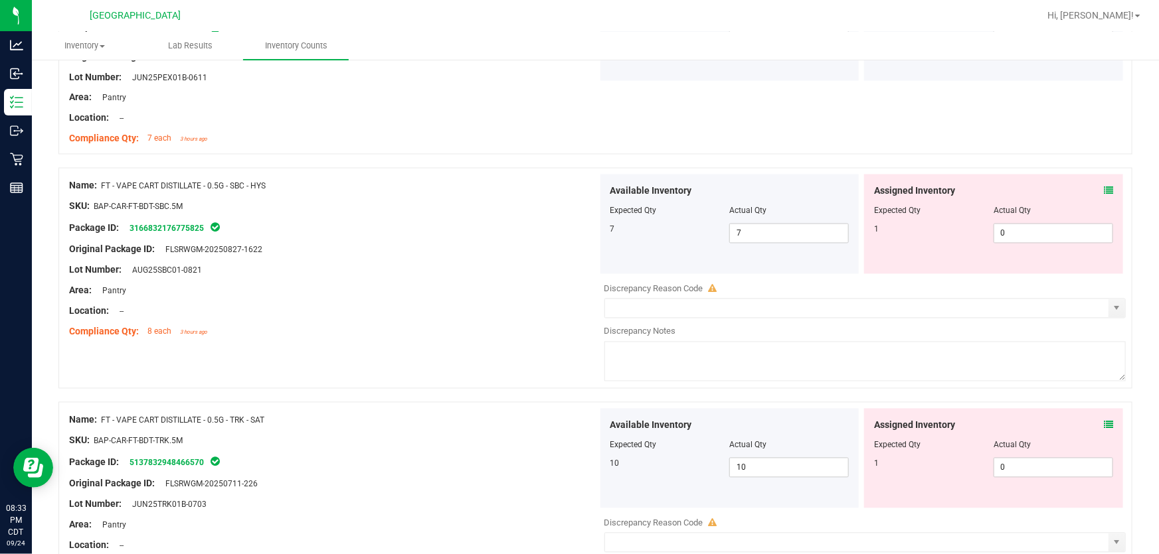
click at [1104, 189] on icon at bounding box center [1108, 191] width 9 height 9
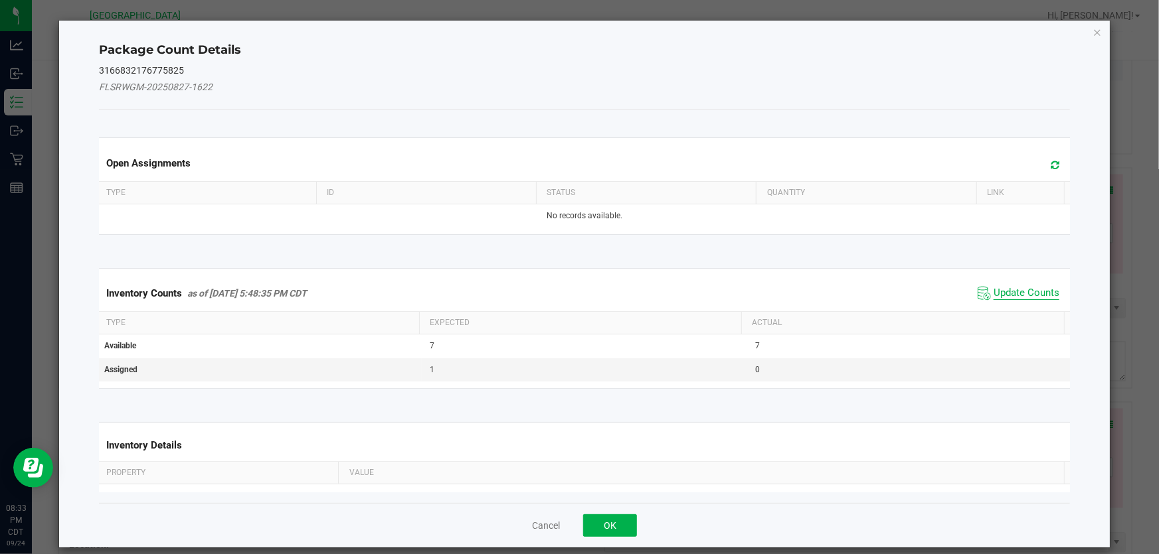
click at [995, 293] on span "Update Counts" at bounding box center [1026, 293] width 66 height 13
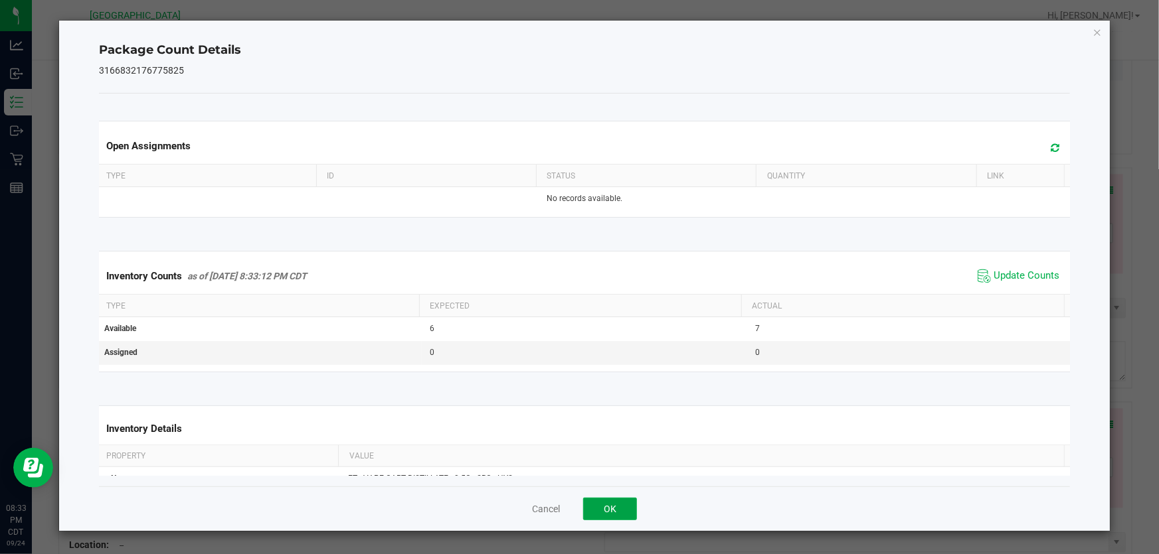
drag, startPoint x: 605, startPoint y: 503, endPoint x: 402, endPoint y: 399, distance: 227.5
click at [581, 497] on div "Cancel OK" at bounding box center [584, 509] width 971 height 44
click at [610, 509] on button "OK" at bounding box center [610, 509] width 54 height 23
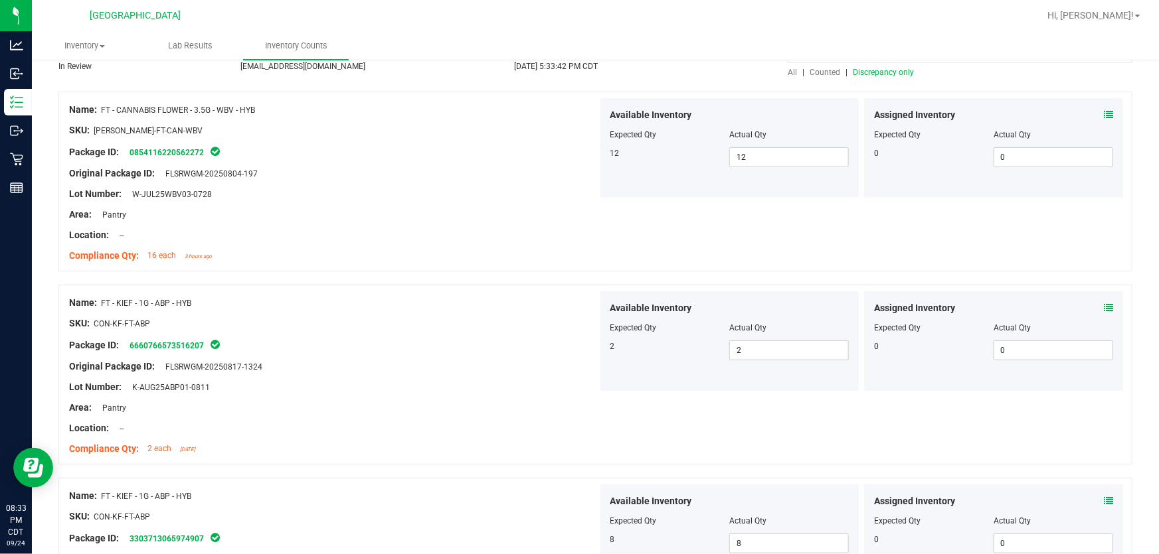
scroll to position [0, 0]
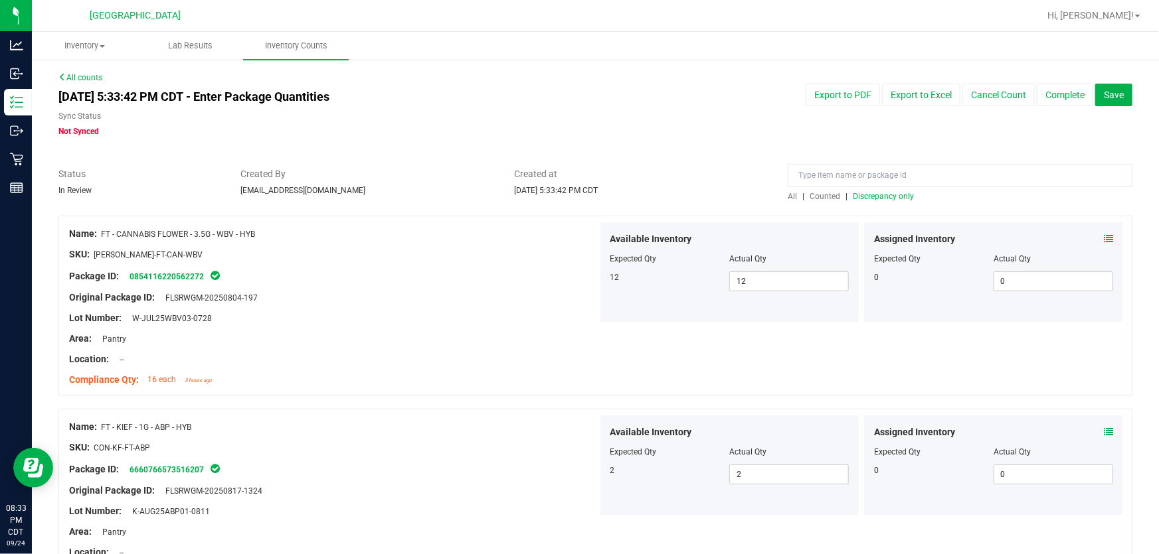
click at [868, 196] on span "Discrepancy only" at bounding box center [883, 196] width 61 height 9
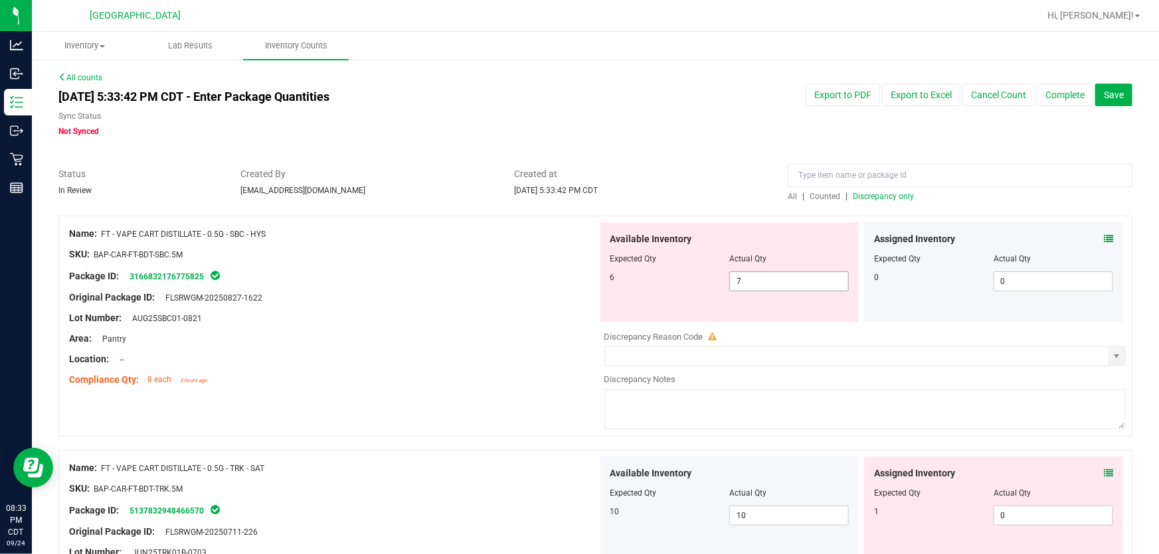
click at [740, 279] on span "7 7" at bounding box center [789, 282] width 120 height 20
type input "6"
click at [871, 193] on span "Discrepancy only" at bounding box center [883, 196] width 61 height 9
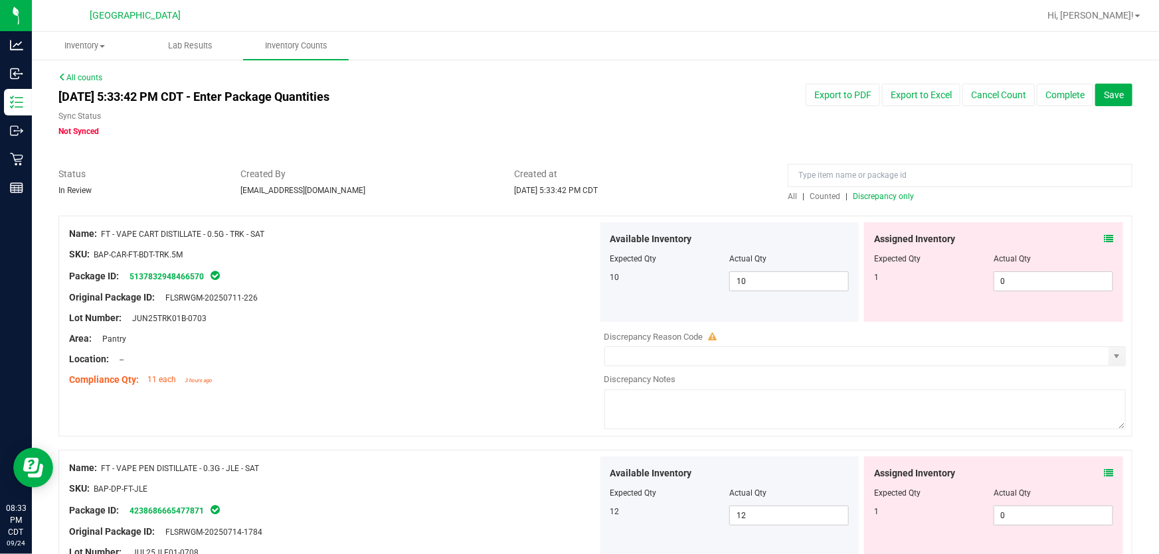
click at [1094, 240] on div "Assigned Inventory" at bounding box center [993, 239] width 239 height 14
click at [1104, 240] on icon at bounding box center [1108, 238] width 9 height 9
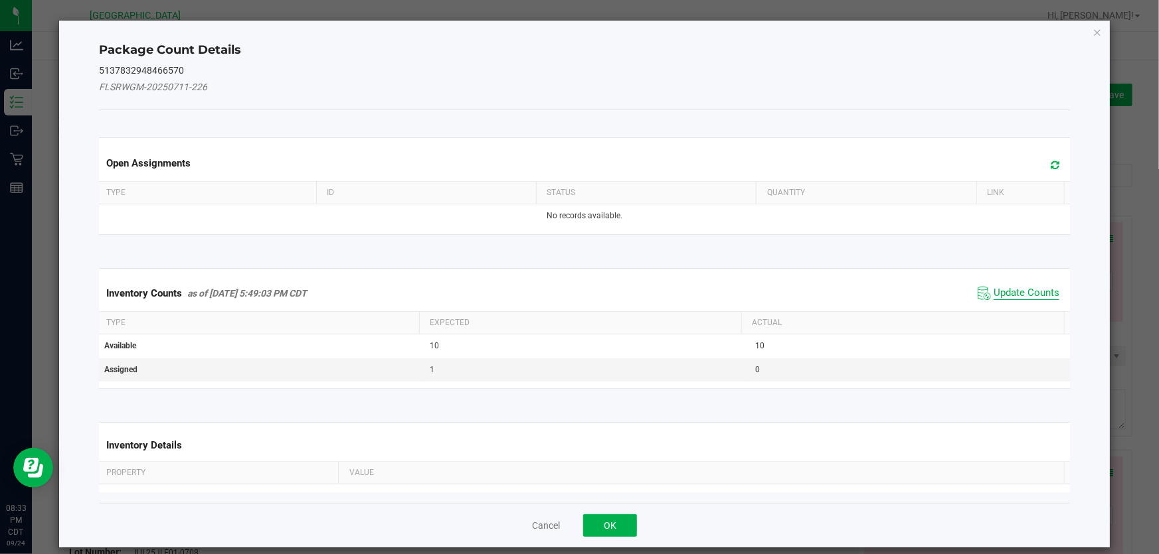
click at [993, 287] on span "Update Counts" at bounding box center [1026, 293] width 66 height 13
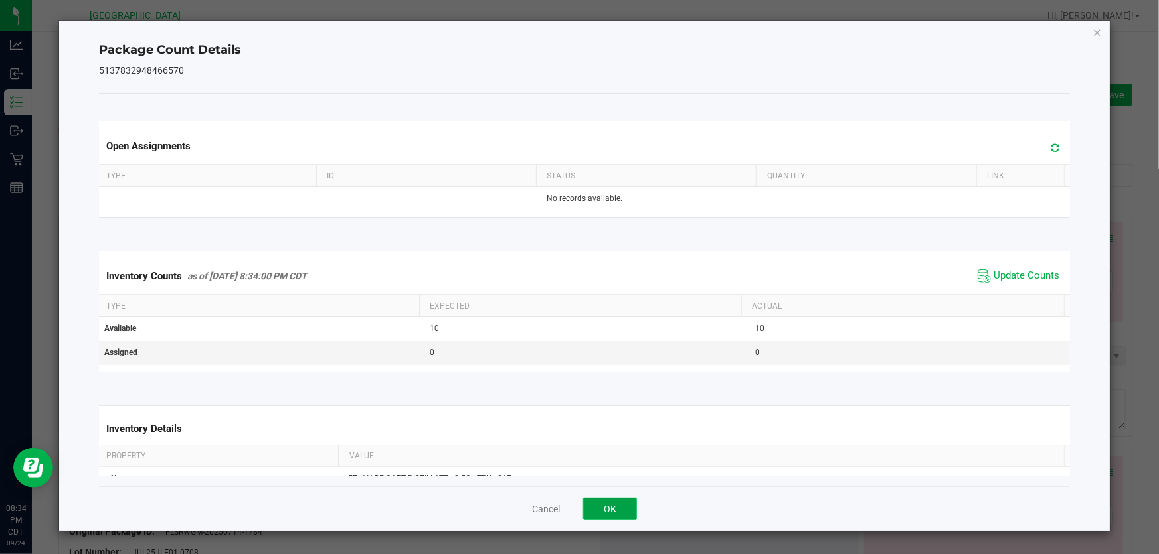
click at [629, 512] on button "OK" at bounding box center [610, 509] width 54 height 23
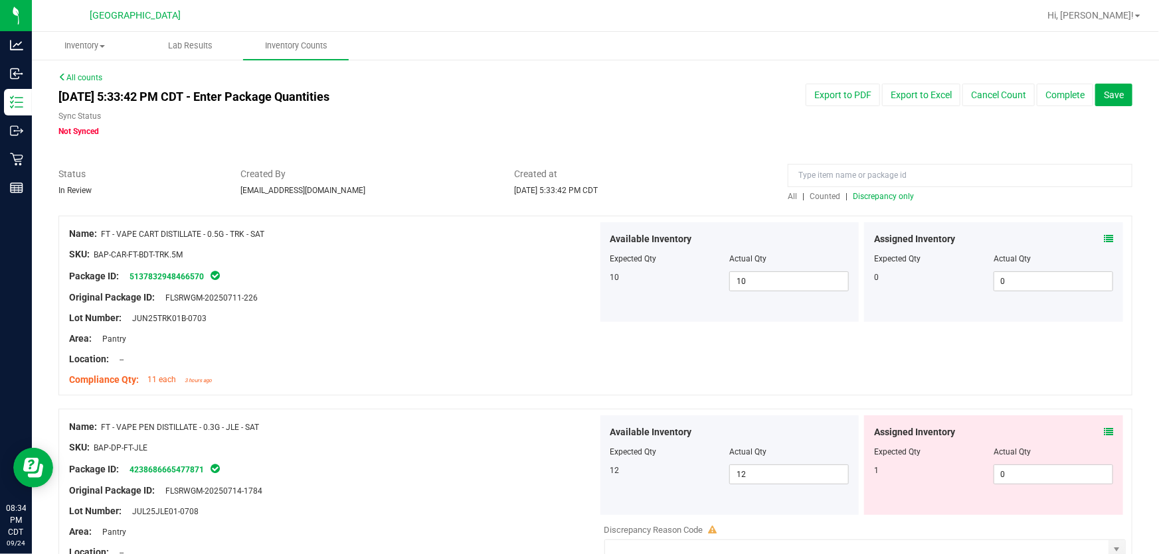
click at [883, 196] on span "Discrepancy only" at bounding box center [883, 196] width 61 height 9
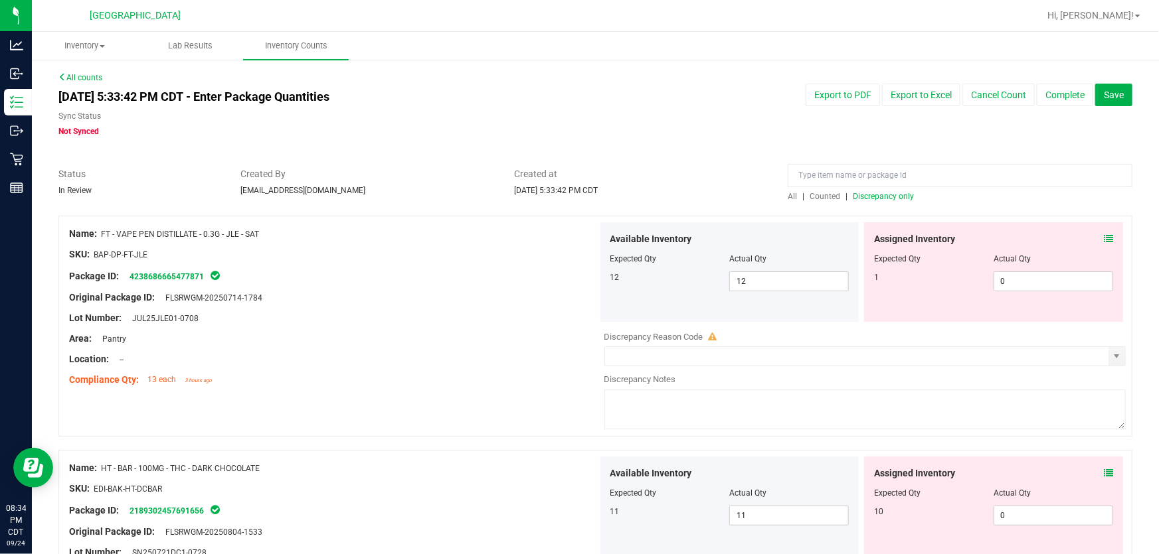
click at [1104, 236] on icon at bounding box center [1108, 238] width 9 height 9
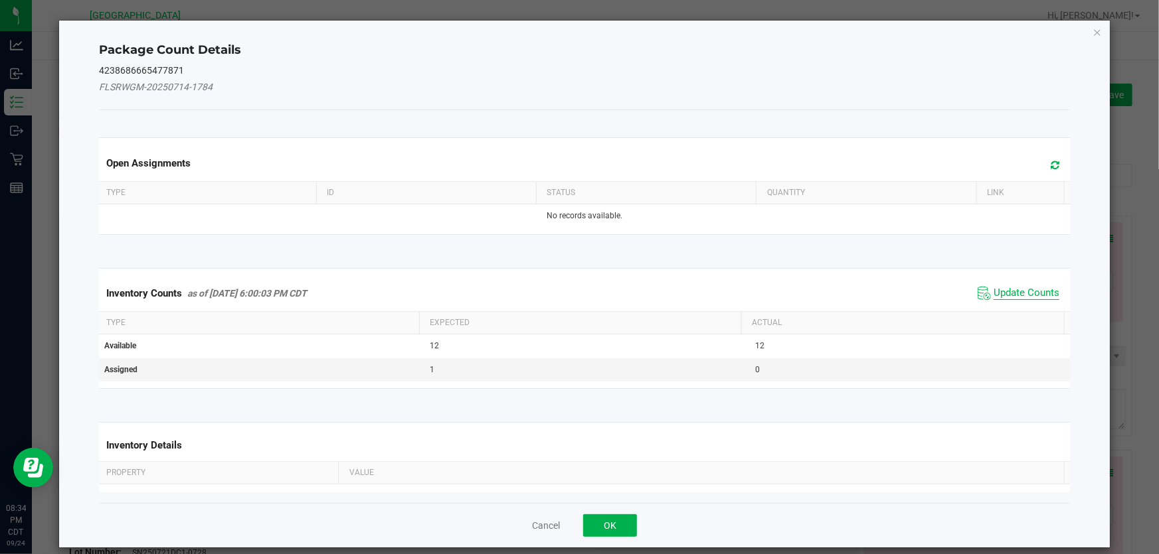
click at [1021, 297] on span "Update Counts" at bounding box center [1026, 293] width 66 height 13
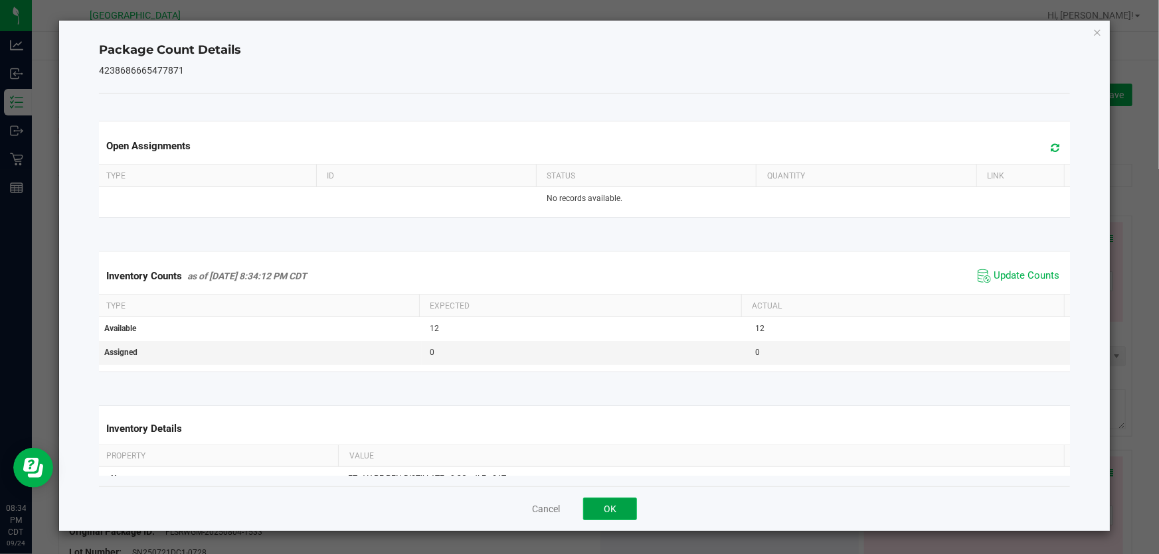
click at [611, 517] on button "OK" at bounding box center [610, 509] width 54 height 23
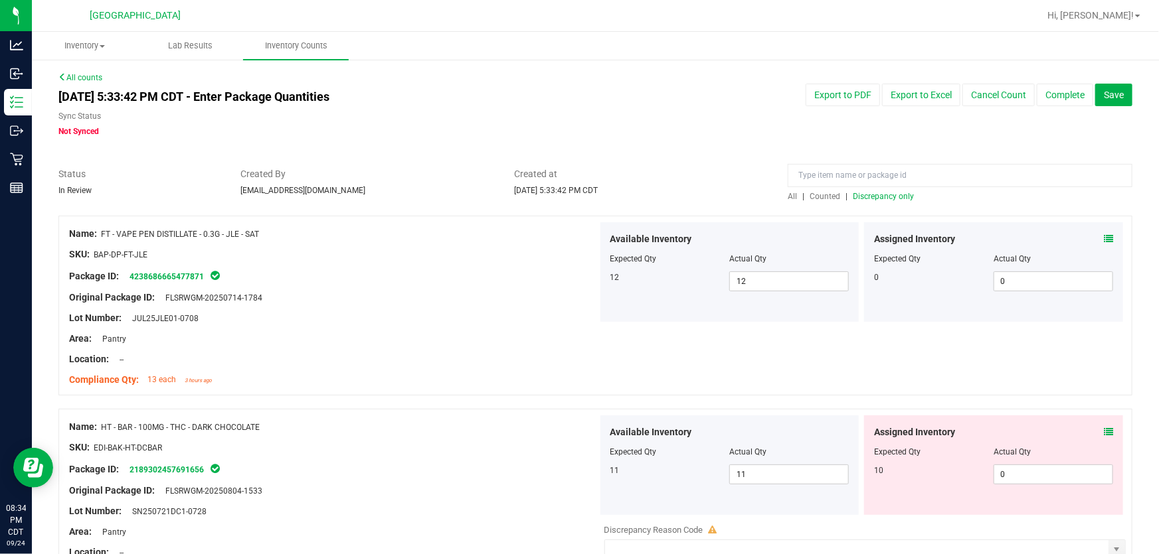
click at [1104, 431] on icon at bounding box center [1108, 432] width 9 height 9
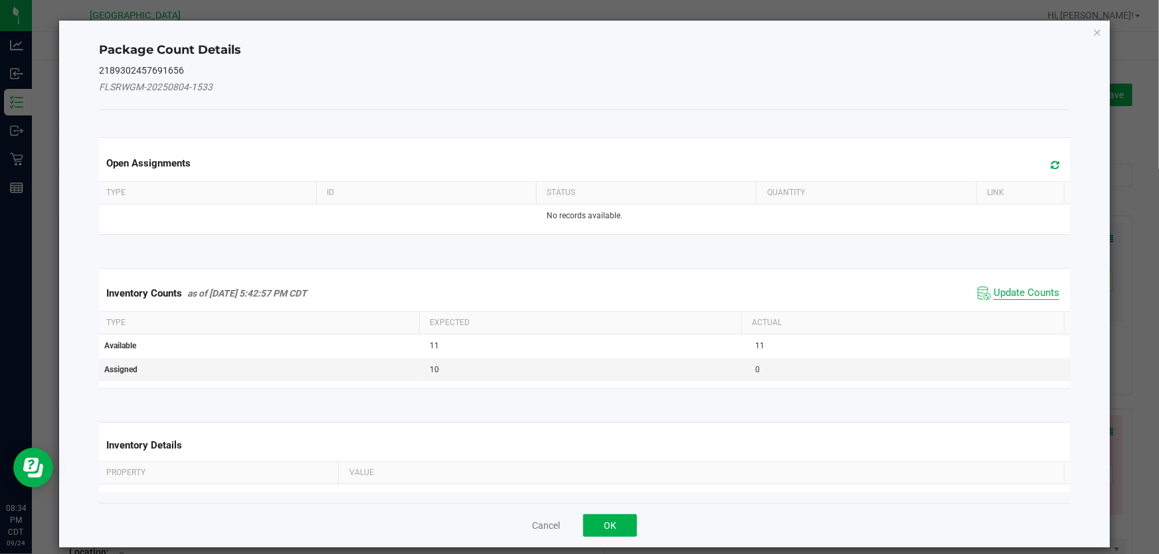
click at [1006, 291] on span "Update Counts" at bounding box center [1026, 293] width 66 height 13
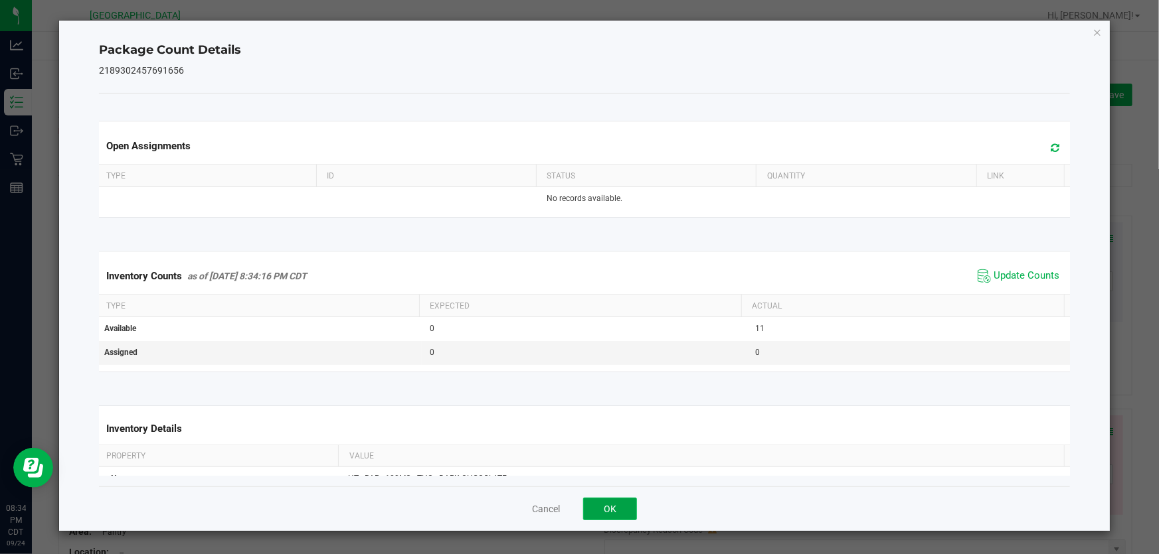
click at [619, 512] on button "OK" at bounding box center [610, 509] width 54 height 23
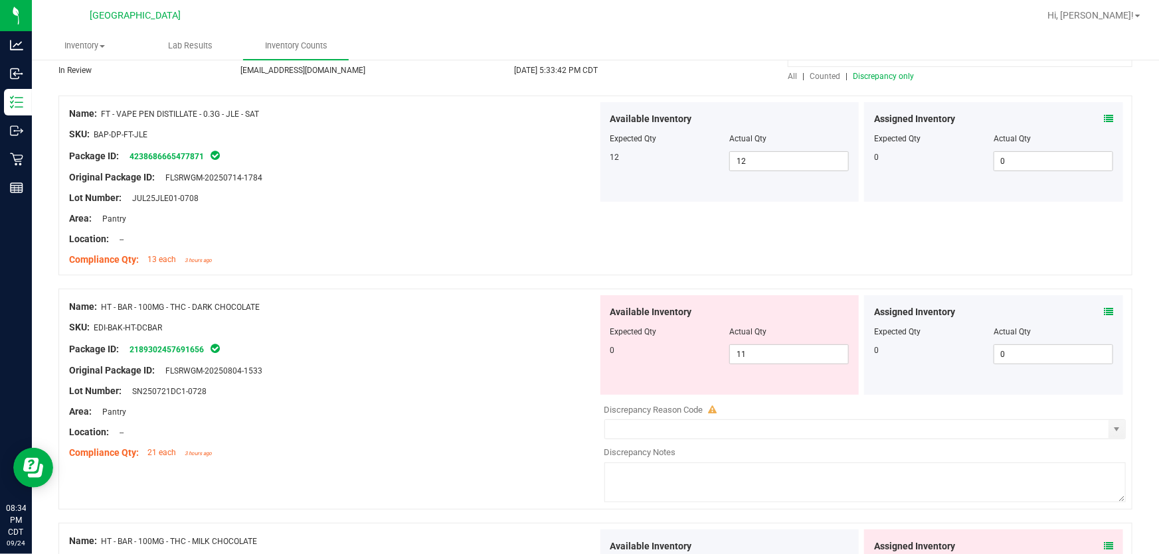
scroll to position [301, 0]
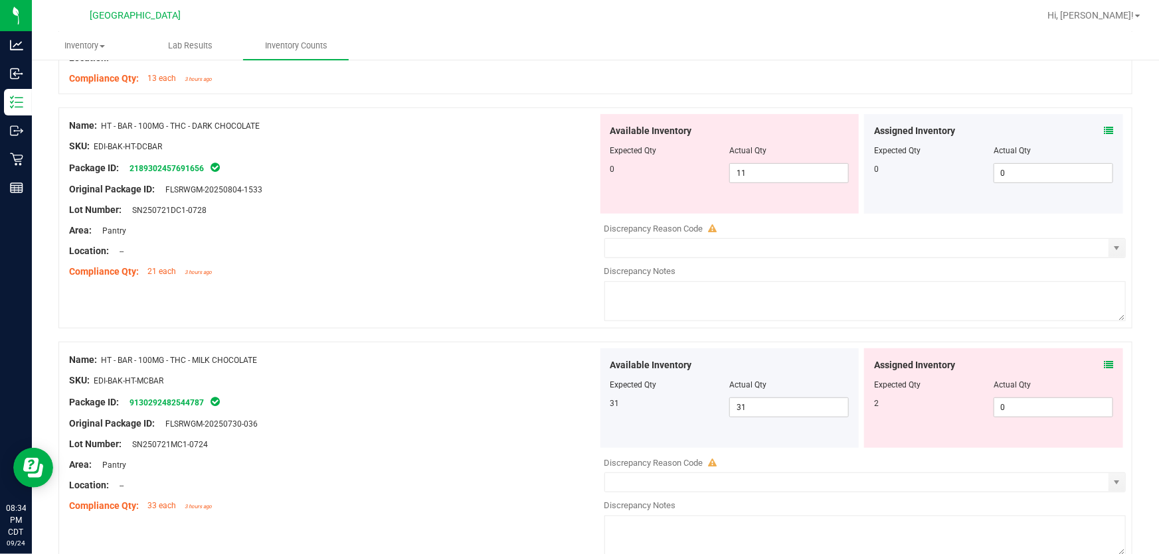
click at [1109, 128] on div "Assigned Inventory Expected Qty Actual Qty 0 0 0" at bounding box center [993, 164] width 259 height 100
click at [1104, 133] on icon at bounding box center [1108, 130] width 9 height 9
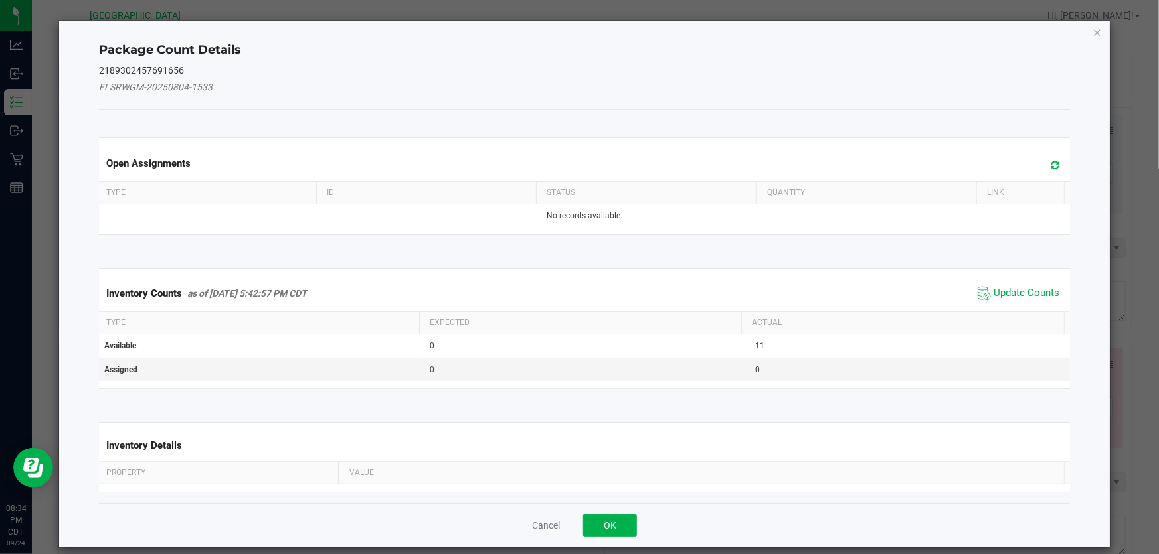
click at [1005, 285] on span "Update Counts" at bounding box center [1018, 294] width 88 height 20
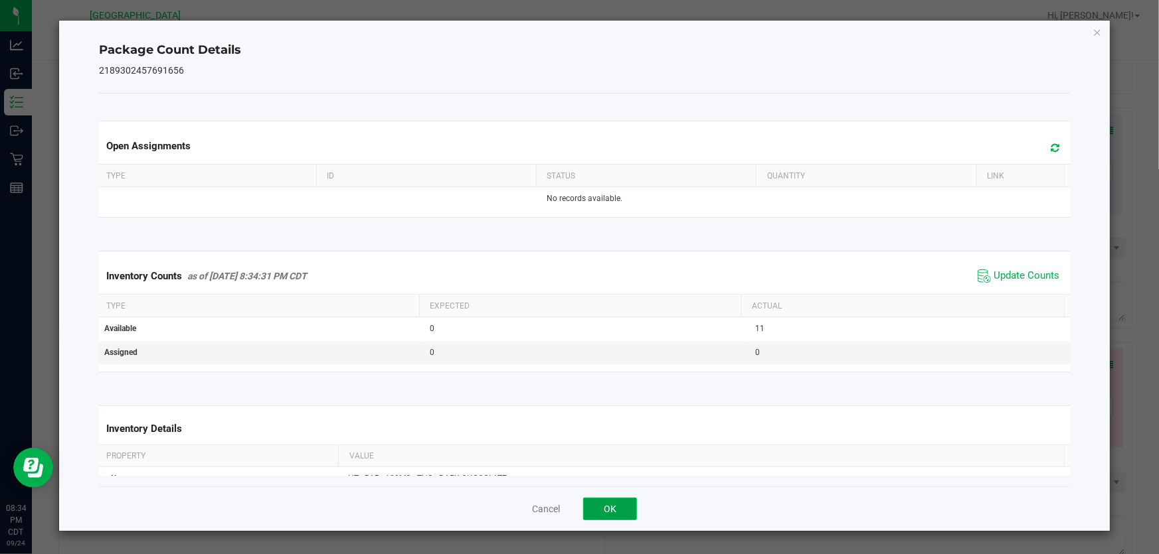
click at [596, 518] on button "OK" at bounding box center [610, 509] width 54 height 23
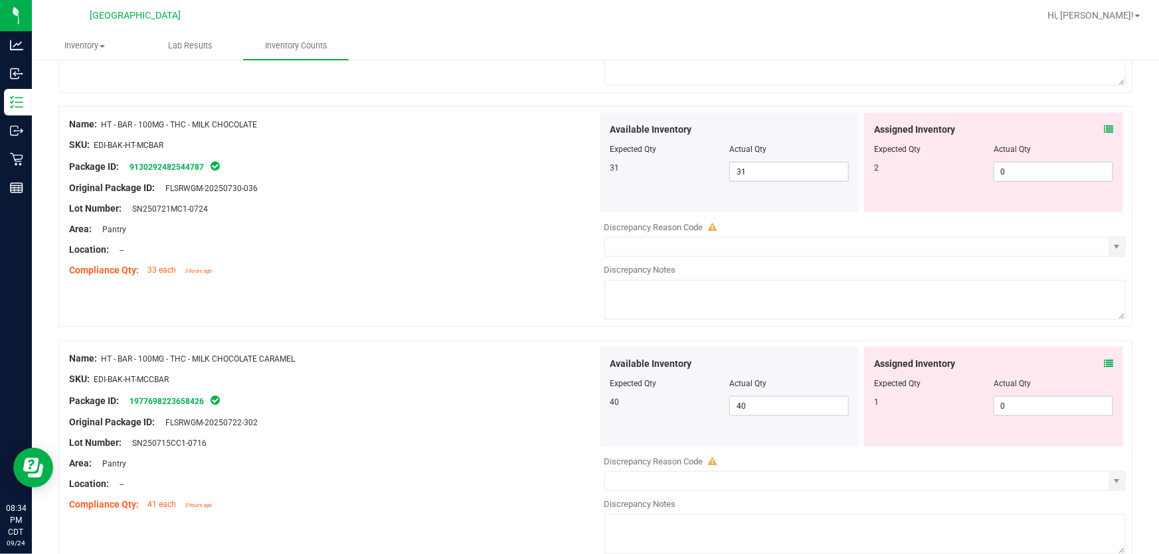
scroll to position [362, 0]
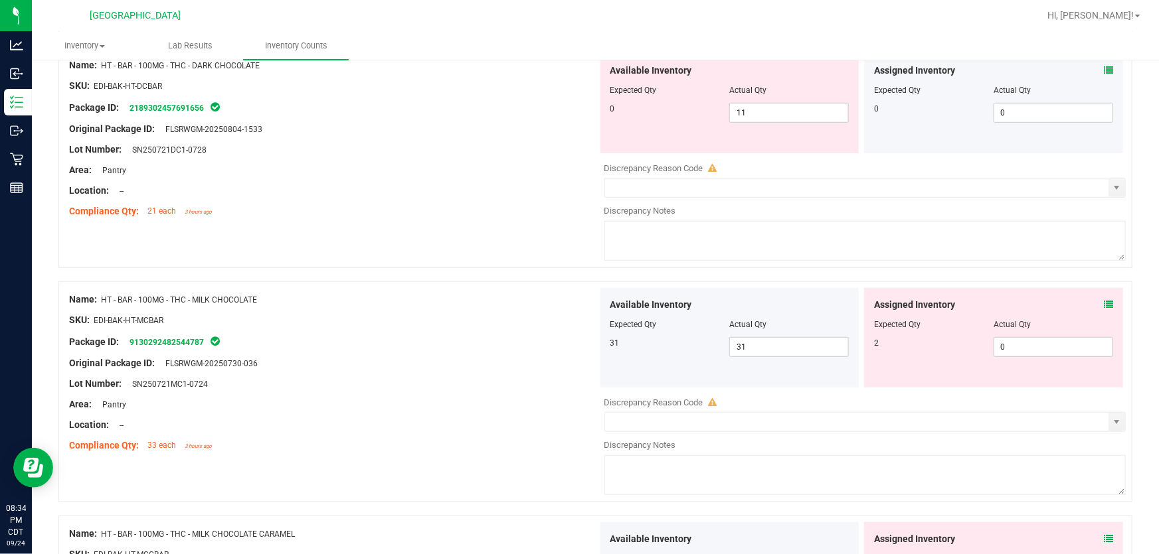
click at [1104, 303] on icon at bounding box center [1108, 304] width 9 height 9
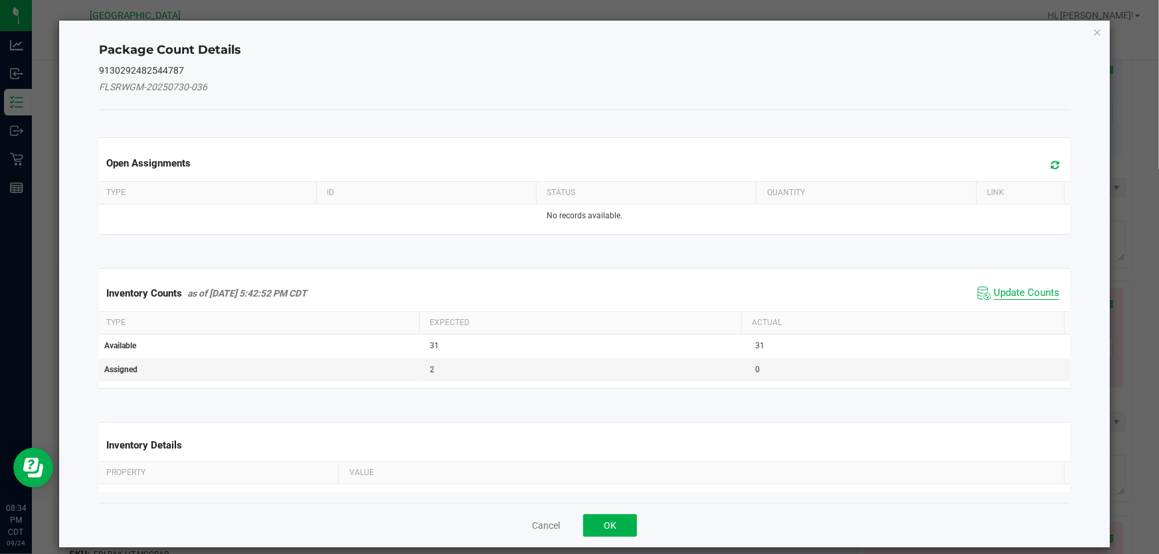
click at [1007, 291] on span "Update Counts" at bounding box center [1026, 293] width 66 height 13
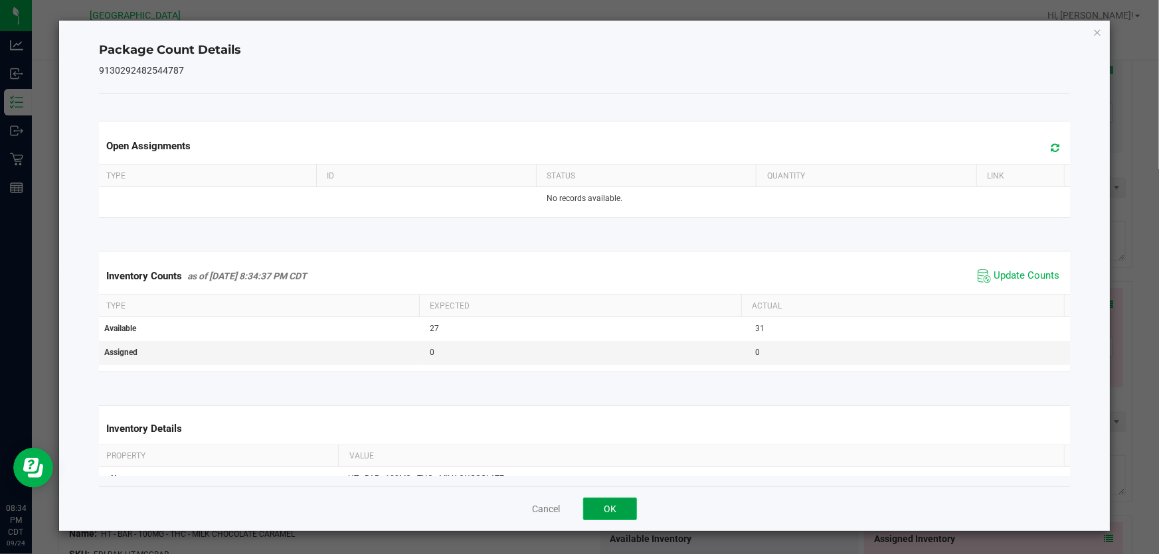
click at [609, 508] on button "OK" at bounding box center [610, 509] width 54 height 23
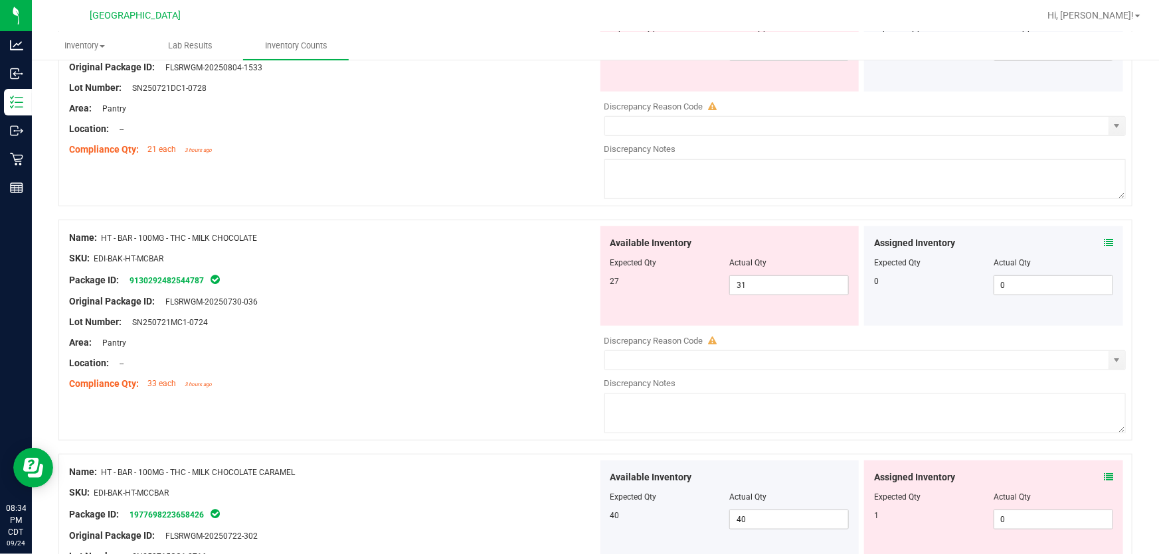
scroll to position [483, 0]
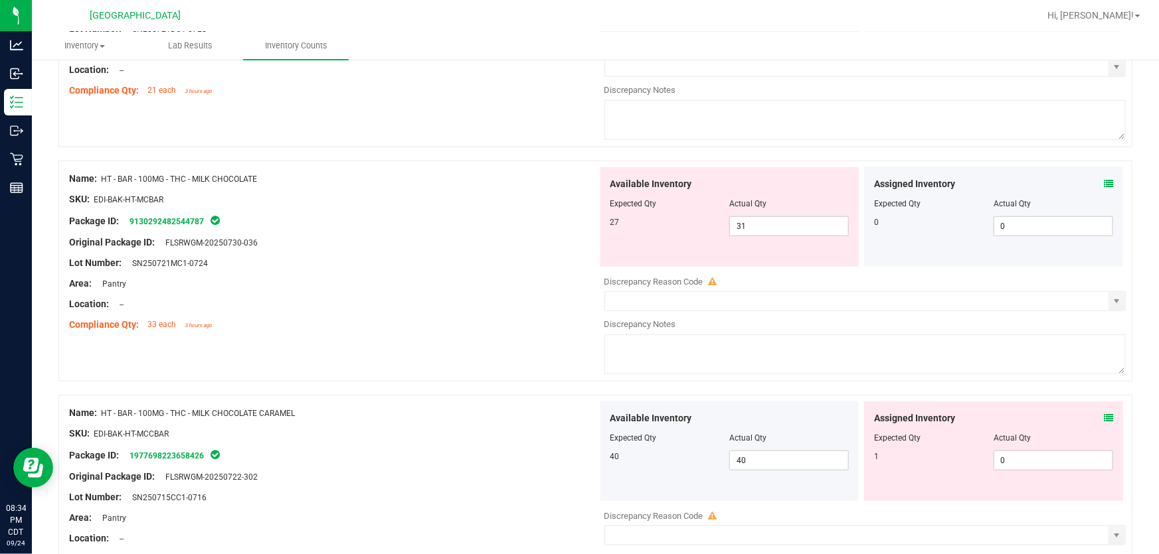
click at [1104, 416] on icon at bounding box center [1108, 418] width 9 height 9
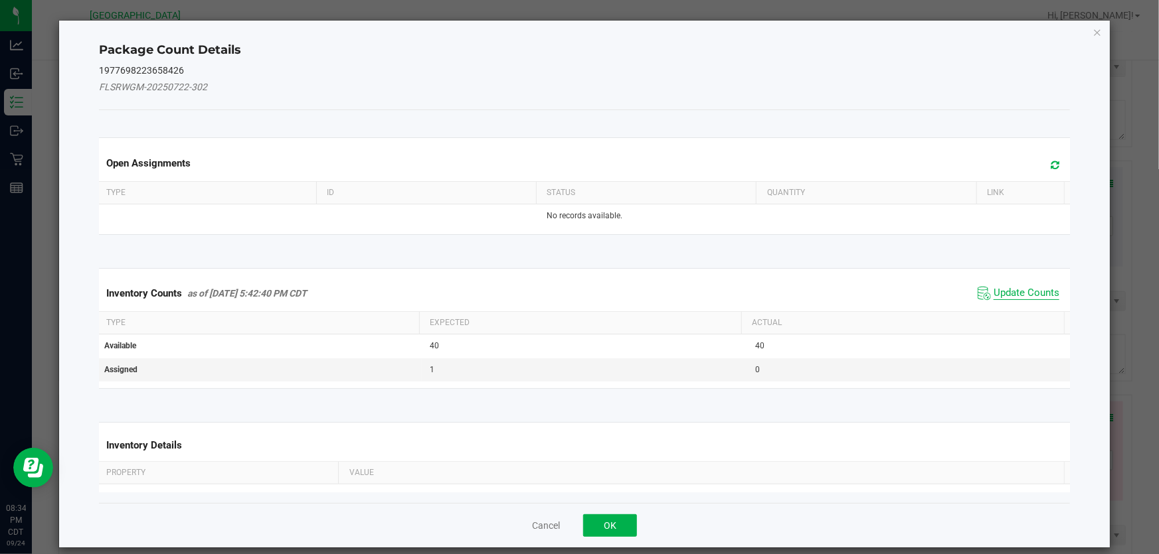
click at [1006, 293] on span "Update Counts" at bounding box center [1026, 293] width 66 height 13
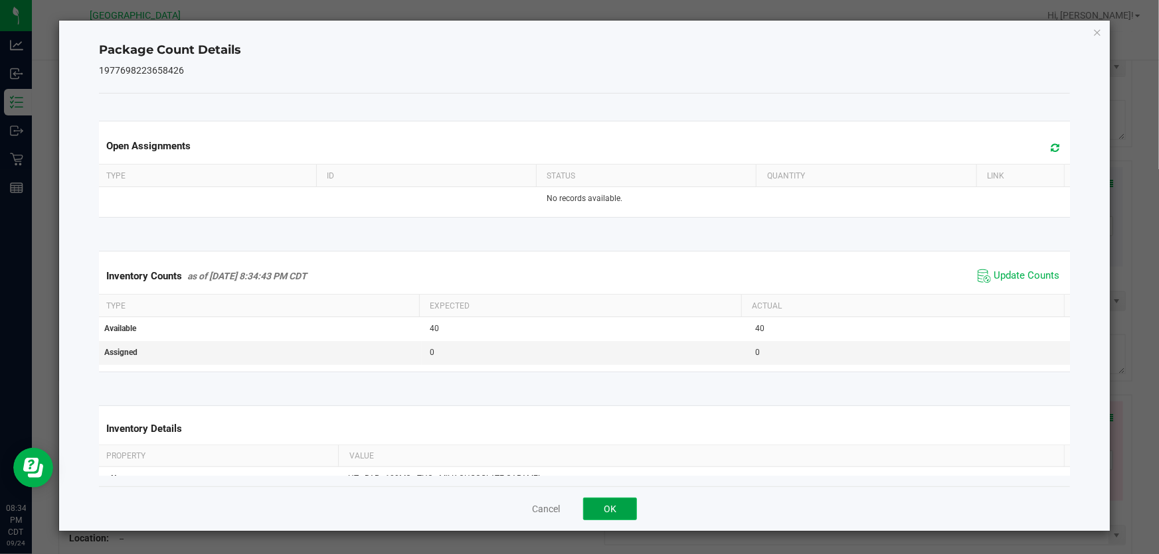
click at [618, 517] on button "OK" at bounding box center [610, 509] width 54 height 23
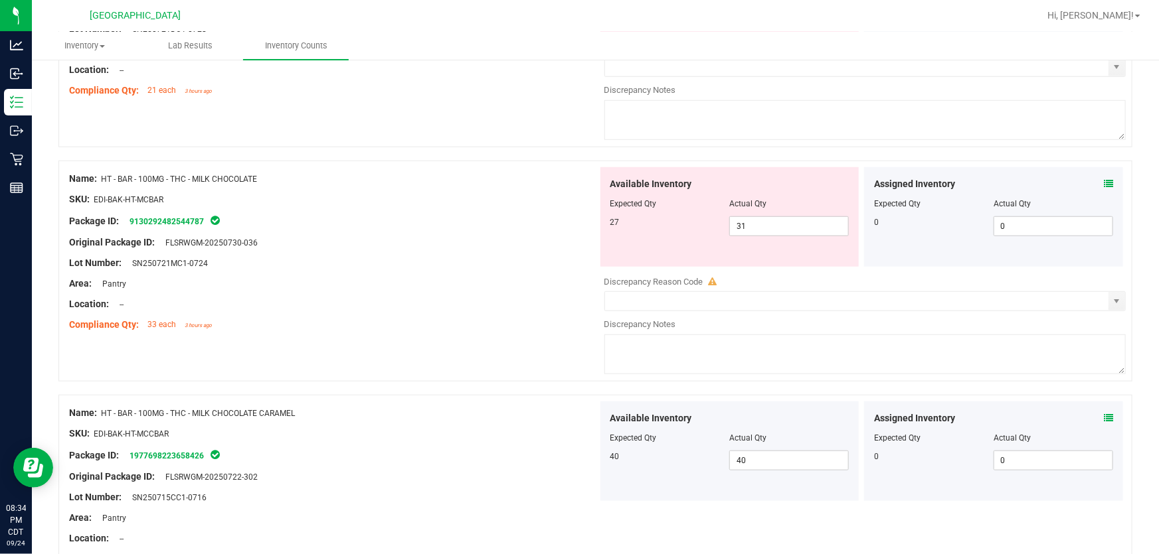
click at [441, 395] on div "Name: HT - BAR - 100MG - THC - MILK CHOCOLATE CARAMEL SKU: EDI-BAK-HT-MCCBAR Pa…" at bounding box center [595, 485] width 1074 height 180
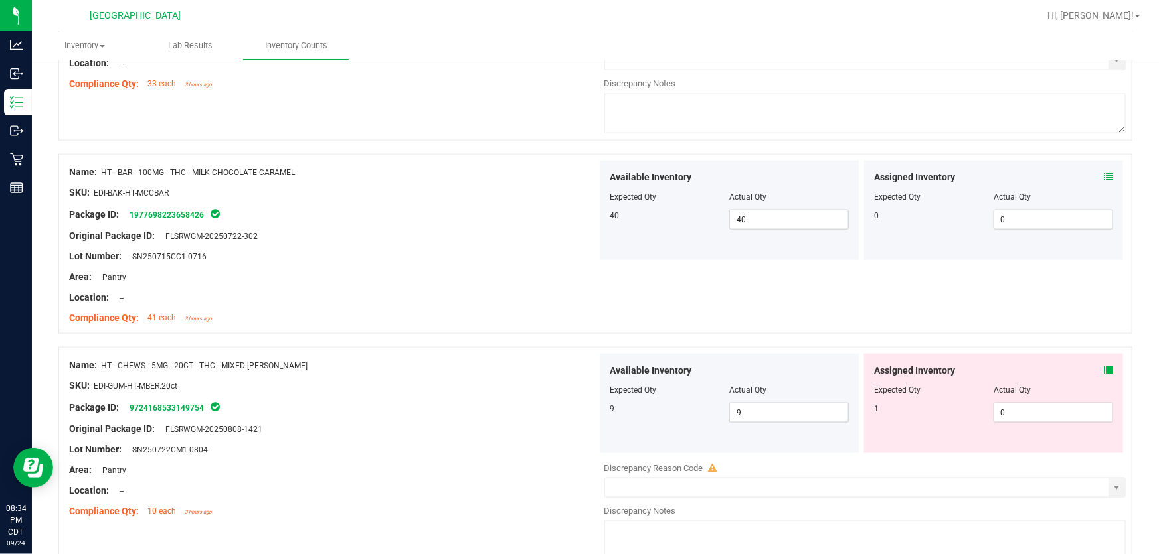
click at [1104, 371] on icon at bounding box center [1108, 370] width 9 height 9
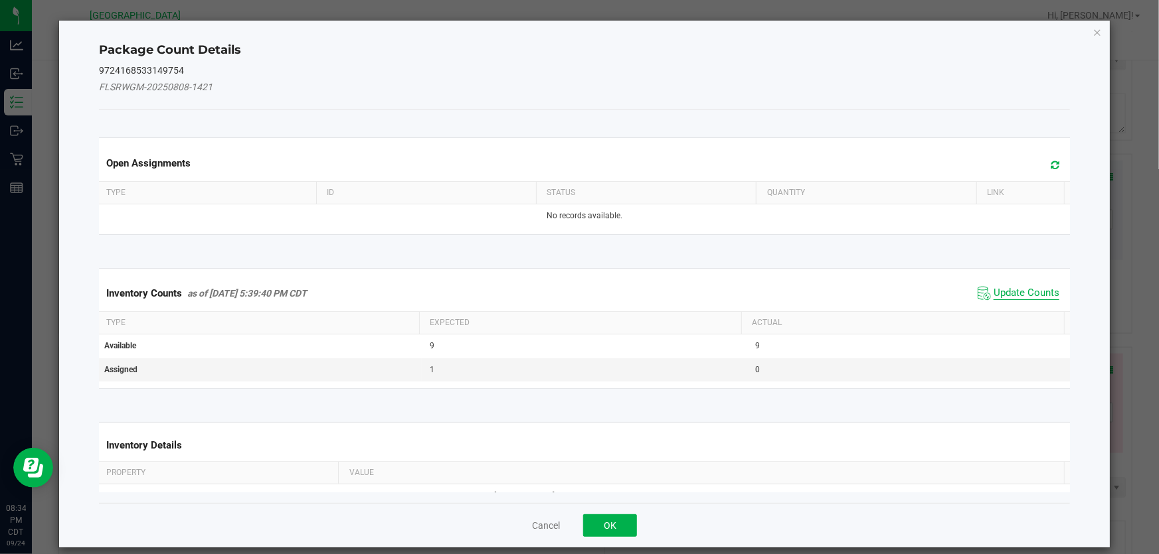
click at [999, 297] on span "Update Counts" at bounding box center [1026, 293] width 66 height 13
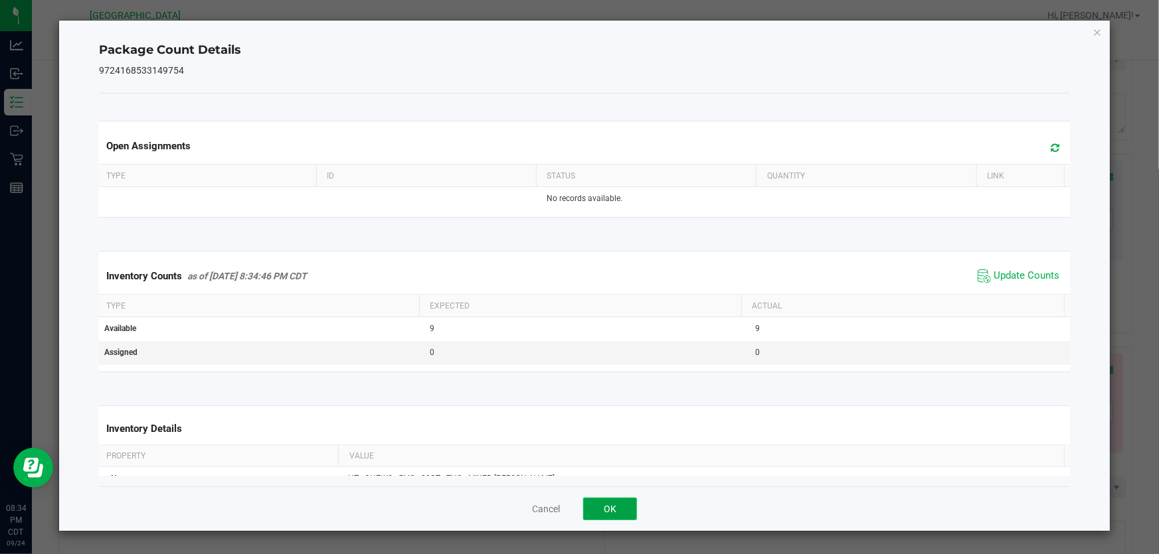
click at [601, 504] on button "OK" at bounding box center [610, 509] width 54 height 23
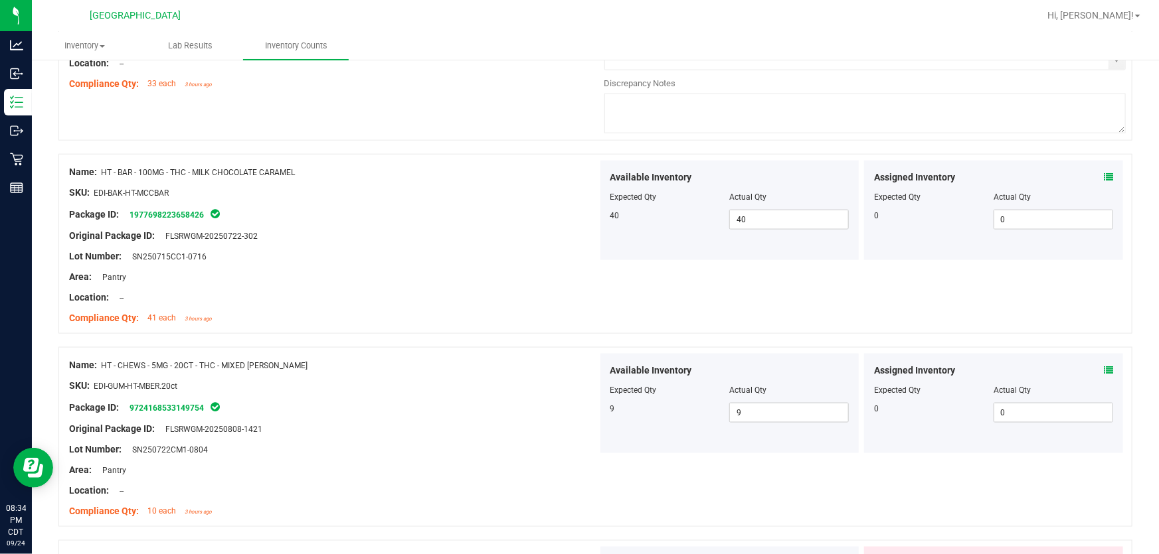
click at [429, 422] on div "Original Package ID: FLSRWGM-20250808-1421" at bounding box center [333, 429] width 529 height 14
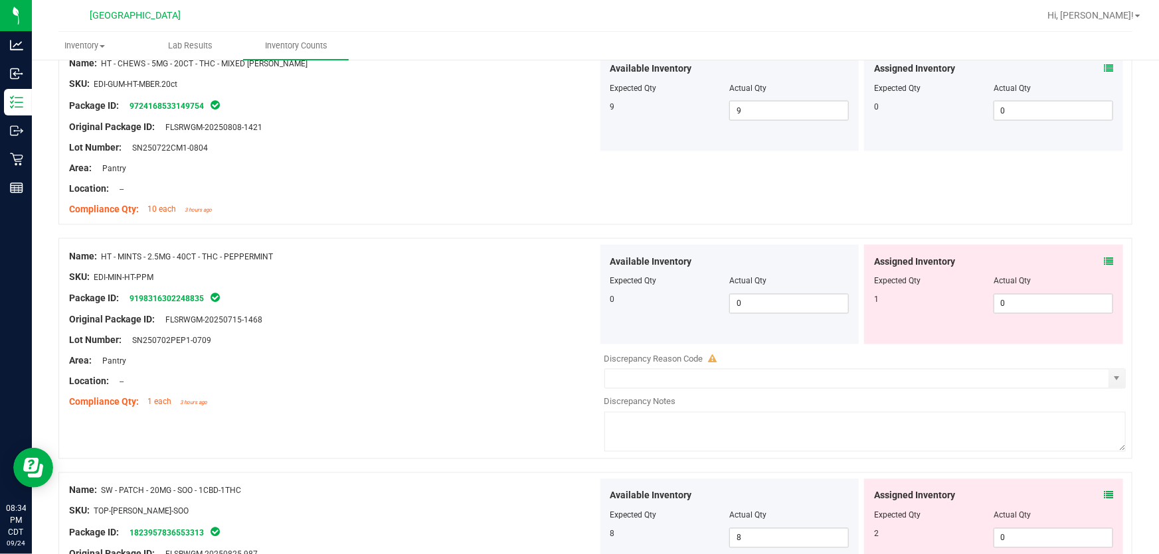
click at [1104, 261] on icon at bounding box center [1108, 261] width 9 height 9
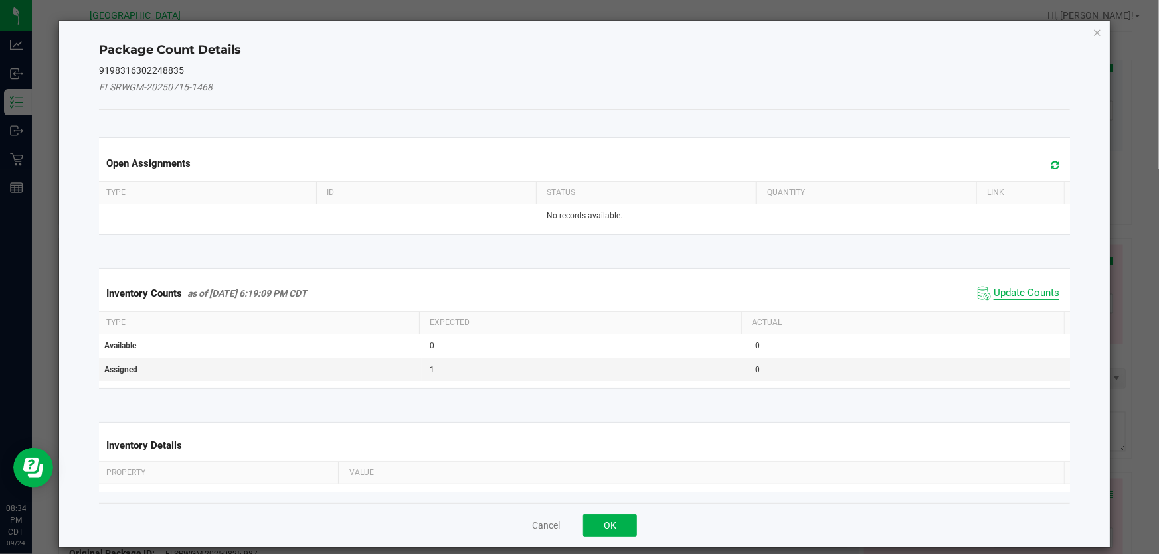
click at [1012, 289] on span "Update Counts" at bounding box center [1026, 293] width 66 height 13
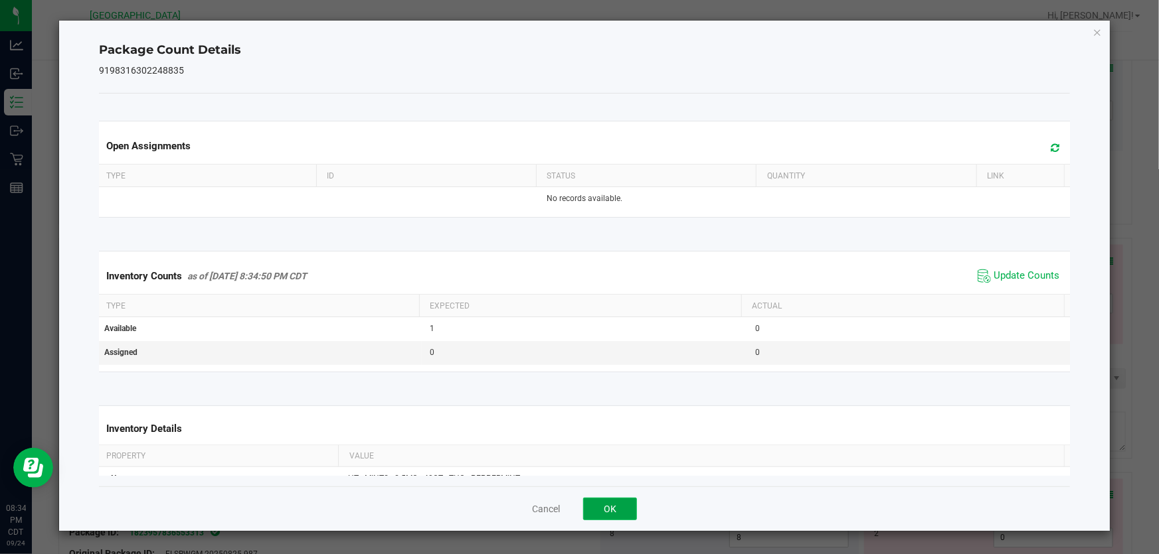
drag, startPoint x: 592, startPoint y: 514, endPoint x: 474, endPoint y: 447, distance: 135.9
click at [592, 513] on button "OK" at bounding box center [610, 509] width 54 height 23
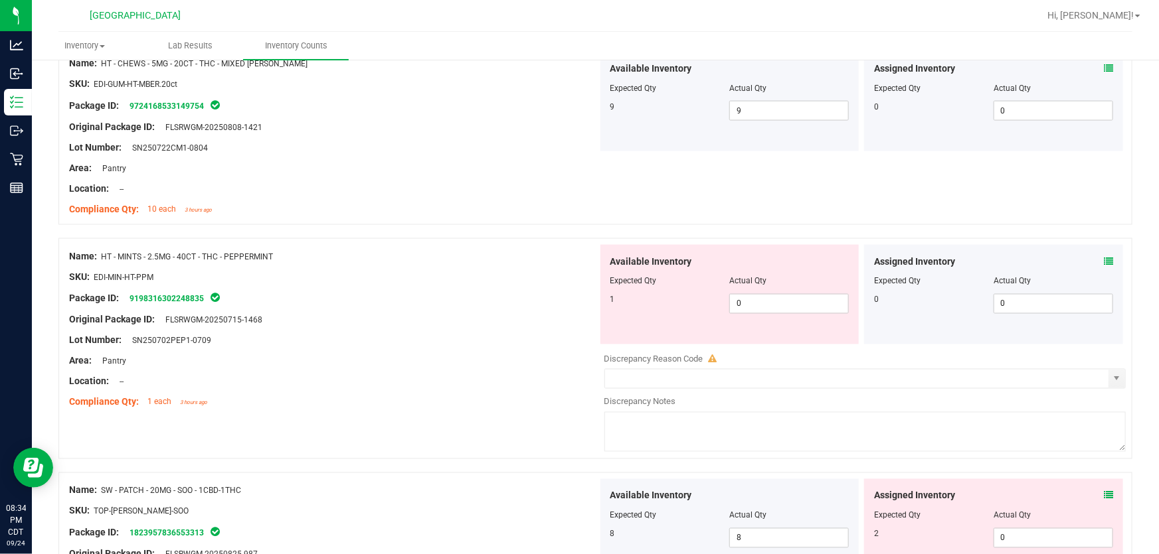
click at [479, 401] on div "Compliance Qty: 1 each 3 hours ago" at bounding box center [333, 403] width 529 height 14
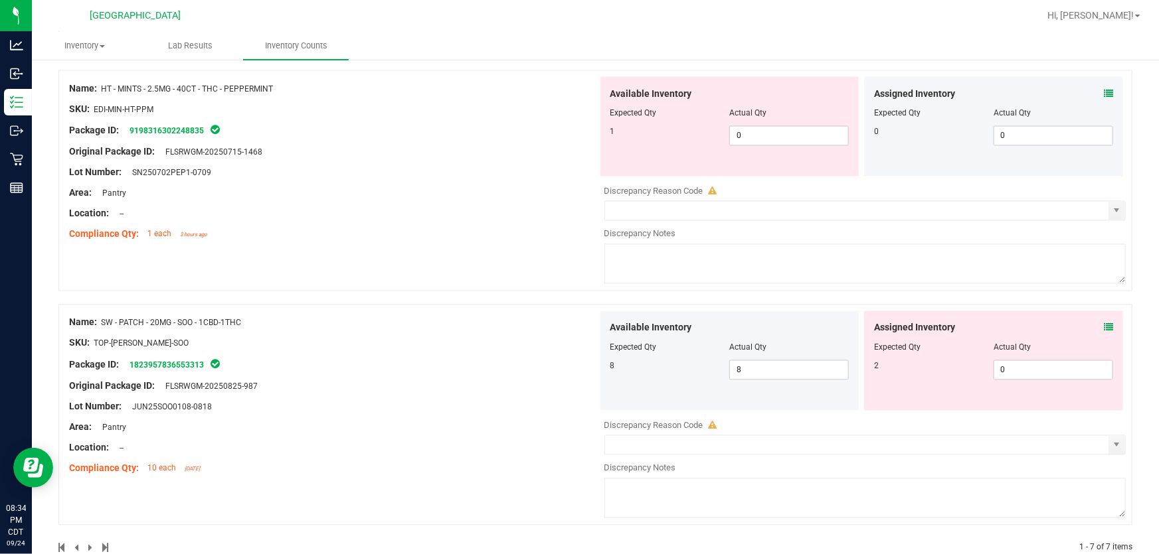
scroll to position [1207, 0]
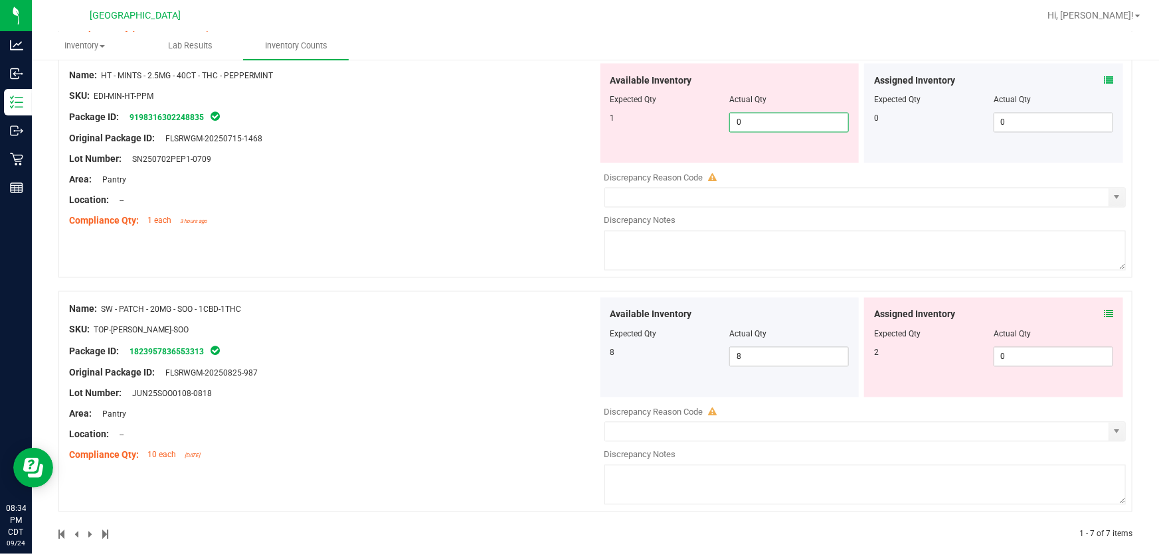
click at [768, 124] on span "0 0" at bounding box center [789, 123] width 120 height 20
type input "1"
click at [274, 248] on div "Name: HT - MINTS - 2.5MG - 40CT - THC - PEPPERMINT SKU: EDI-MIN-HT-PPM Package …" at bounding box center [595, 167] width 1074 height 221
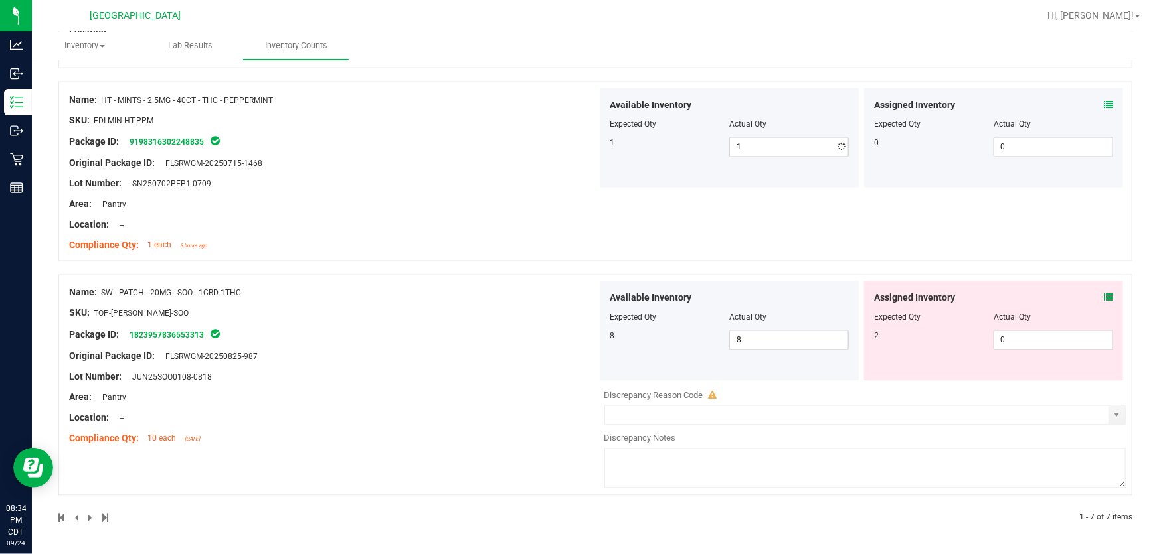
scroll to position [1181, 0]
click at [1104, 300] on div "Assigned Inventory Expected Qty Actual Qty 2 0 0" at bounding box center [993, 333] width 259 height 100
click at [1090, 297] on div "Assigned Inventory" at bounding box center [993, 300] width 239 height 14
click at [1104, 298] on icon at bounding box center [1108, 299] width 9 height 9
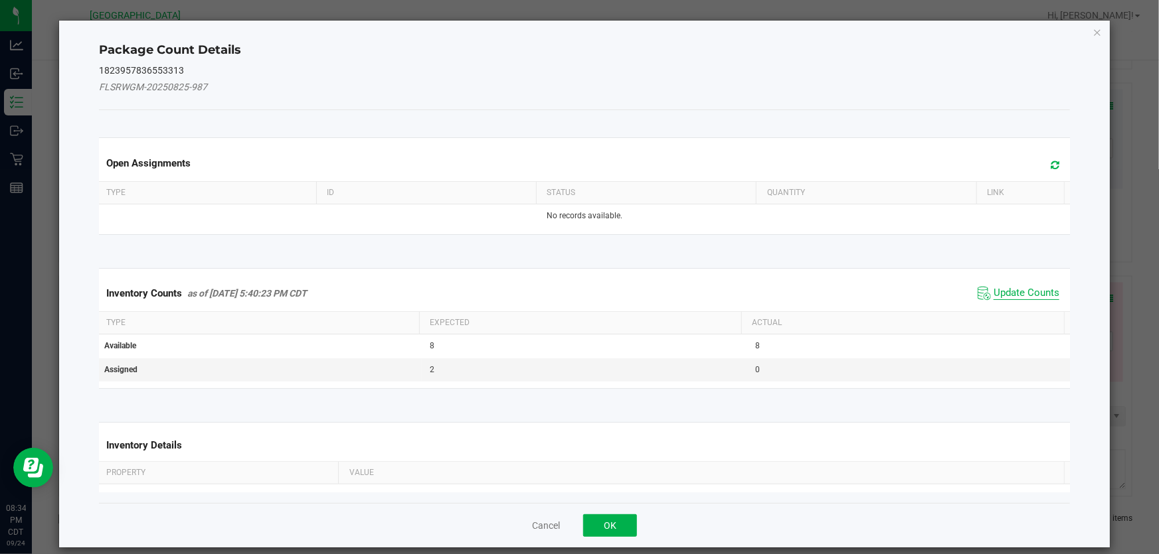
click at [995, 291] on span "Update Counts" at bounding box center [1026, 293] width 66 height 13
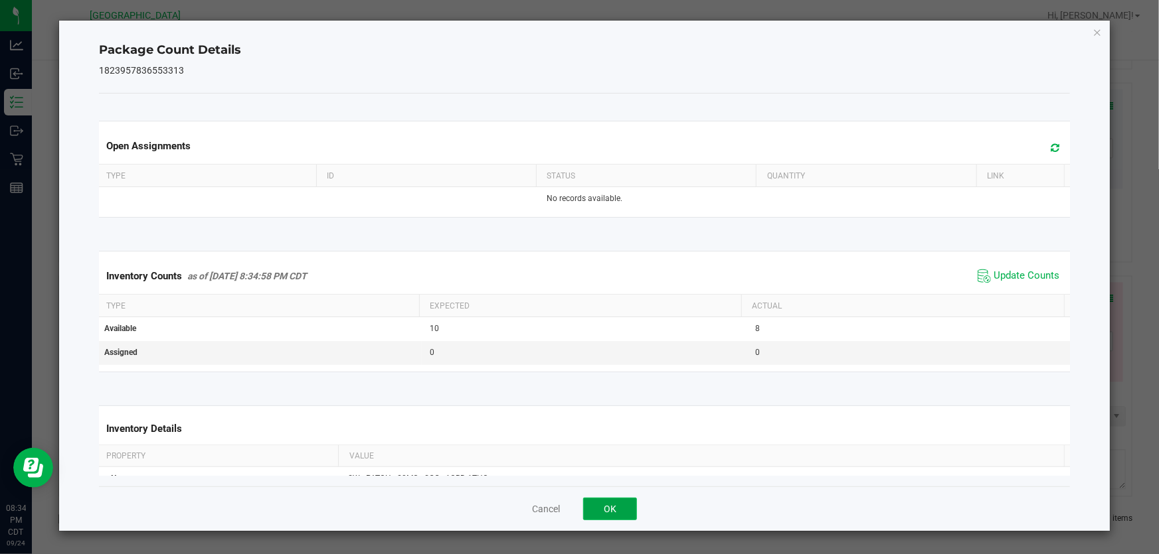
click at [627, 506] on button "OK" at bounding box center [610, 509] width 54 height 23
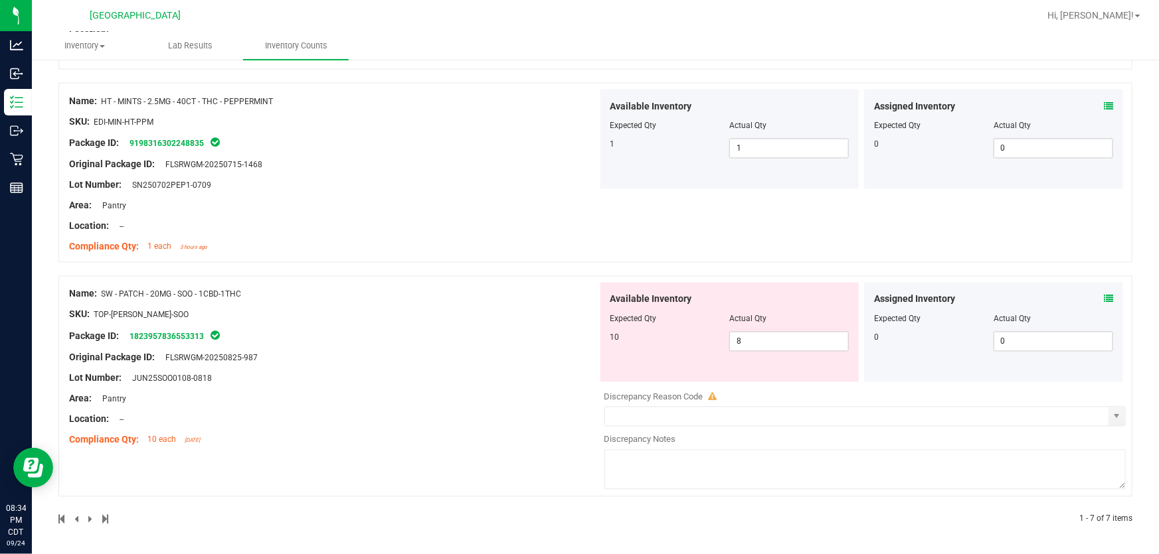
click at [410, 392] on div "Area: Pantry" at bounding box center [333, 399] width 529 height 14
click at [776, 347] on span "8 8" at bounding box center [789, 342] width 120 height 20
type input "2"
click at [445, 353] on div "Original Package ID: FLSRWGM-20250825-987" at bounding box center [333, 358] width 529 height 14
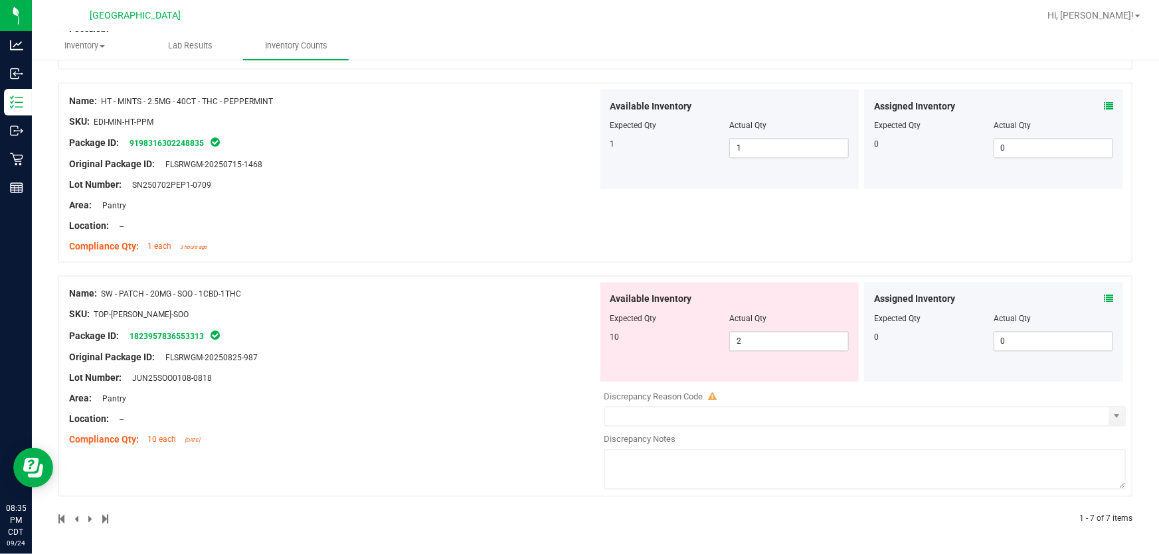
click at [1104, 296] on icon at bounding box center [1108, 299] width 9 height 9
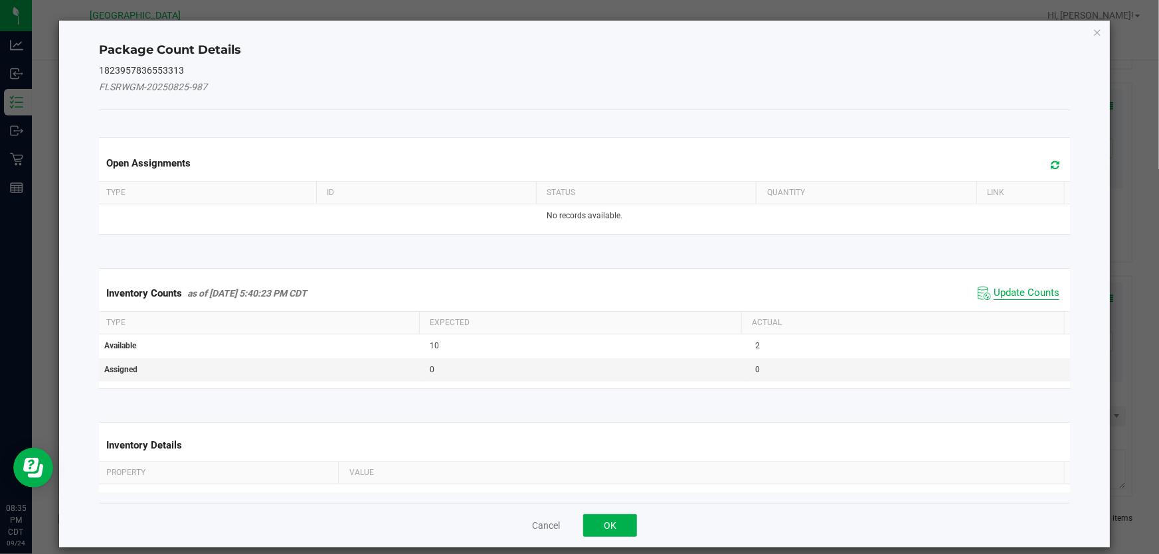
click at [1024, 287] on span "Update Counts" at bounding box center [1026, 293] width 66 height 13
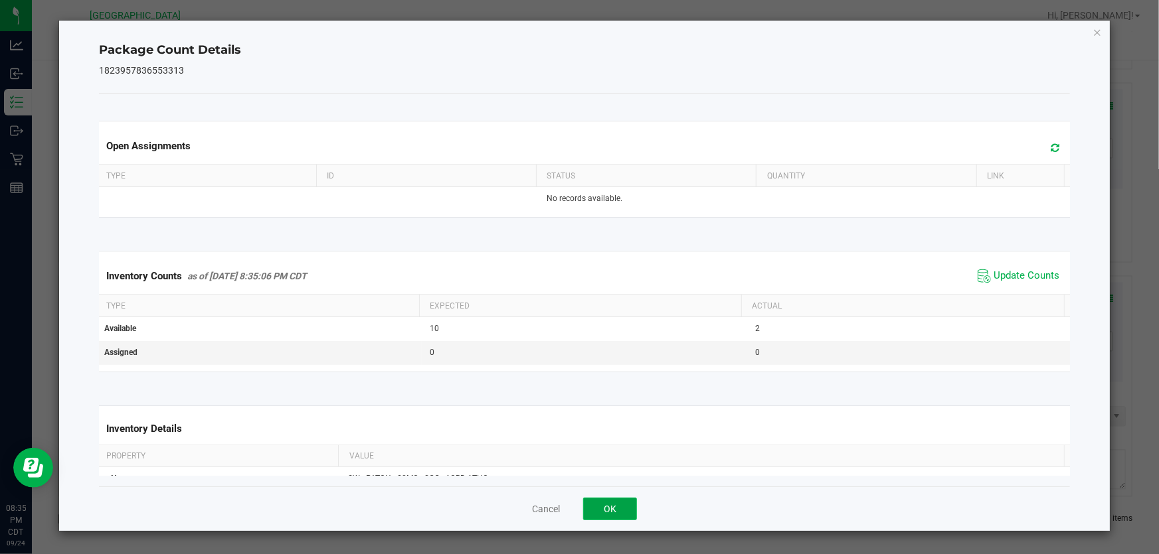
click at [604, 510] on button "OK" at bounding box center [610, 509] width 54 height 23
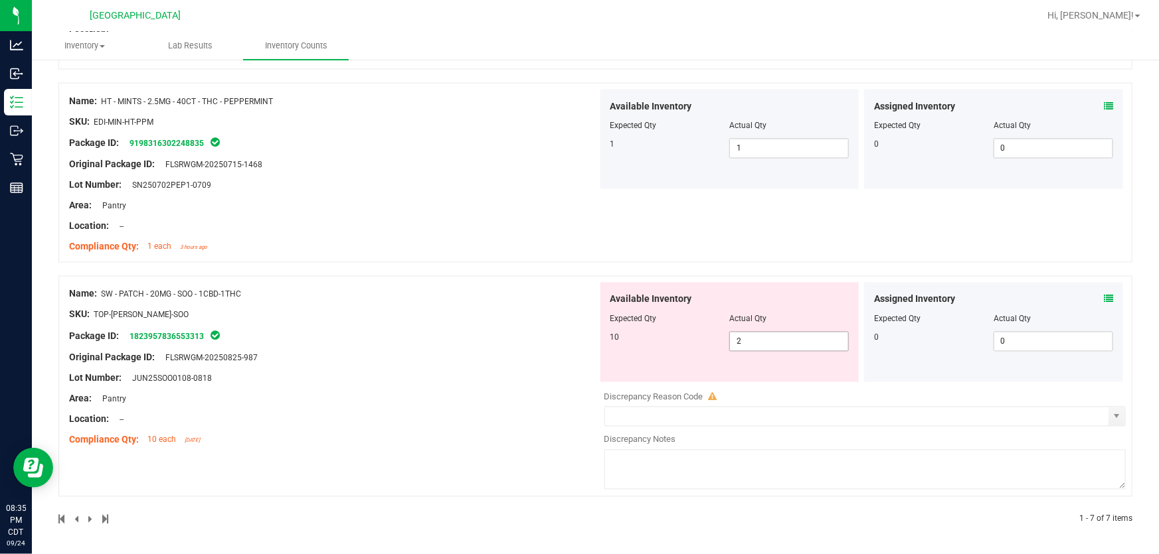
click at [770, 346] on span "2 2" at bounding box center [789, 342] width 120 height 20
type input "10"
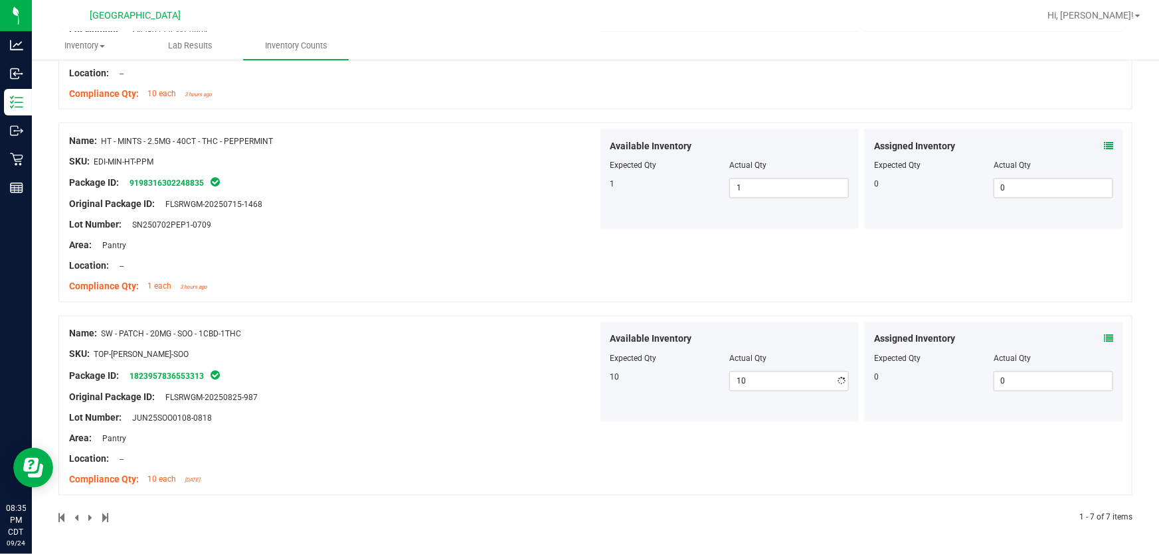
click at [295, 355] on div "Name: SW - PATCH - 20MG - SOO - 1CBD-1THC SKU: TOP-PAT-SW-SOO Package ID: 18239…" at bounding box center [333, 407] width 529 height 169
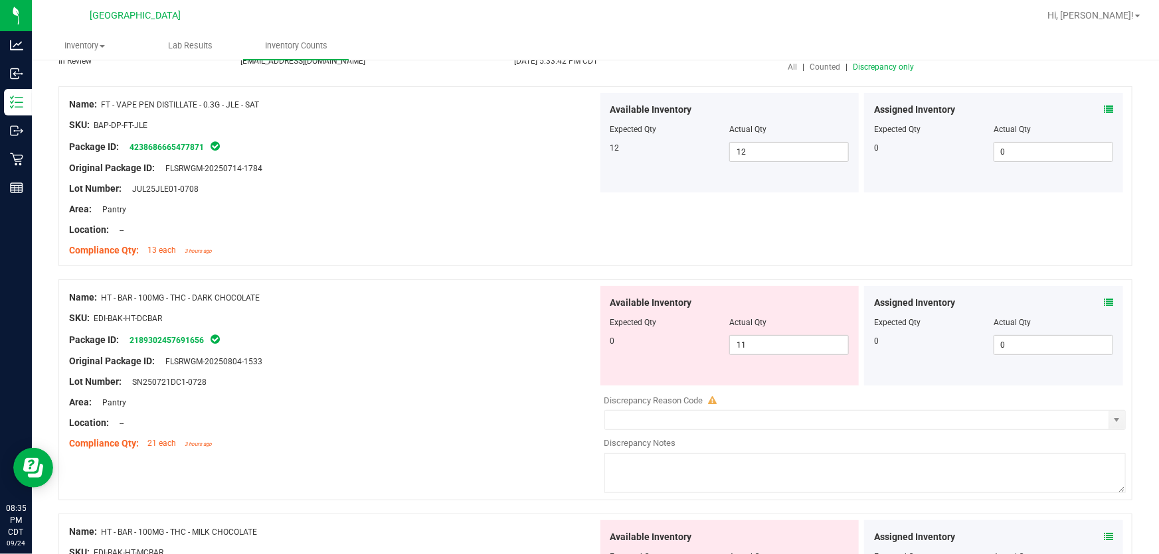
scroll to position [0, 0]
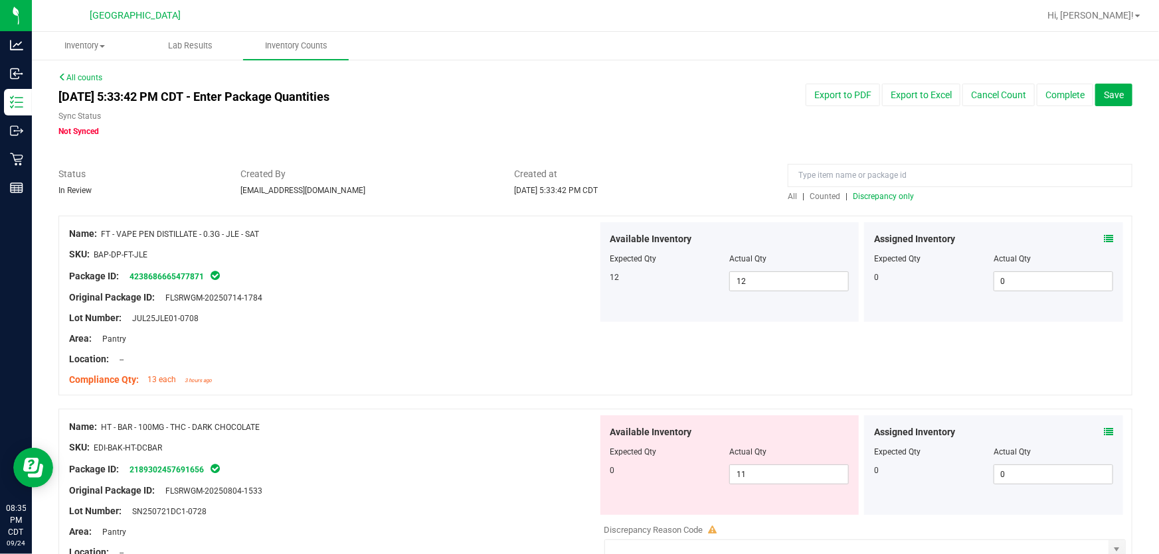
click at [882, 196] on span "Discrepancy only" at bounding box center [883, 196] width 61 height 9
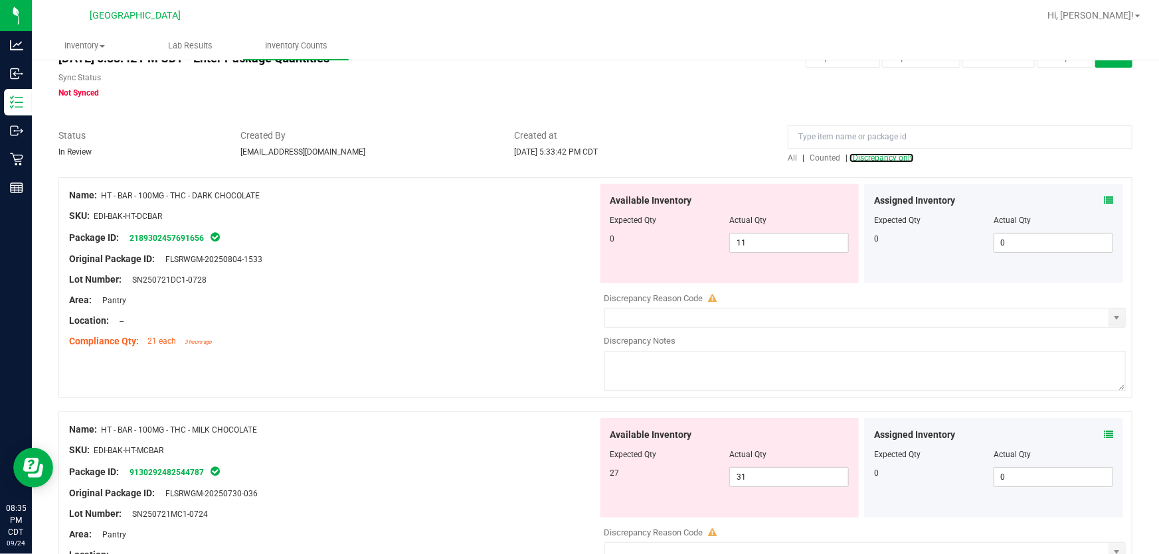
scroll to position [60, 0]
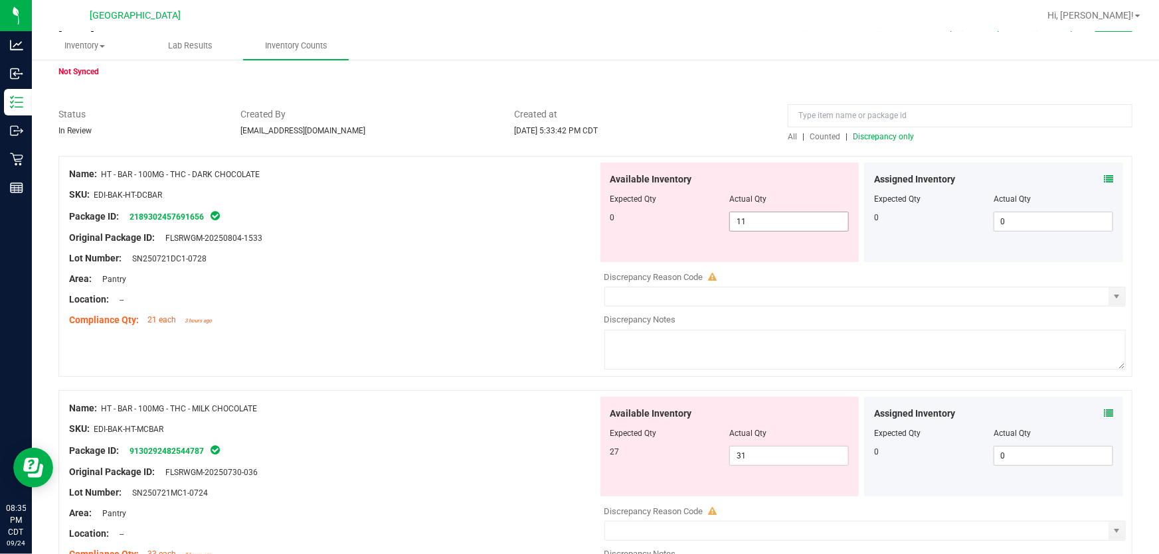
click at [780, 230] on span "11 11" at bounding box center [789, 222] width 120 height 20
click at [773, 220] on span "11 11" at bounding box center [789, 222] width 120 height 20
type input "1"
type input "0"
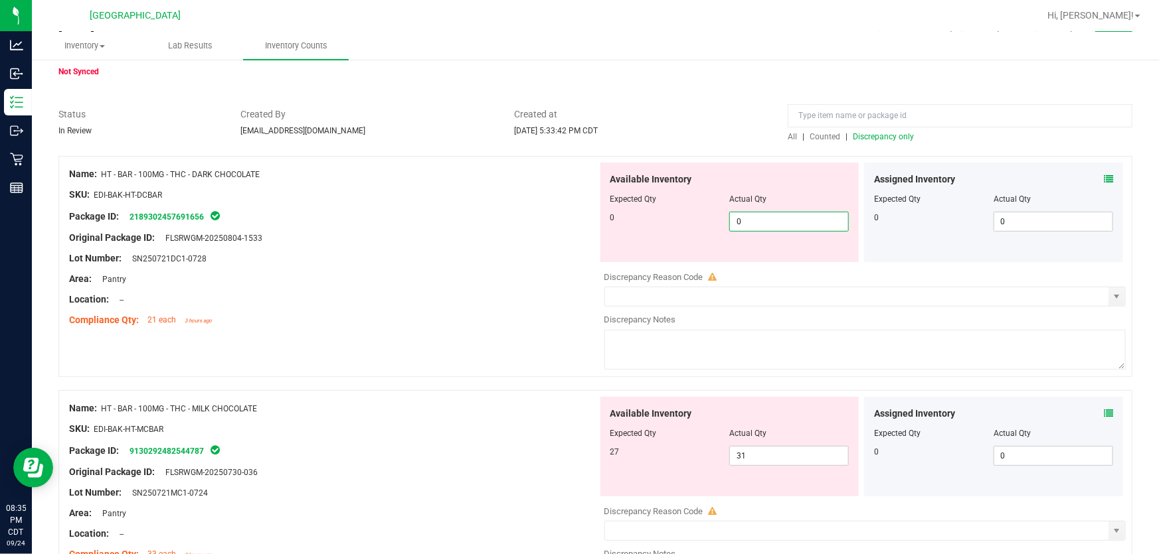
click at [484, 256] on div "Lot Number: SN250721DC1-0728" at bounding box center [333, 259] width 529 height 14
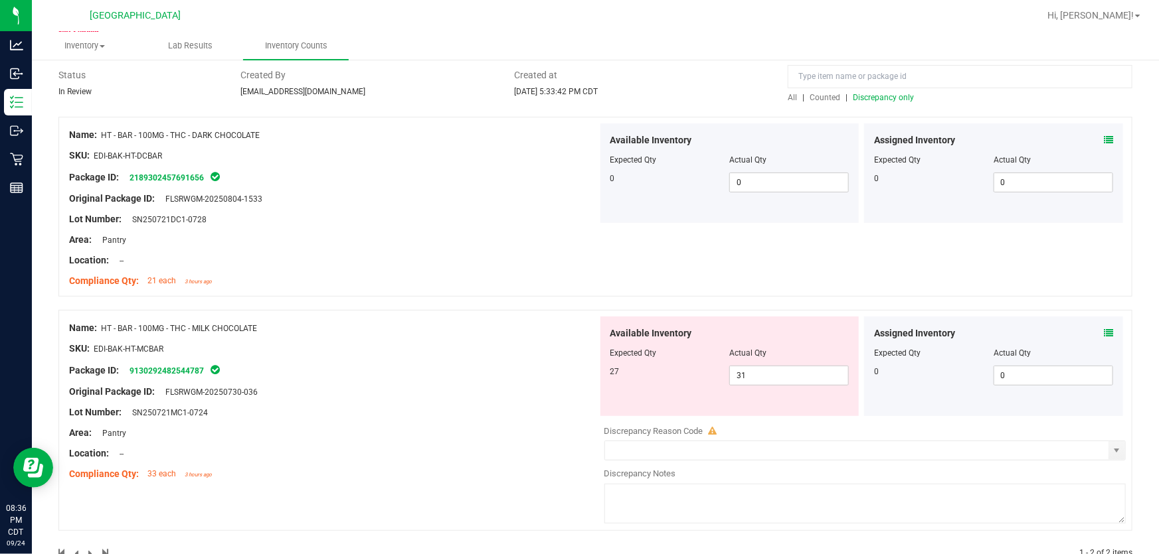
scroll to position [120, 0]
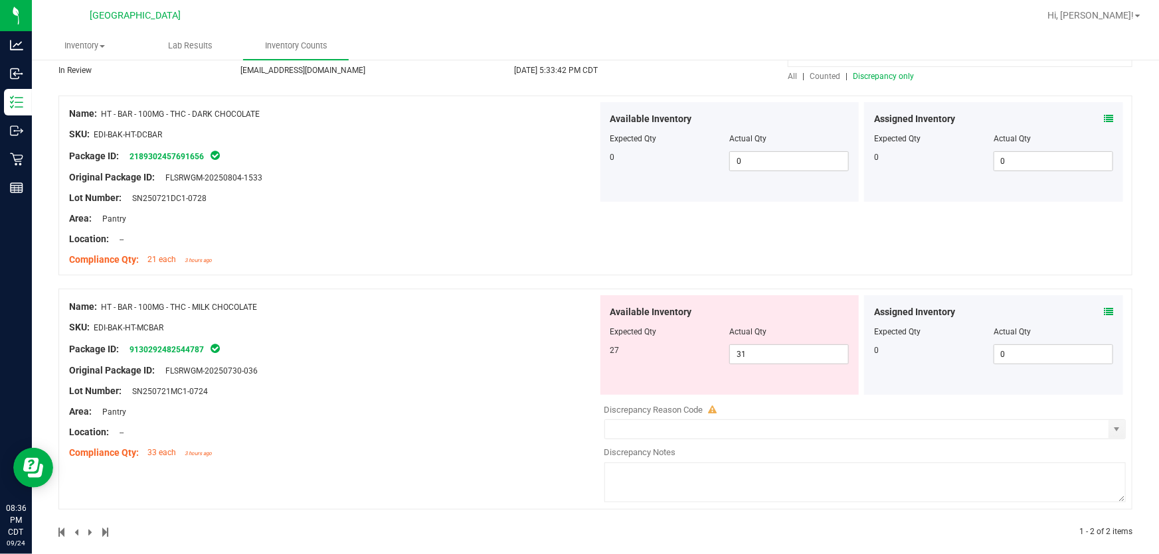
click at [1104, 310] on icon at bounding box center [1108, 311] width 9 height 9
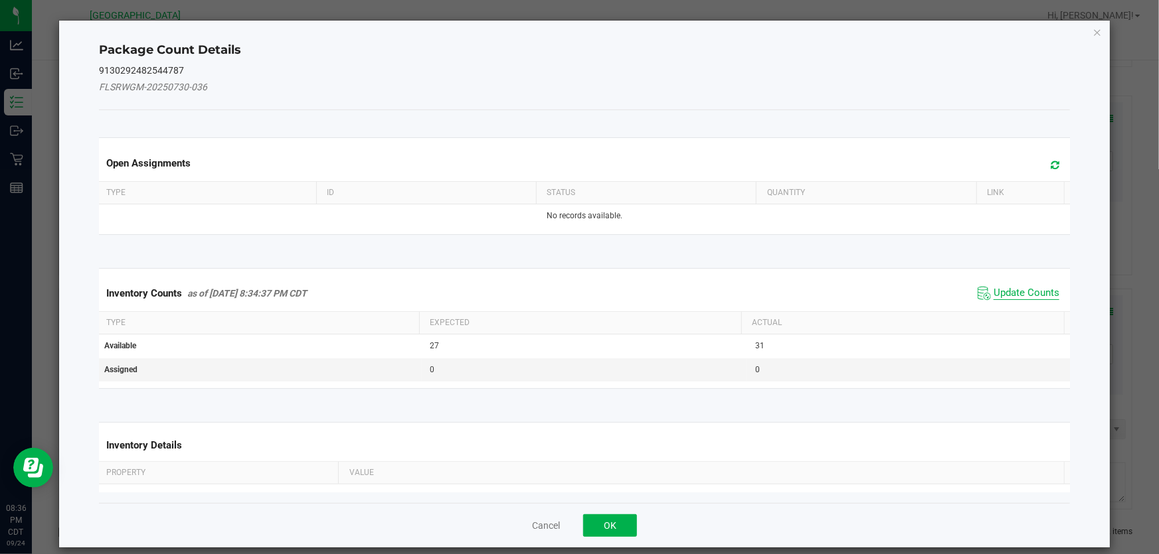
click at [1009, 293] on span "Update Counts" at bounding box center [1026, 293] width 66 height 13
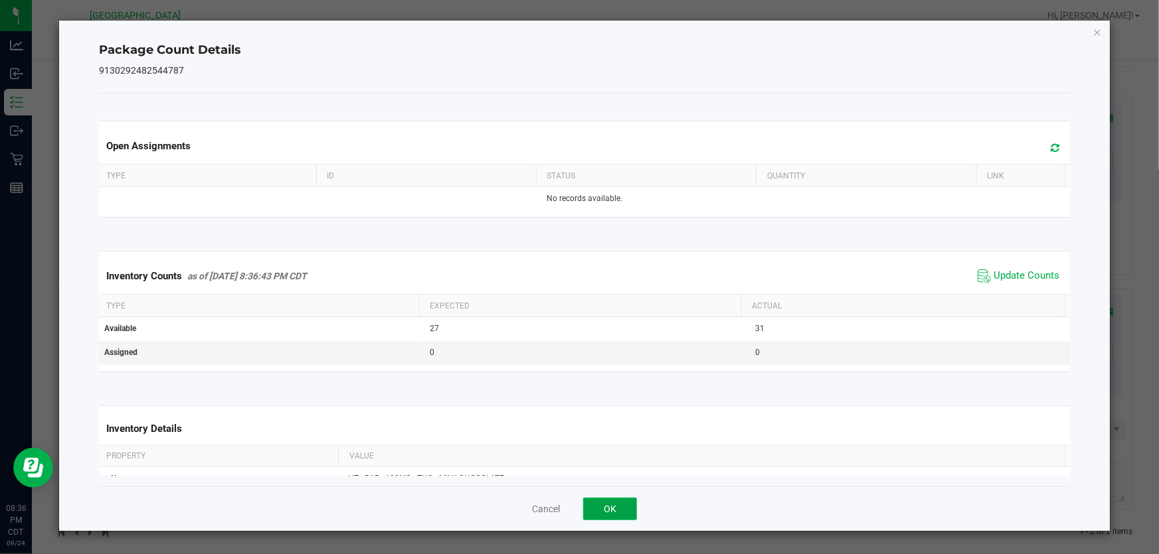
click at [599, 509] on button "OK" at bounding box center [610, 509] width 54 height 23
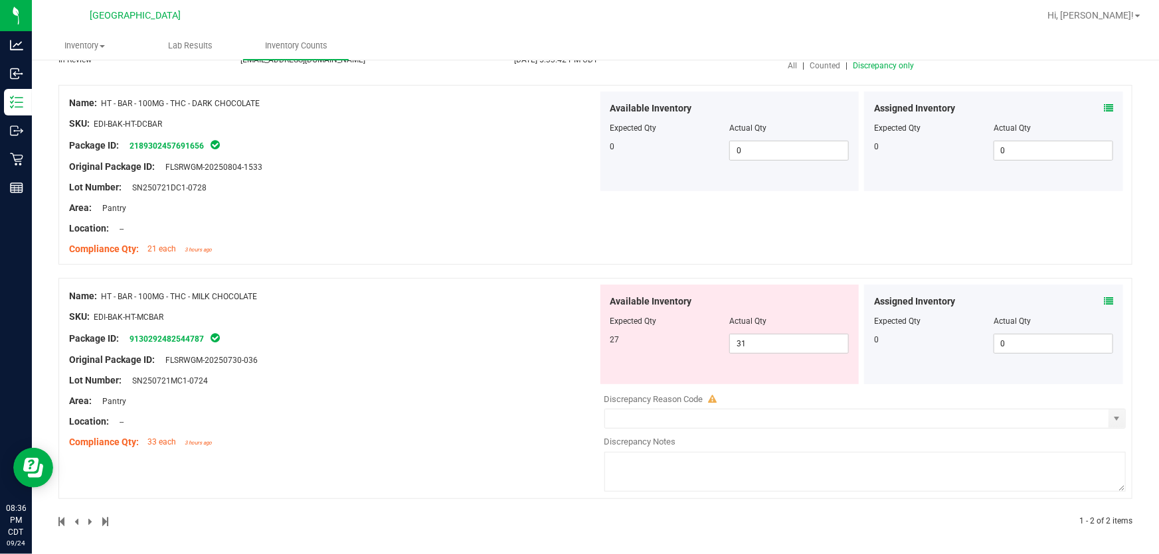
scroll to position [133, 0]
click at [1104, 302] on icon at bounding box center [1108, 299] width 9 height 9
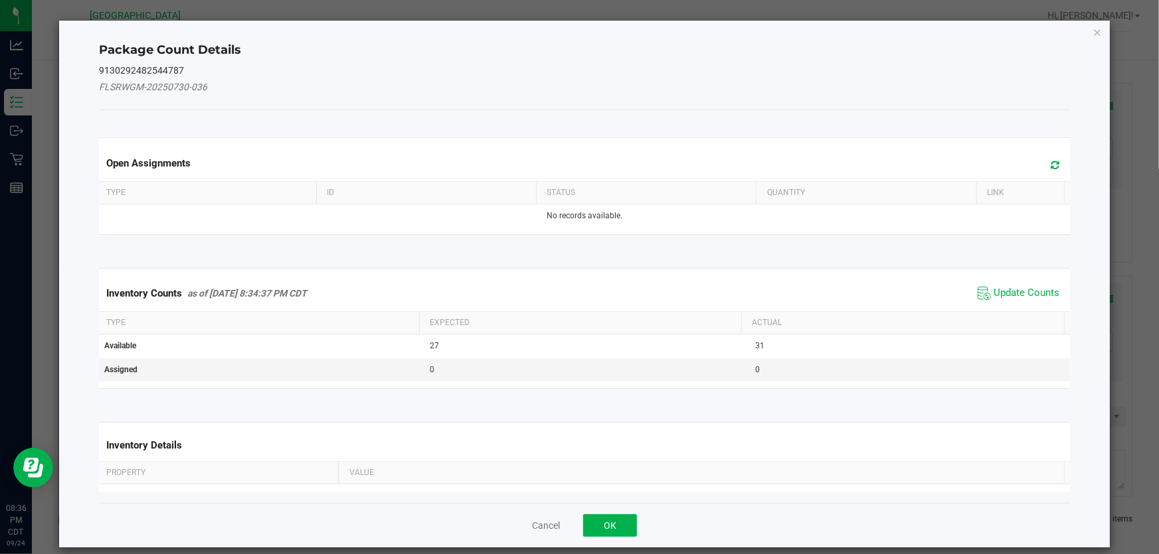
click at [1012, 303] on div "Inventory Counts as of Sep 24, 2025 8:34:37 PM CDT Update Counts" at bounding box center [584, 294] width 976 height 36
click at [1015, 293] on span "Update Counts" at bounding box center [1026, 293] width 66 height 13
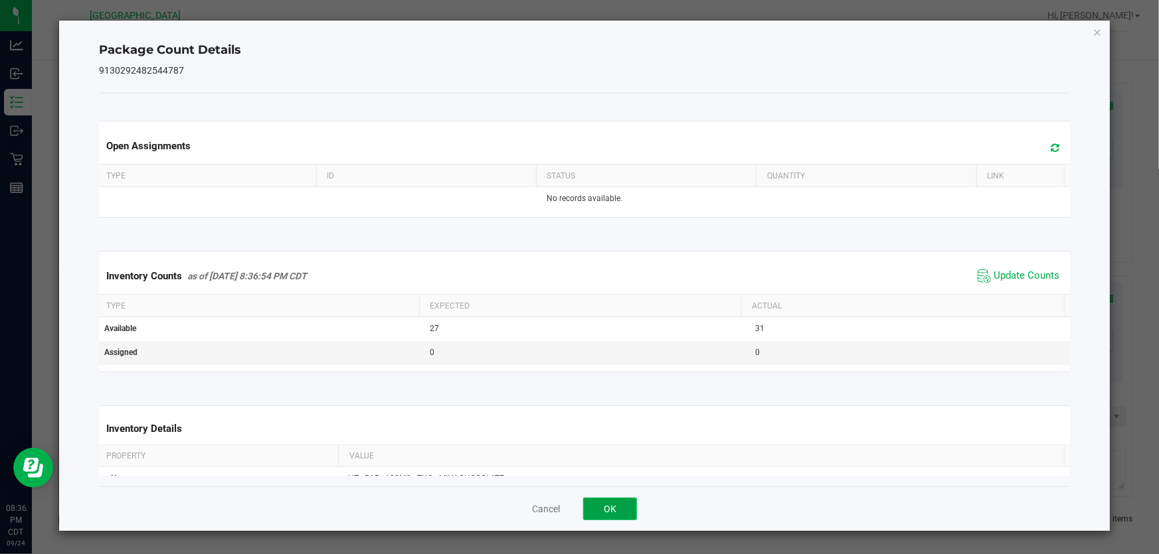
click at [614, 505] on button "OK" at bounding box center [610, 509] width 54 height 23
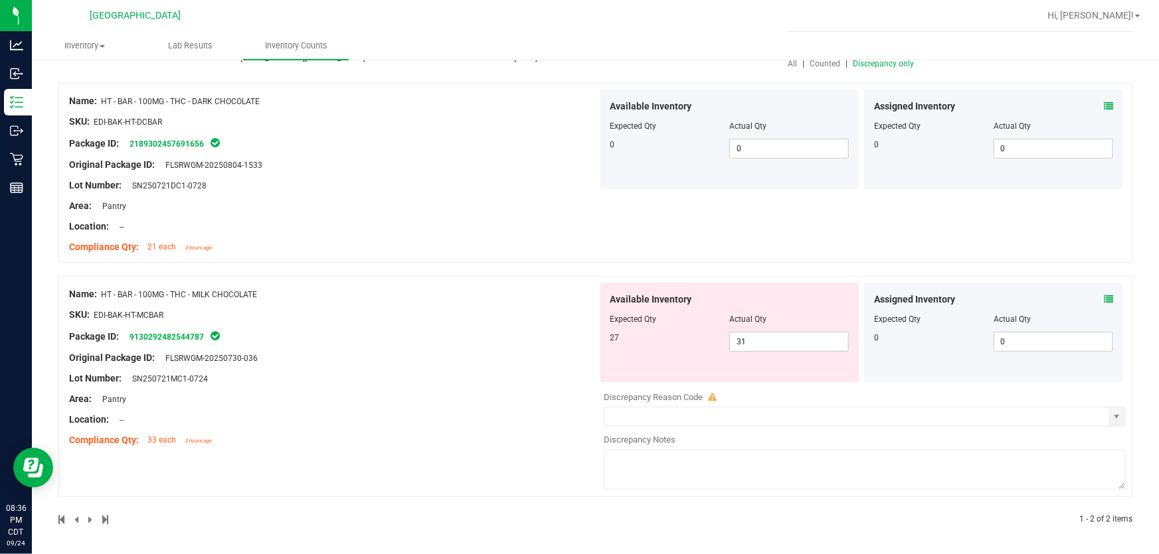
click at [495, 406] on div at bounding box center [333, 409] width 529 height 7
drag, startPoint x: 805, startPoint y: 352, endPoint x: 797, endPoint y: 347, distance: 10.1
click at [803, 351] on div "Available Inventory Expected Qty Actual Qty 27 31 31" at bounding box center [729, 333] width 259 height 100
click at [796, 346] on span "31 31" at bounding box center [789, 342] width 120 height 20
type input "3"
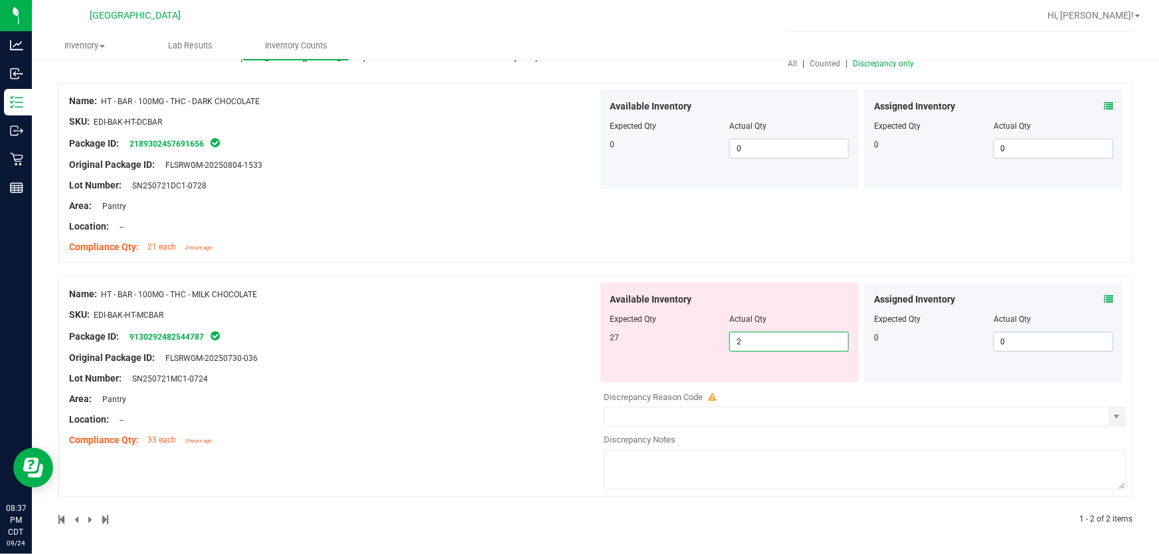
type input "27"
click at [442, 365] on div "Name: HT - BAR - 100MG - THC - MILK CHOCOLATE SKU: EDI-BAK-HT-MCBAR Package ID:…" at bounding box center [333, 367] width 529 height 169
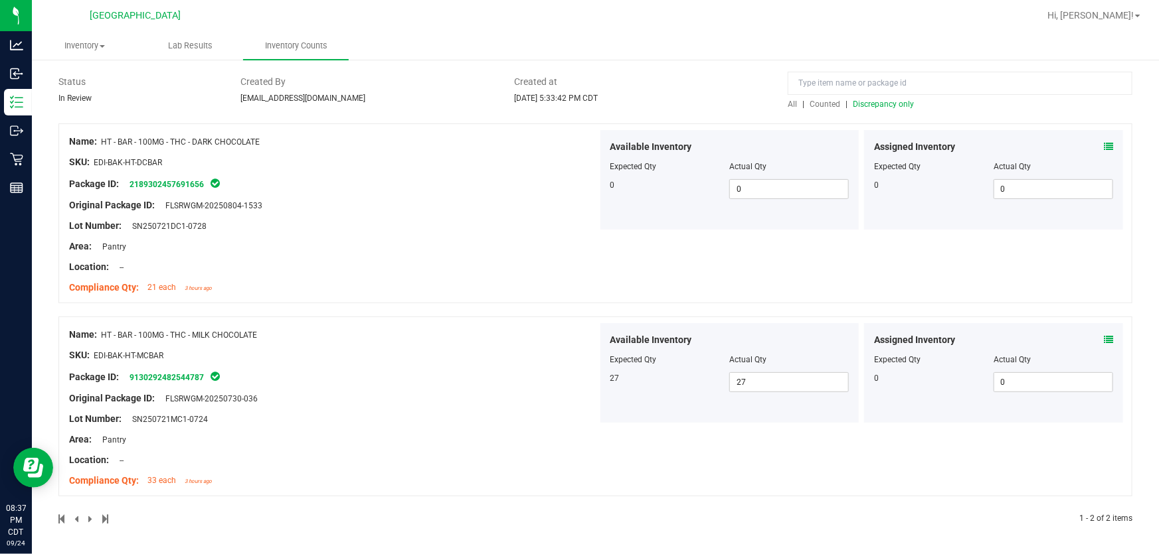
click at [863, 104] on span "Discrepancy only" at bounding box center [883, 104] width 61 height 9
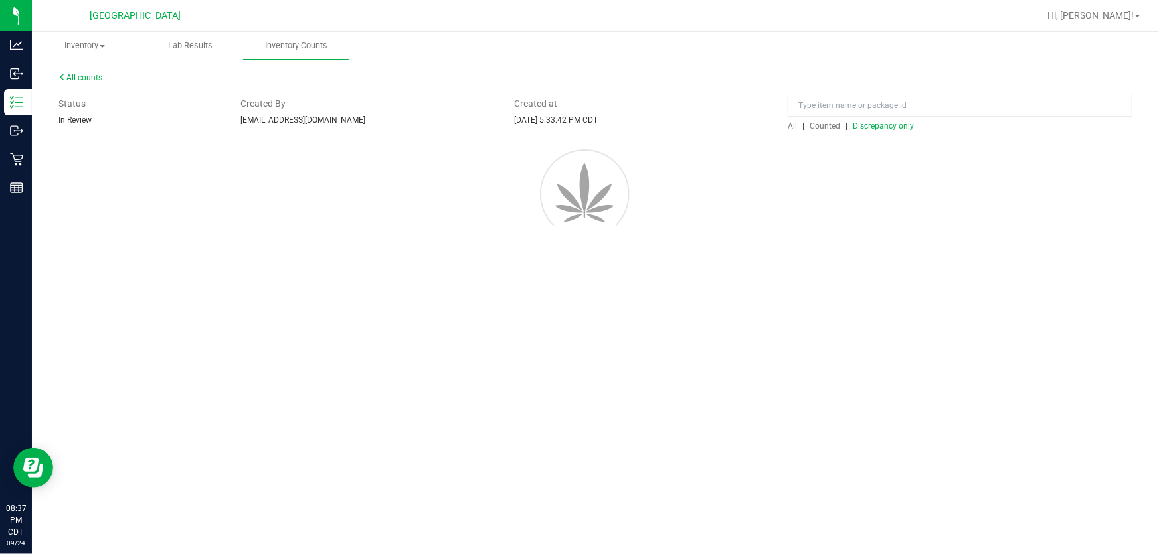
scroll to position [0, 0]
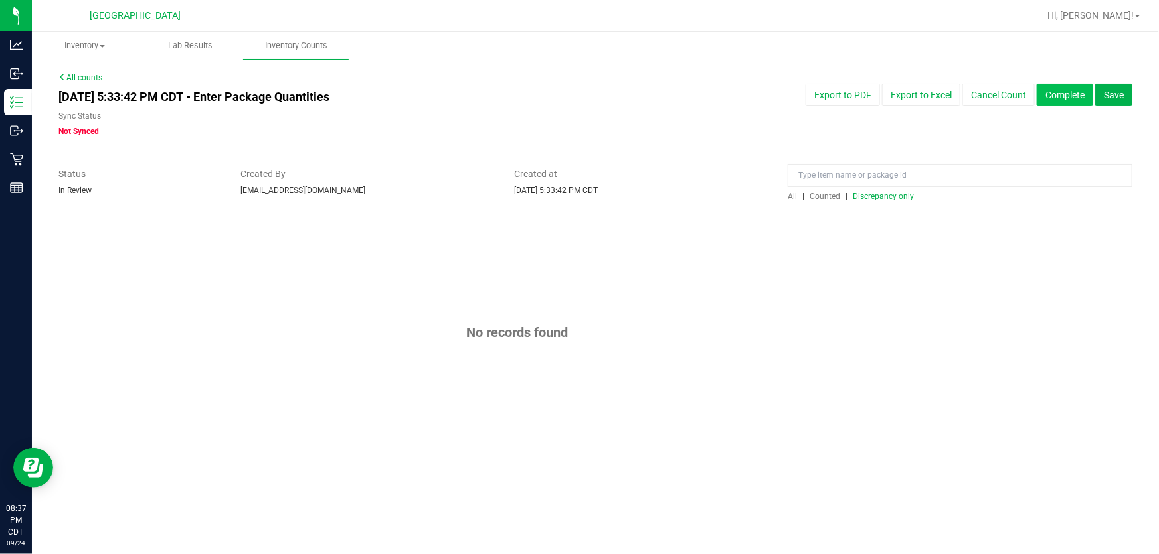
click at [1059, 100] on button "Complete" at bounding box center [1064, 95] width 56 height 23
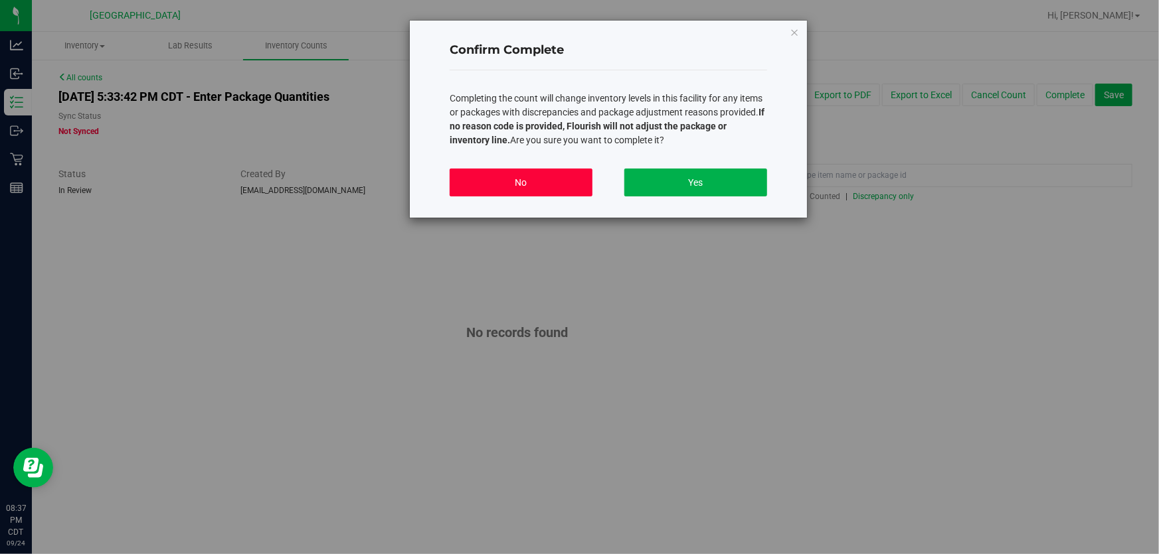
click at [519, 185] on button "No" at bounding box center [521, 183] width 143 height 28
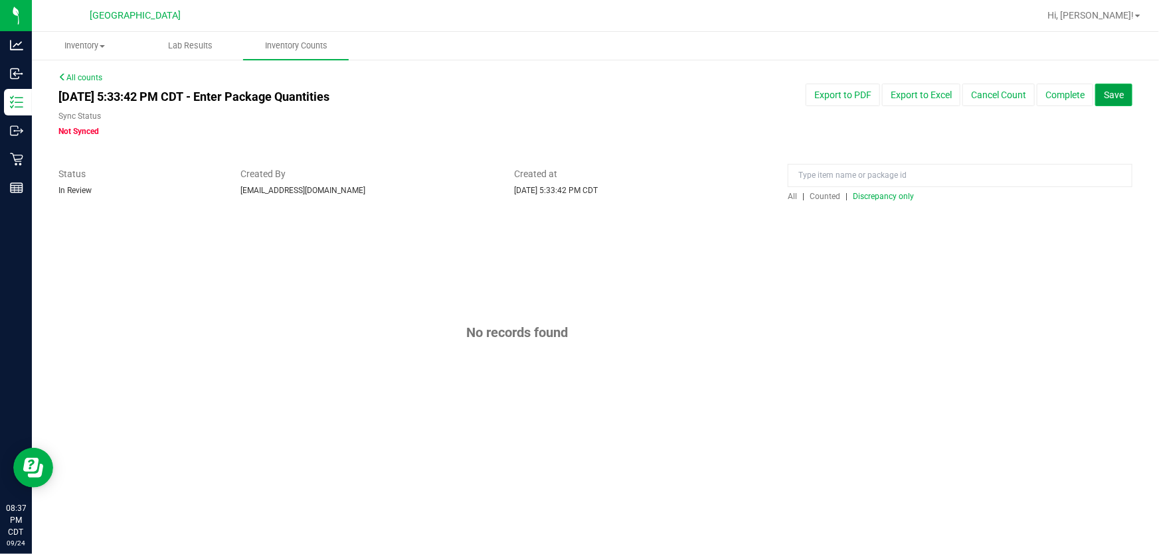
click at [1102, 93] on button "Save" at bounding box center [1113, 95] width 37 height 23
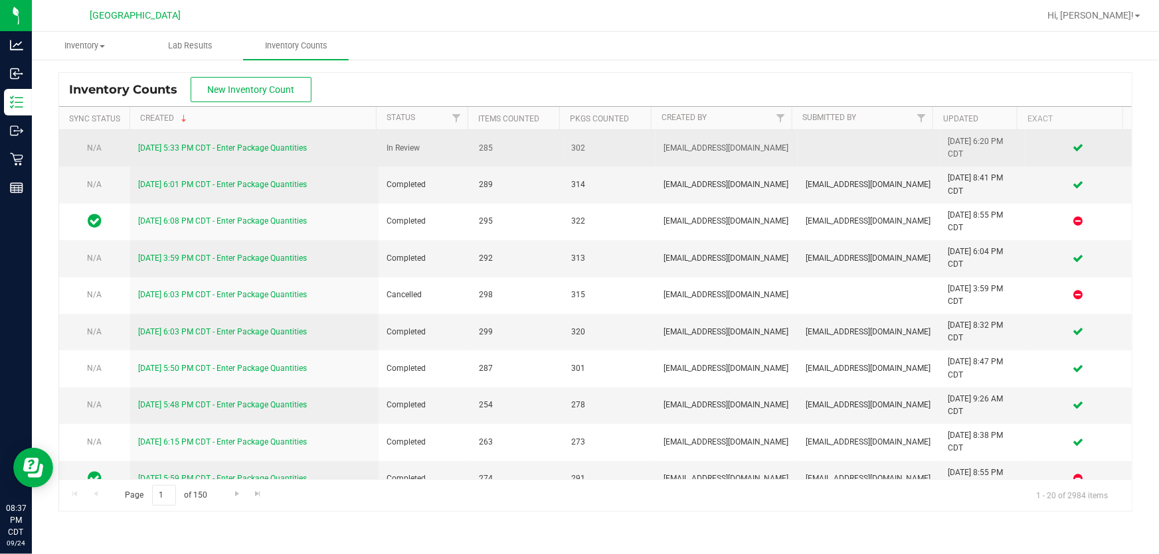
click at [167, 145] on link "9/24/25 5:33 PM CDT - Enter Package Quantities" at bounding box center [222, 147] width 169 height 9
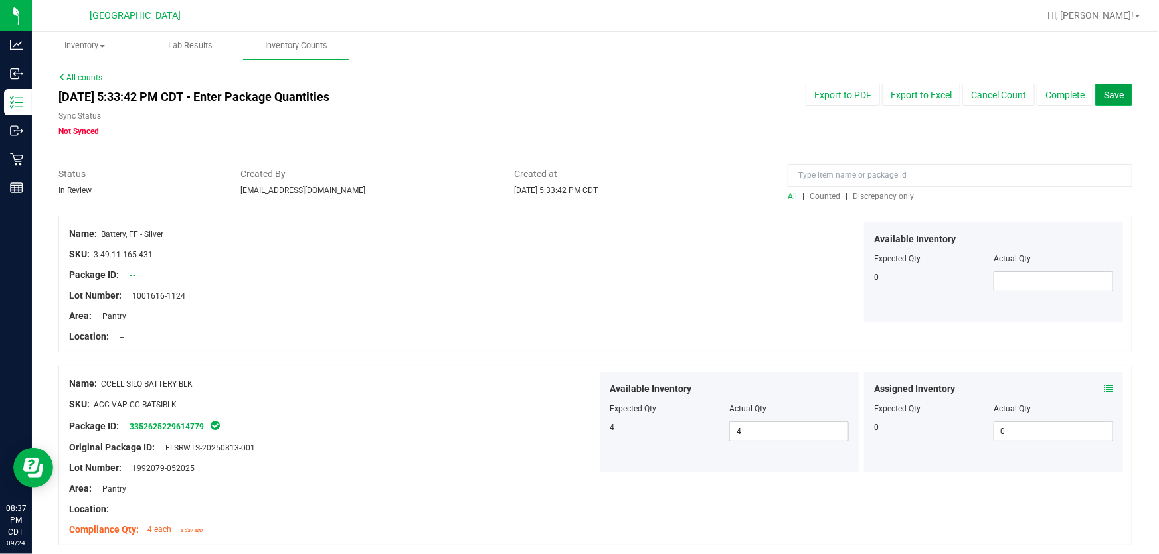
click at [1113, 100] on span "Save" at bounding box center [1114, 95] width 20 height 11
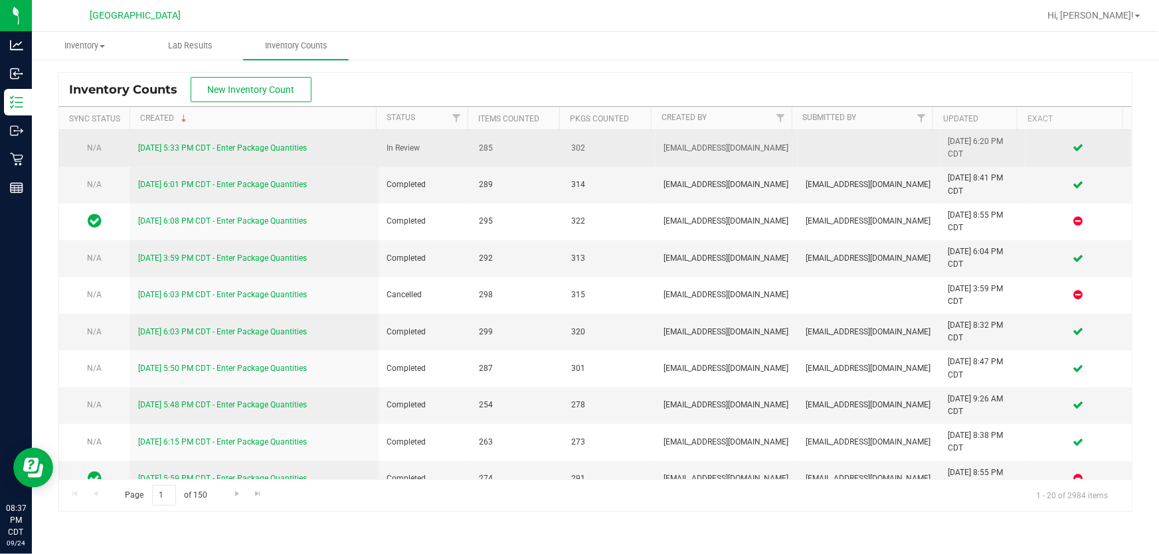
click at [278, 152] on link "9/24/25 5:33 PM CDT - Enter Package Quantities" at bounding box center [222, 147] width 169 height 9
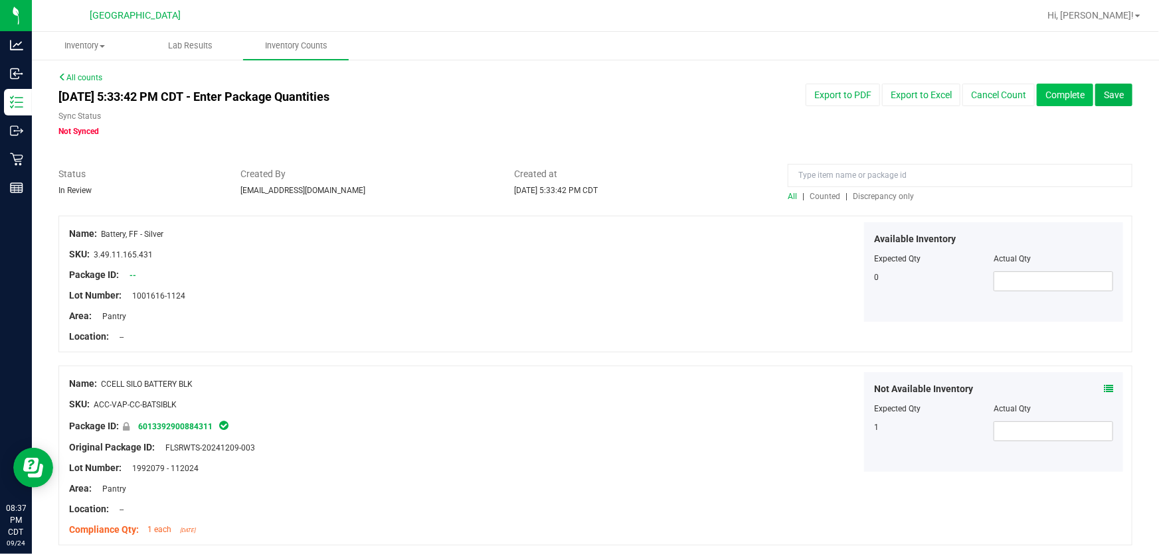
click at [1041, 94] on button "Complete" at bounding box center [1064, 95] width 56 height 23
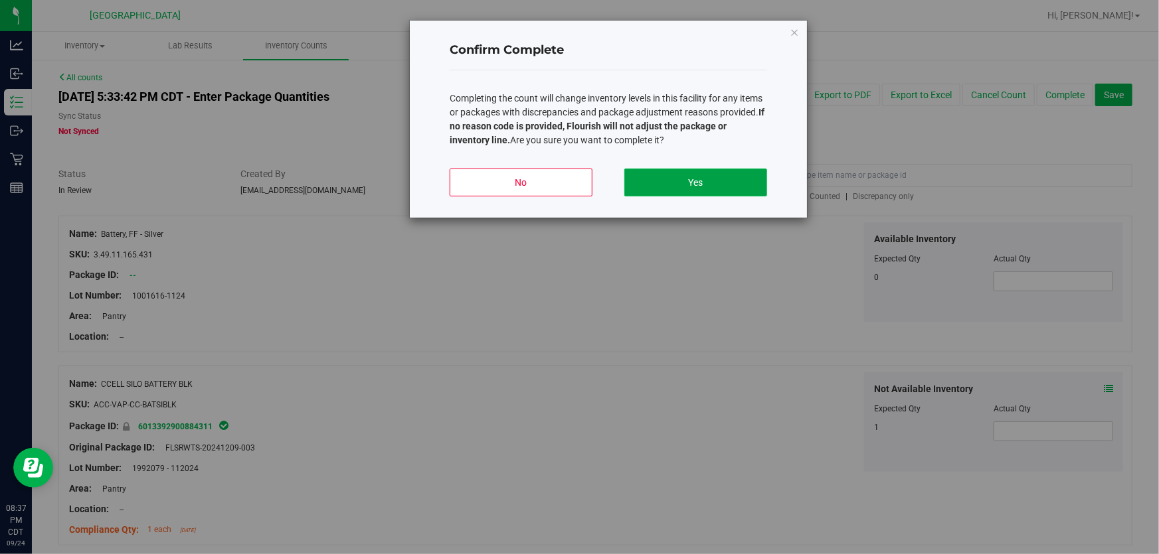
click at [727, 175] on button "Yes" at bounding box center [695, 183] width 143 height 28
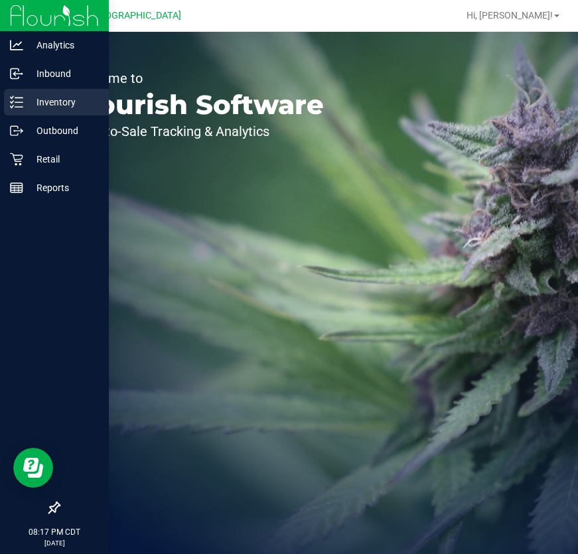
click at [24, 101] on p "Inventory" at bounding box center [63, 102] width 80 height 16
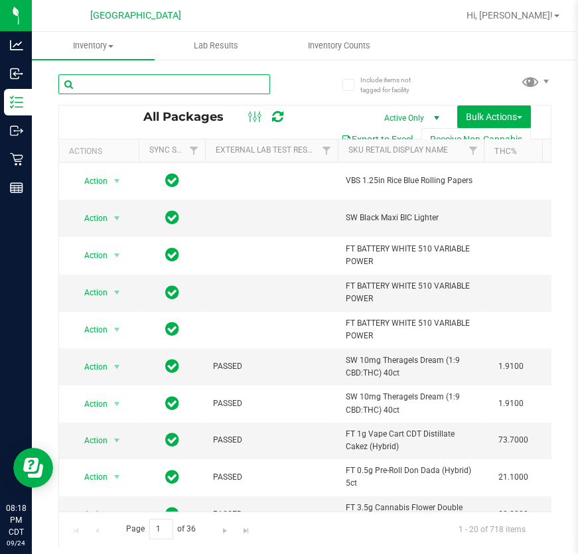
click at [149, 78] on input "text" at bounding box center [164, 84] width 212 height 20
paste input "3303713065974907"
type input "3303713065974907"
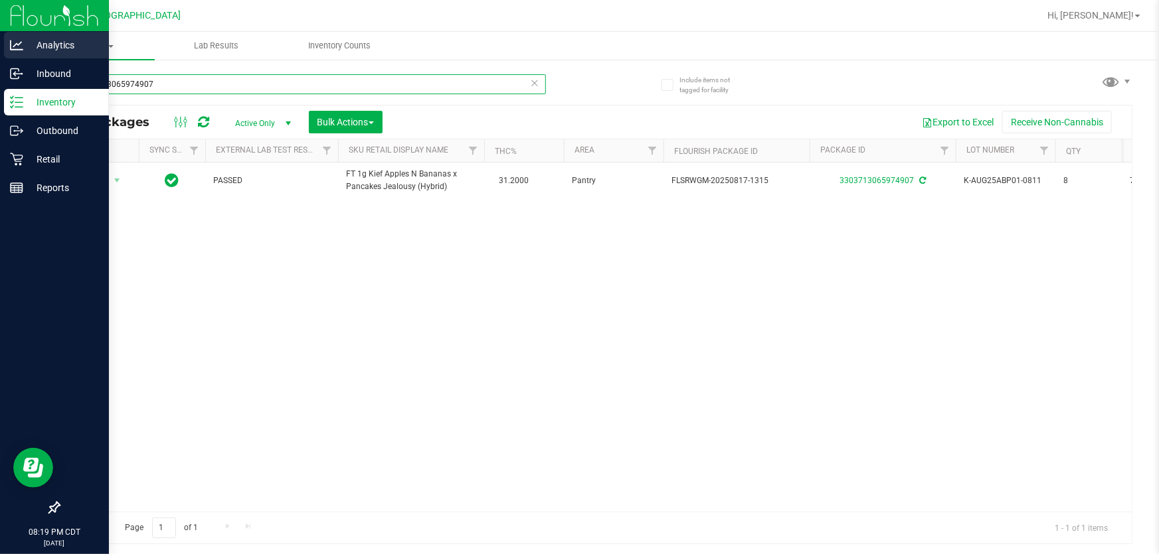
drag, startPoint x: 206, startPoint y: 89, endPoint x: 0, endPoint y: 40, distance: 211.6
click at [0, 40] on div "Analytics Inbound Inventory Outbound Retail Reports 08:19 PM CDT [DATE] 09/24 […" at bounding box center [579, 277] width 1159 height 554
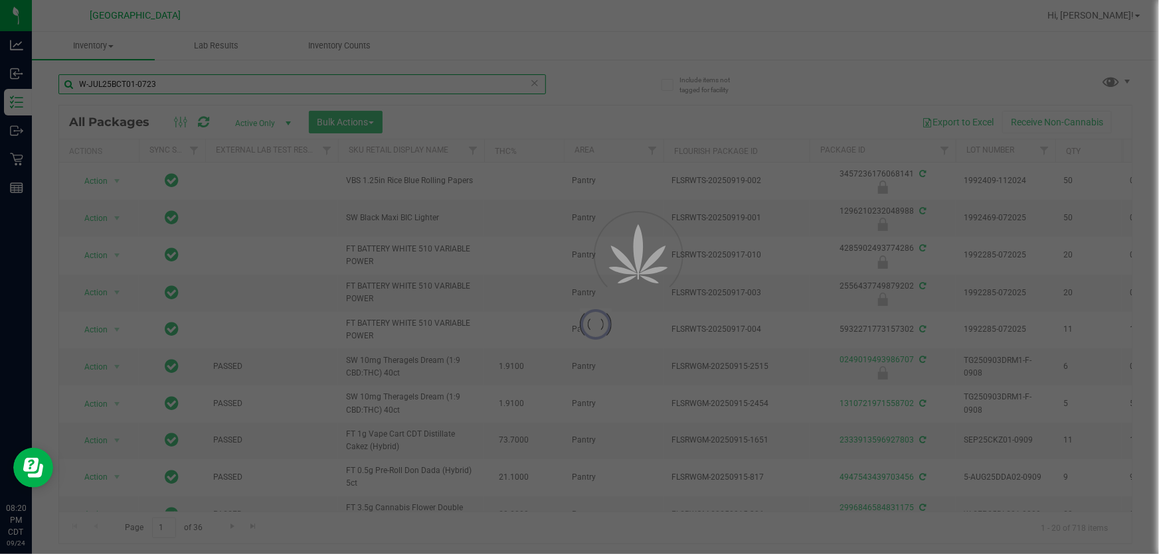
type input "W-JUL25BCT01-0723"
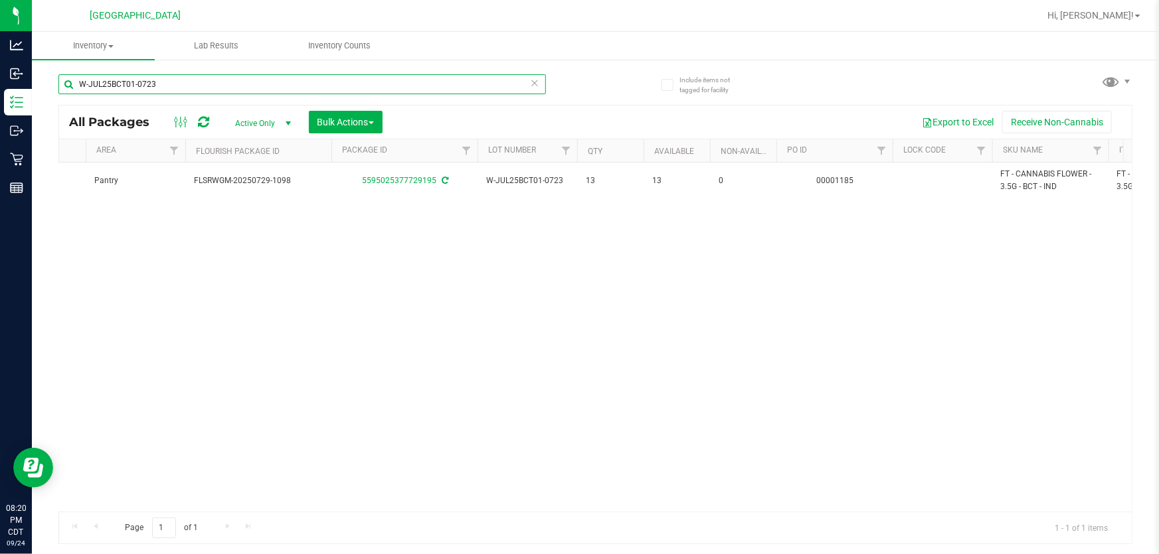
scroll to position [0, 477]
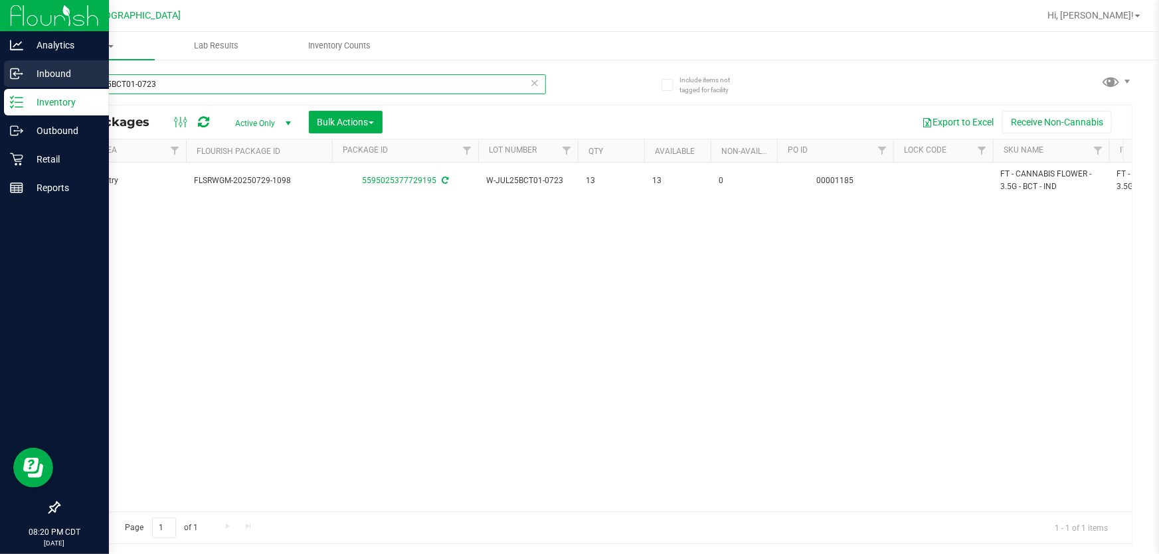
drag, startPoint x: 173, startPoint y: 85, endPoint x: 0, endPoint y: 78, distance: 173.4
click at [0, 78] on div "Analytics Inbound Inventory Outbound Retail Reports 08:20 PM CDT [DATE] 09/24 […" at bounding box center [579, 277] width 1159 height 554
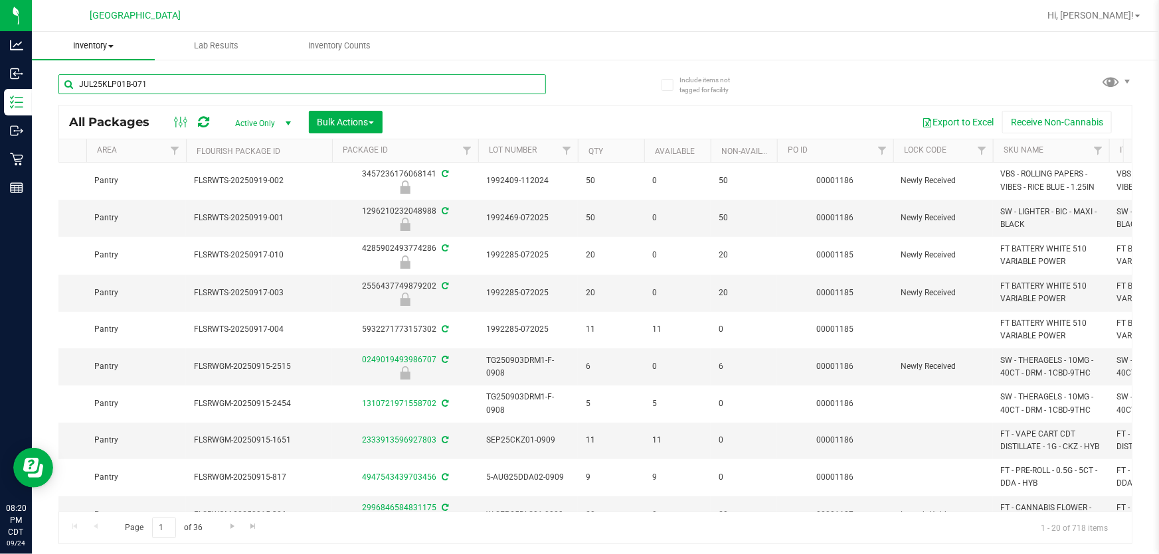
type input "JUL25KLP01B-0717"
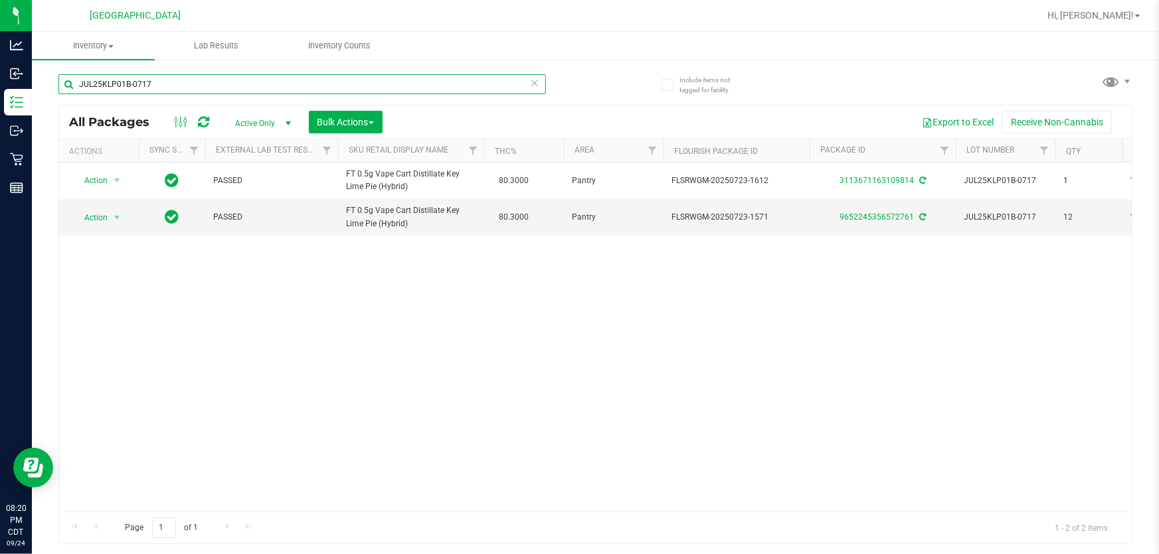
scroll to position [0, 213]
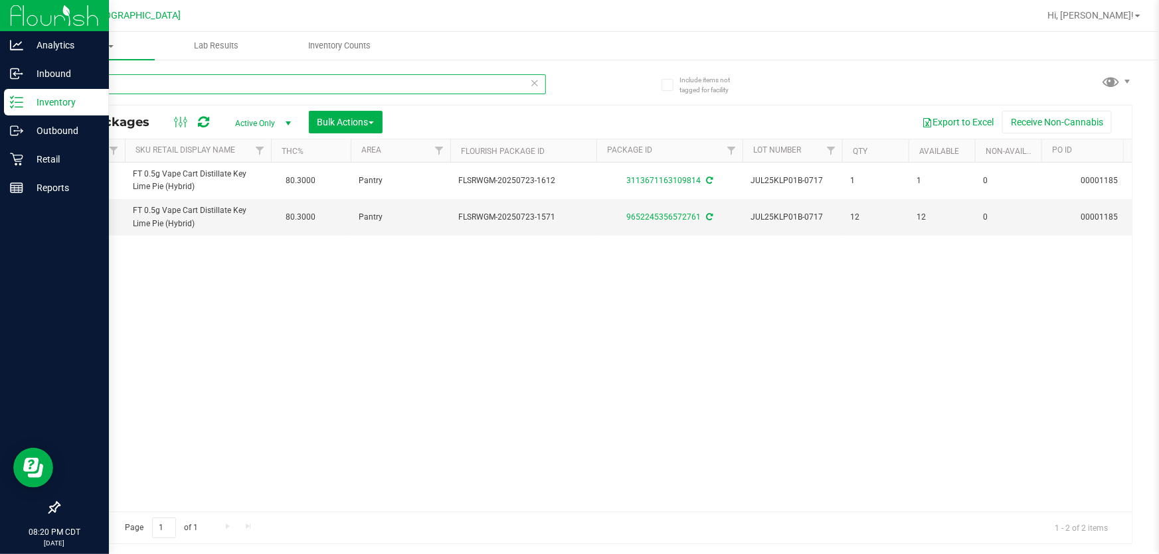
drag, startPoint x: 164, startPoint y: 88, endPoint x: 18, endPoint y: 29, distance: 157.3
click at [18, 29] on div "Analytics Inbound Inventory Outbound Retail Reports 08:20 PM CDT [DATE] 09/24 […" at bounding box center [579, 277] width 1159 height 554
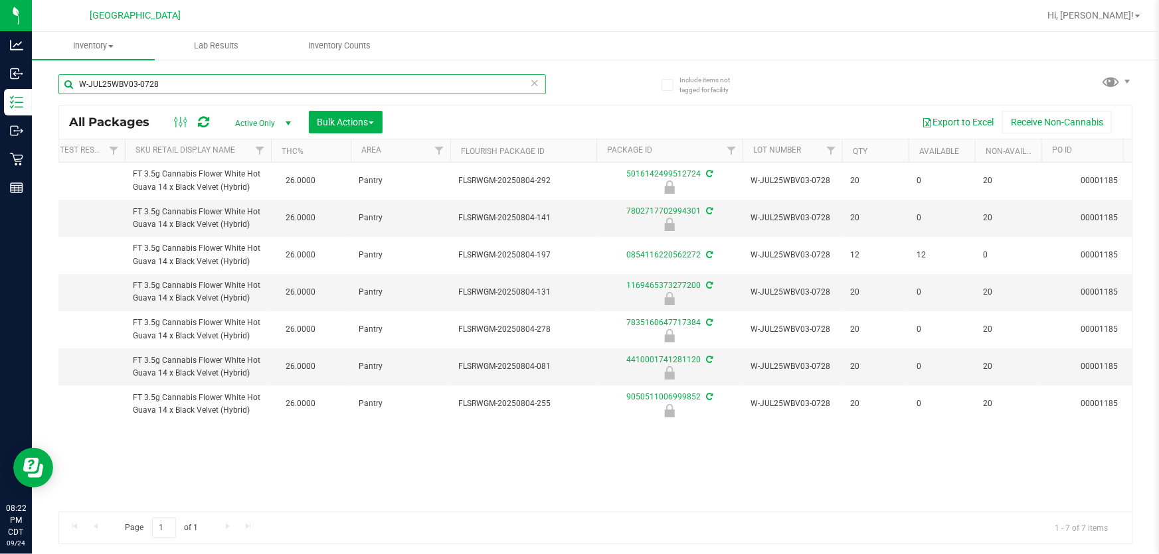
type input "W-JUL25WBV03-0728"
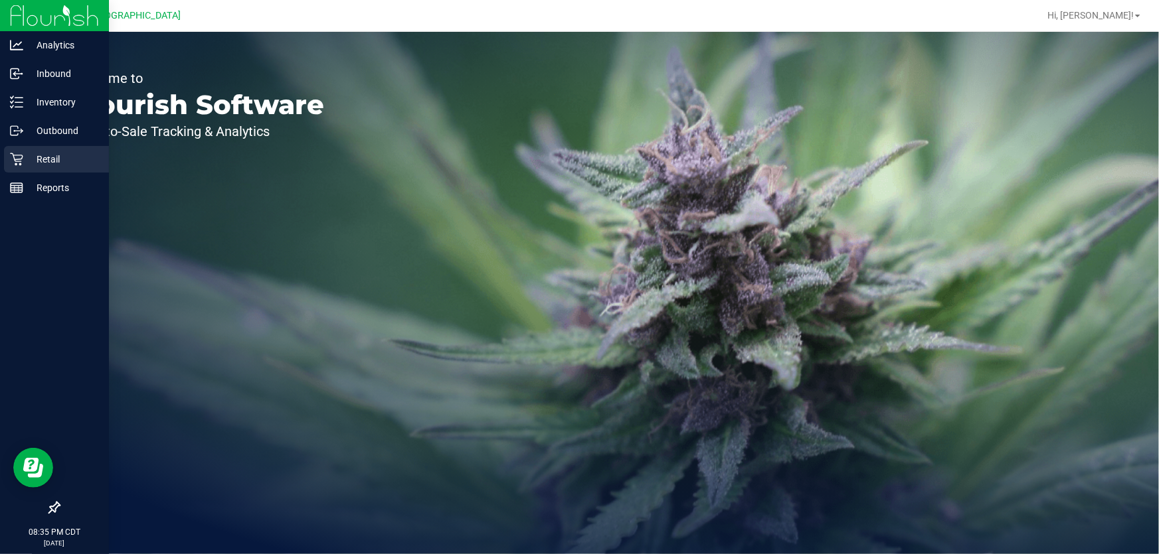
click at [27, 152] on p "Retail" at bounding box center [63, 159] width 80 height 16
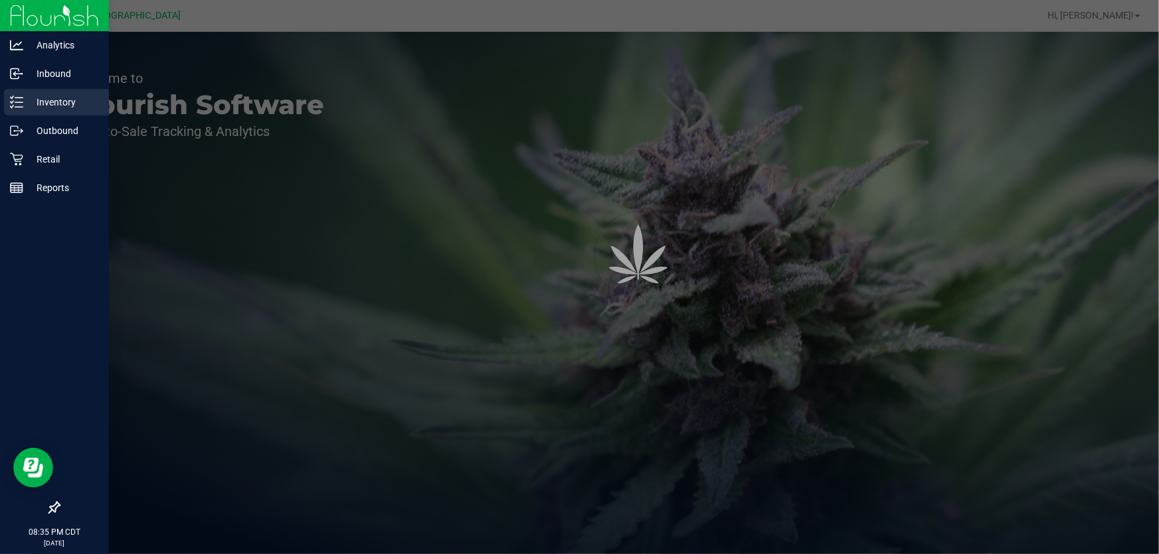
click at [50, 106] on p "Inventory" at bounding box center [63, 102] width 80 height 16
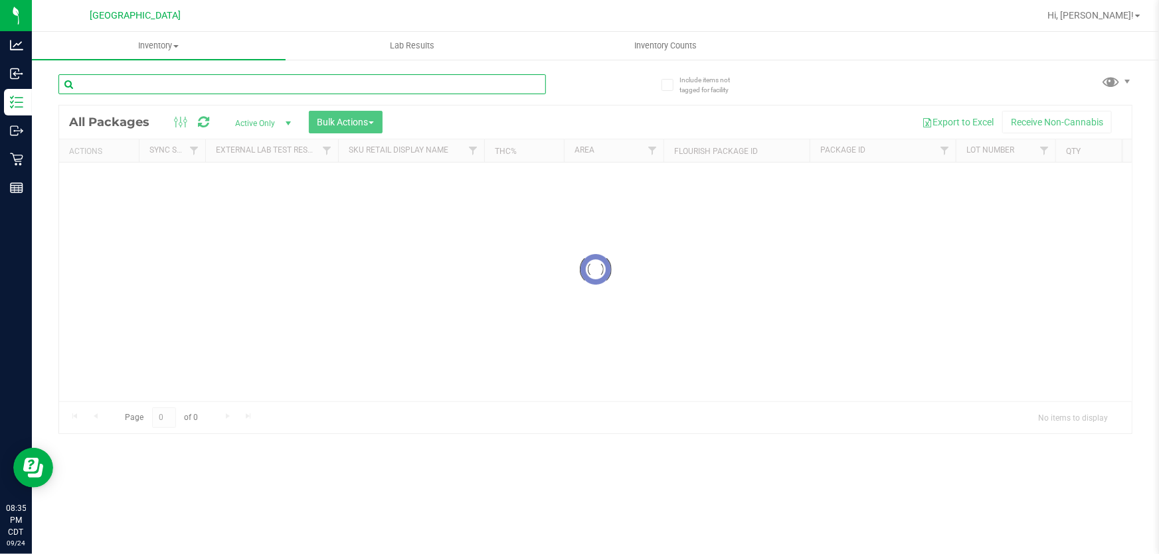
click at [152, 79] on input "text" at bounding box center [301, 84] width 487 height 20
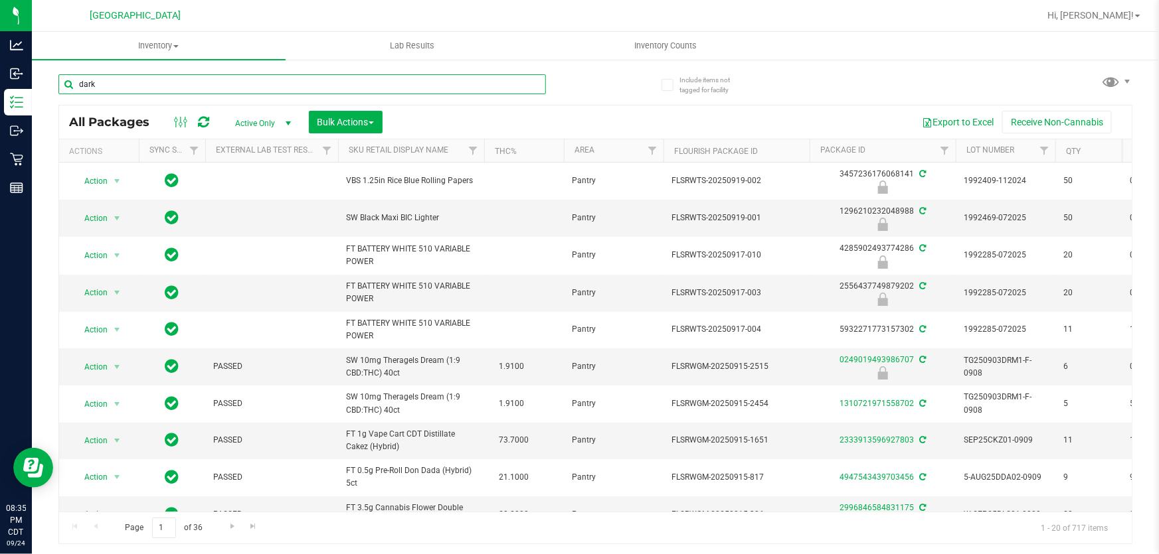
type input "dark"
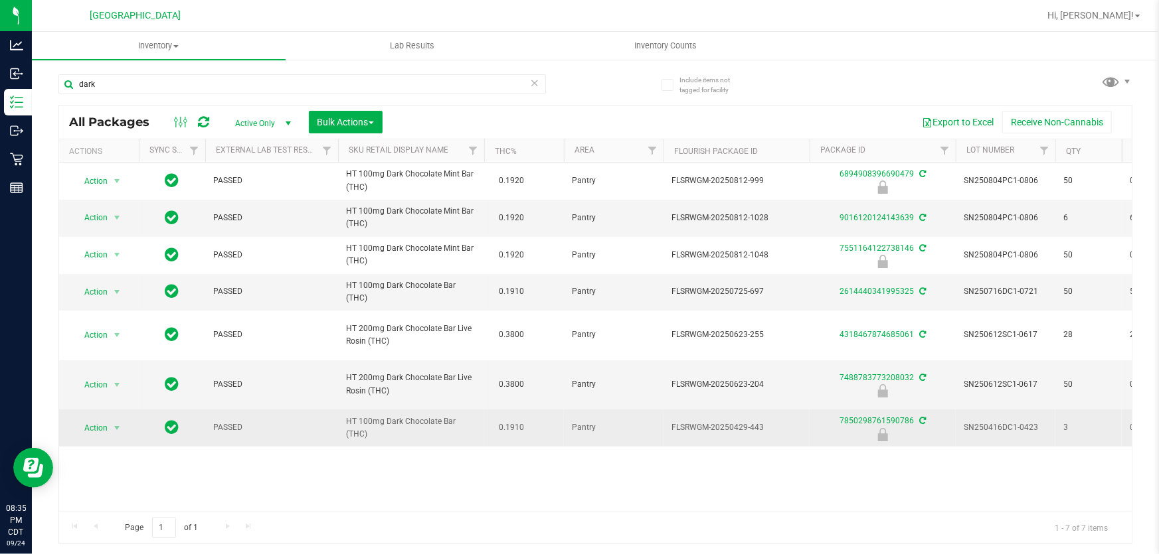
drag, startPoint x: 458, startPoint y: 421, endPoint x: 325, endPoint y: 416, distance: 133.5
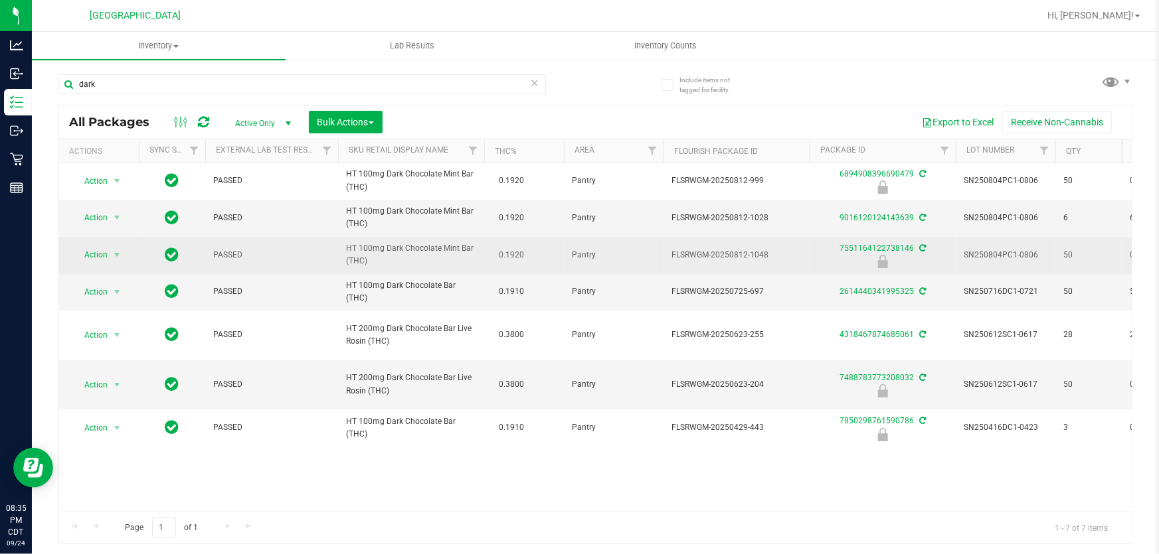
copy tr "HT 100mg Dark Chocolate Bar"
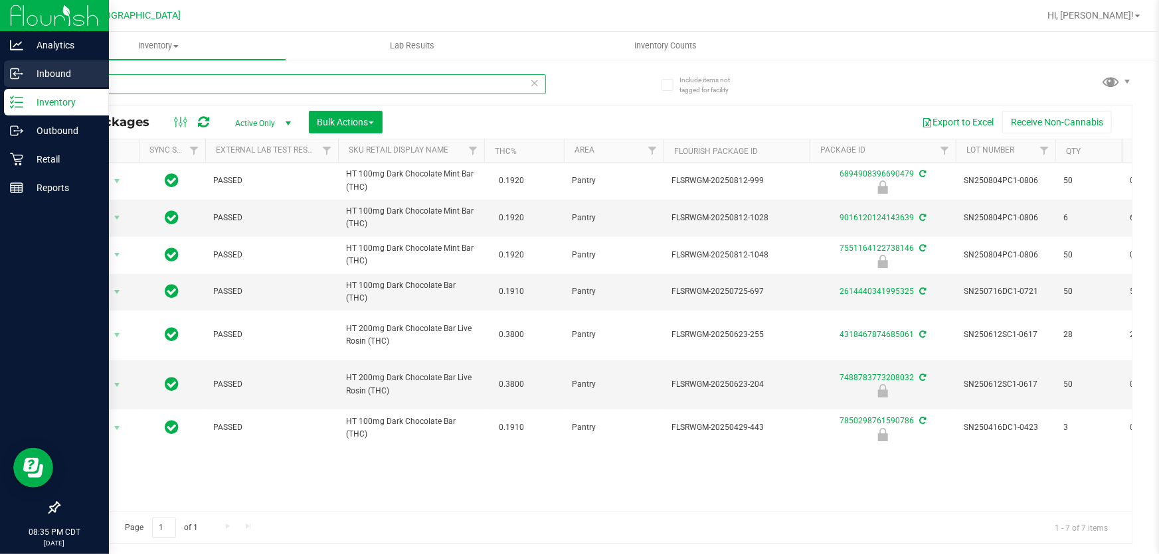
drag, startPoint x: 108, startPoint y: 84, endPoint x: 22, endPoint y: 84, distance: 86.3
click at [22, 84] on div "Analytics Inbound Inventory Outbound Retail Reports 08:35 PM CDT 09/24/2025 09/…" at bounding box center [579, 277] width 1159 height 554
paste input "HT 100mg Dark Chocolate Bar"
type input "HT 100mg Dark Chocolate Bar"
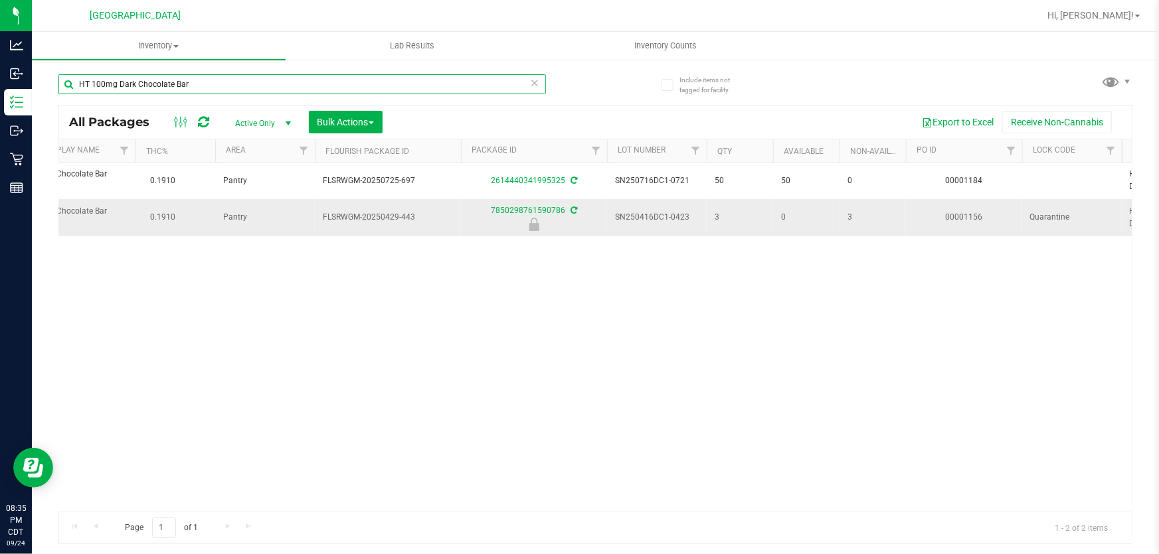
scroll to position [0, 353]
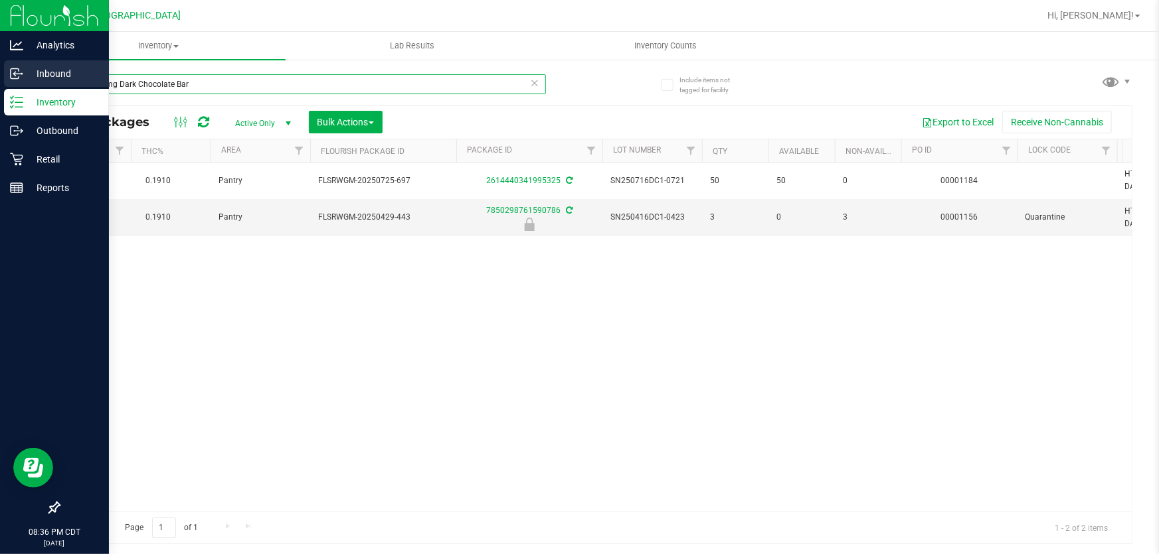
drag, startPoint x: 245, startPoint y: 85, endPoint x: 0, endPoint y: 80, distance: 245.1
click at [0, 80] on div "Analytics Inbound Inventory Outbound Retail Reports 08:36 PM CDT 09/24/2025 09/…" at bounding box center [579, 277] width 1159 height 554
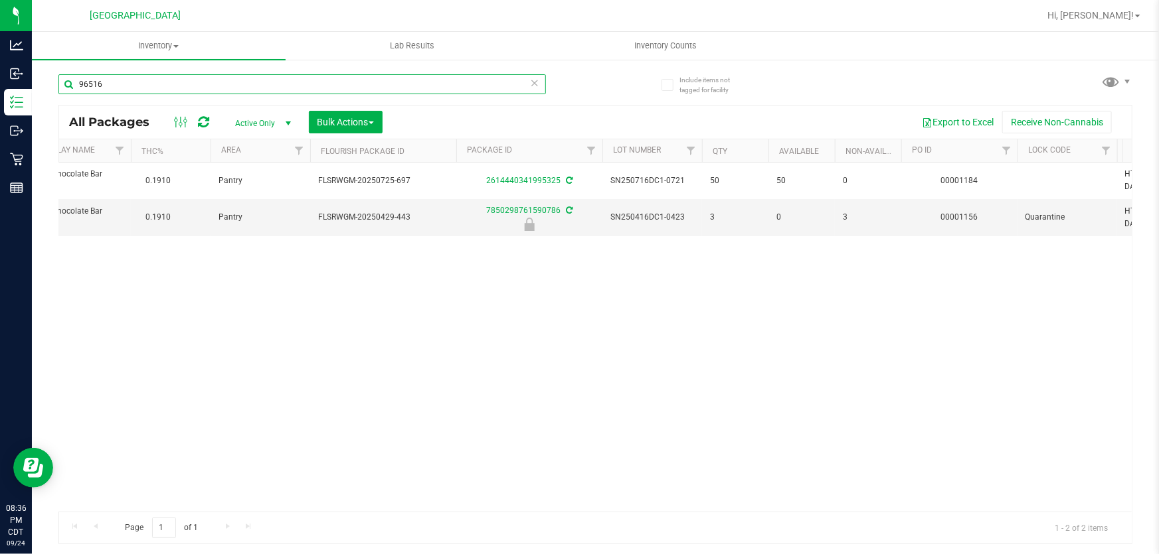
type input "96516"
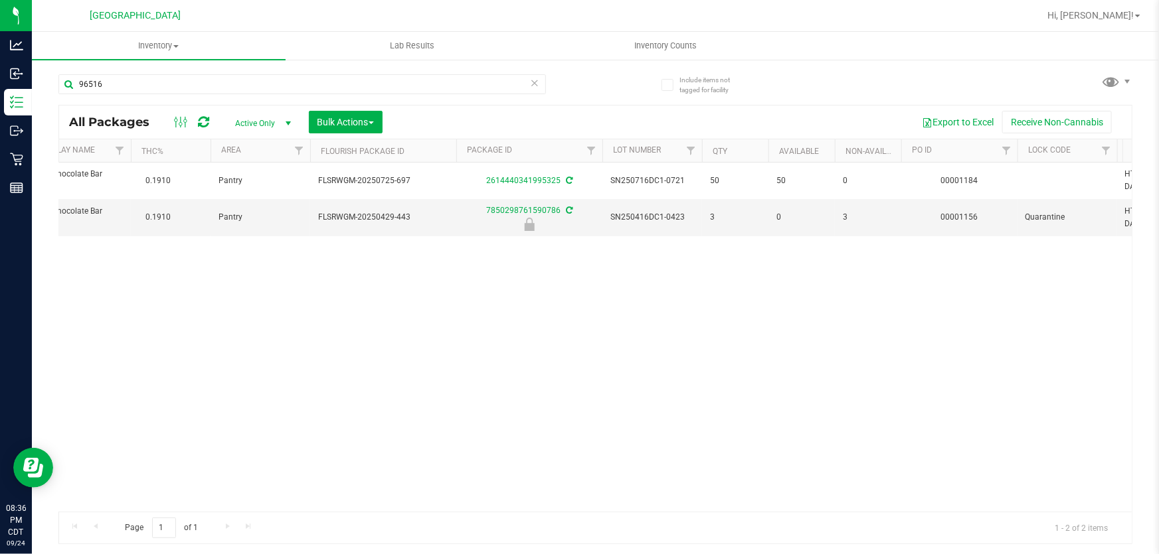
click at [246, 124] on div "Inventory All packages All inventory Waste log Create inventory Lab Results Inv…" at bounding box center [595, 293] width 1127 height 523
click at [270, 127] on div at bounding box center [595, 325] width 1072 height 438
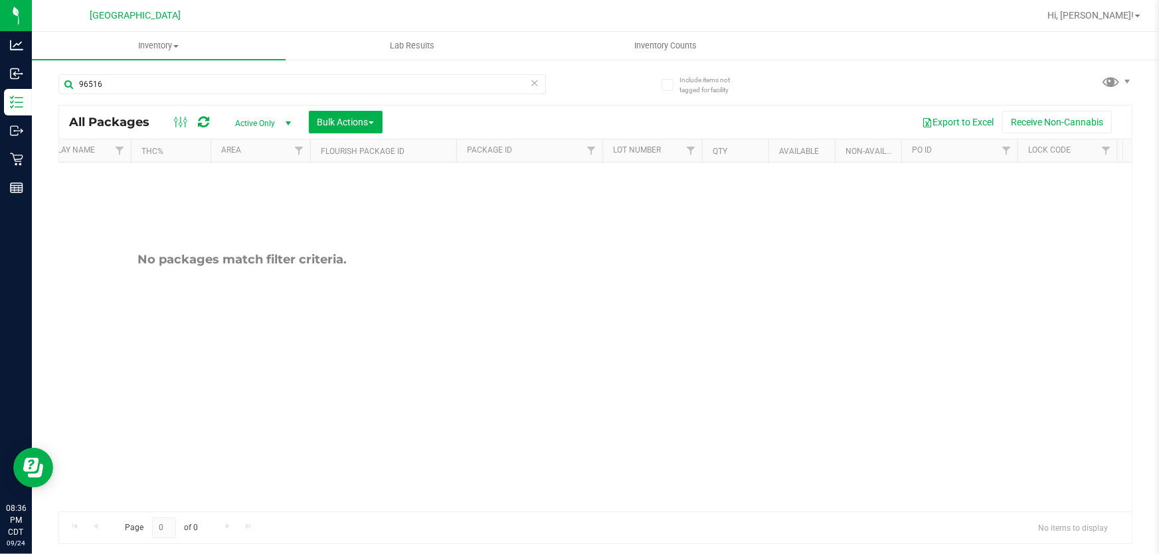
click at [272, 123] on span "Active Only" at bounding box center [260, 123] width 73 height 19
click at [252, 197] on li "All" at bounding box center [260, 205] width 72 height 20
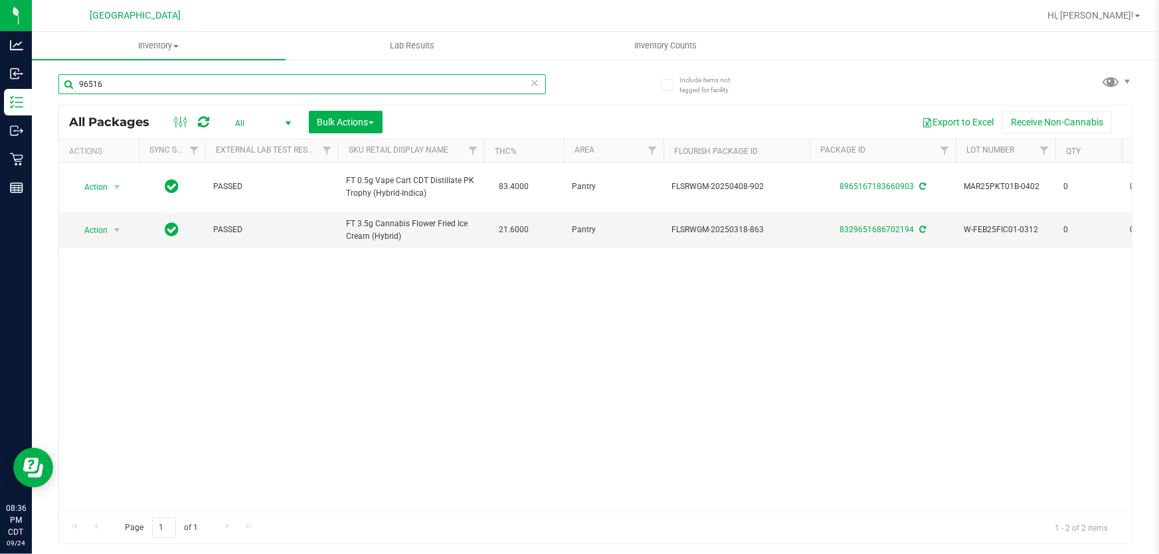
drag, startPoint x: 185, startPoint y: 86, endPoint x: 32, endPoint y: 85, distance: 152.7
click at [32, 85] on div "Include items not tagged for facility 96516 All Packages All Active Only Lab Sa…" at bounding box center [595, 260] width 1127 height 405
type input "91656"
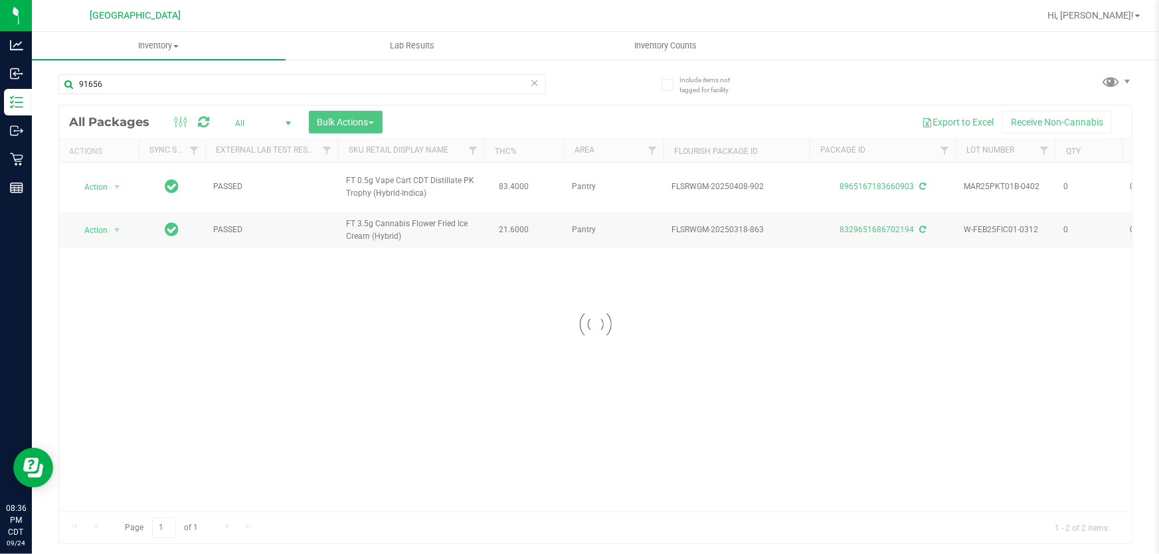
drag, startPoint x: 337, startPoint y: 243, endPoint x: 347, endPoint y: 259, distance: 18.8
click at [346, 258] on div at bounding box center [595, 325] width 1072 height 438
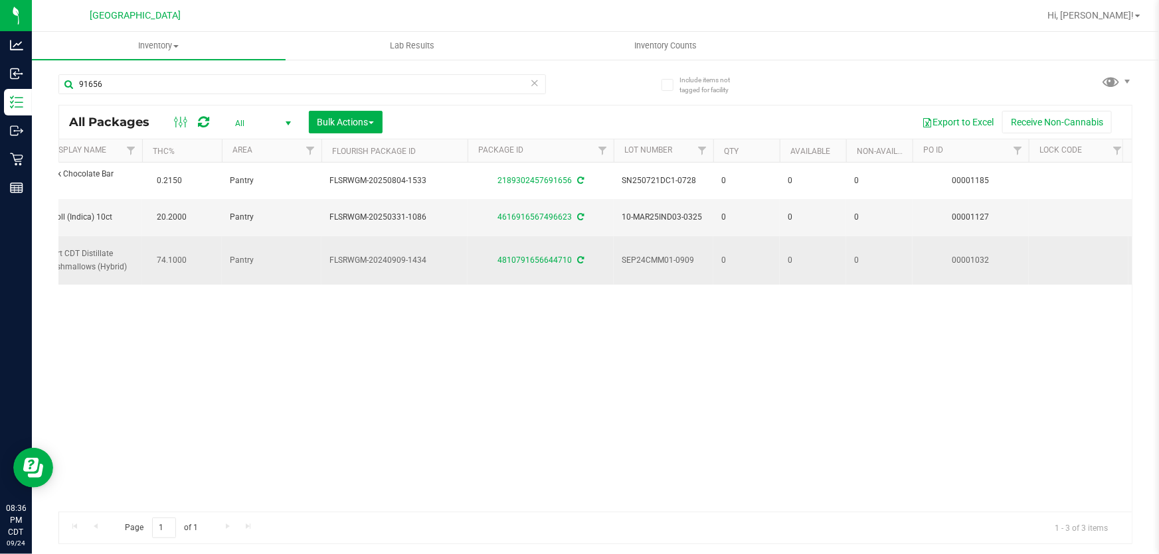
scroll to position [0, 353]
